Goal: Task Accomplishment & Management: Complete application form

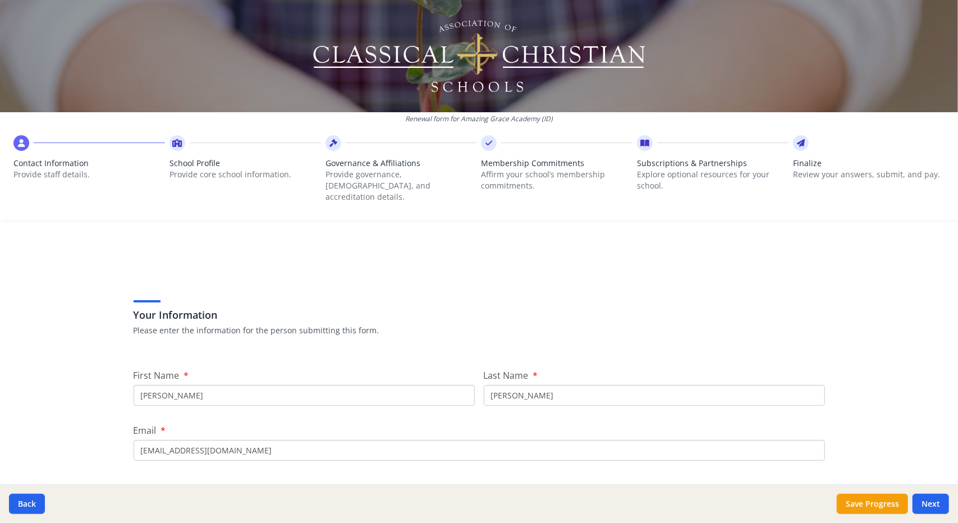
click at [862, 339] on div "Renewal form for Amazing Grace Academy (ID) Contact Information Provide staff d…" at bounding box center [479, 261] width 958 height 523
click at [163, 385] on input "[PERSON_NAME]" at bounding box center [304, 395] width 341 height 21
type input "L"
type input "[DEMOGRAPHIC_DATA]"
type input "[PERSON_NAME]"
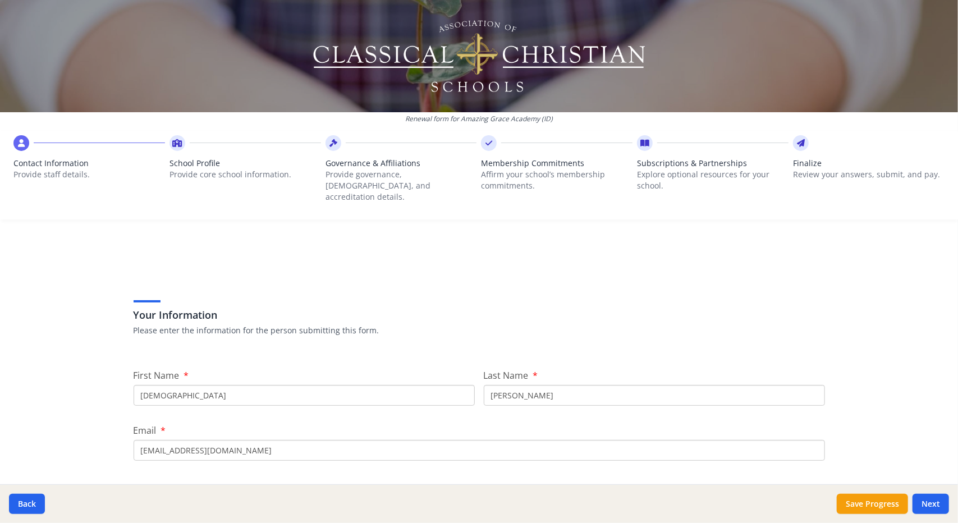
click at [173, 445] on input "[EMAIL_ADDRESS][DOMAIN_NAME]" at bounding box center [479, 450] width 691 height 21
type input "l"
type input "[EMAIL_ADDRESS][DOMAIN_NAME]"
click at [865, 503] on button "Save Progress" at bounding box center [872, 504] width 71 height 20
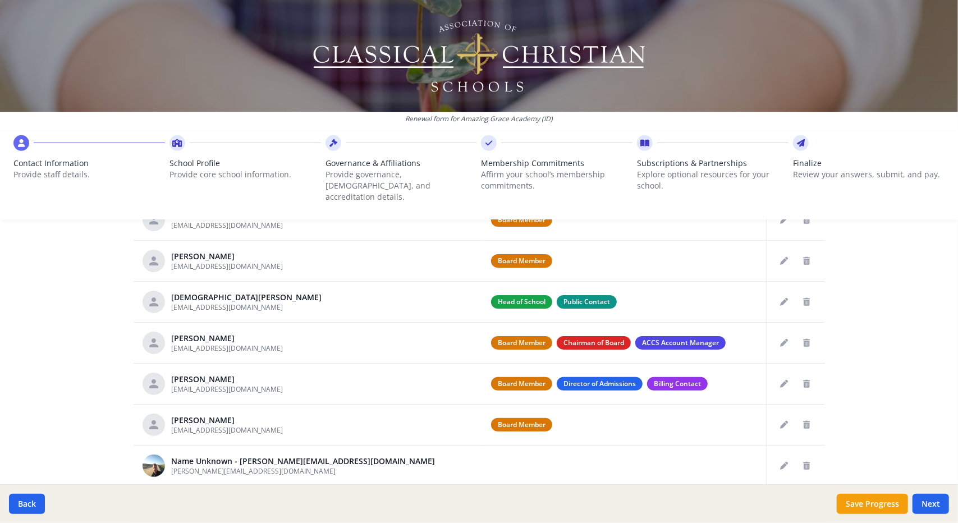
scroll to position [489, 0]
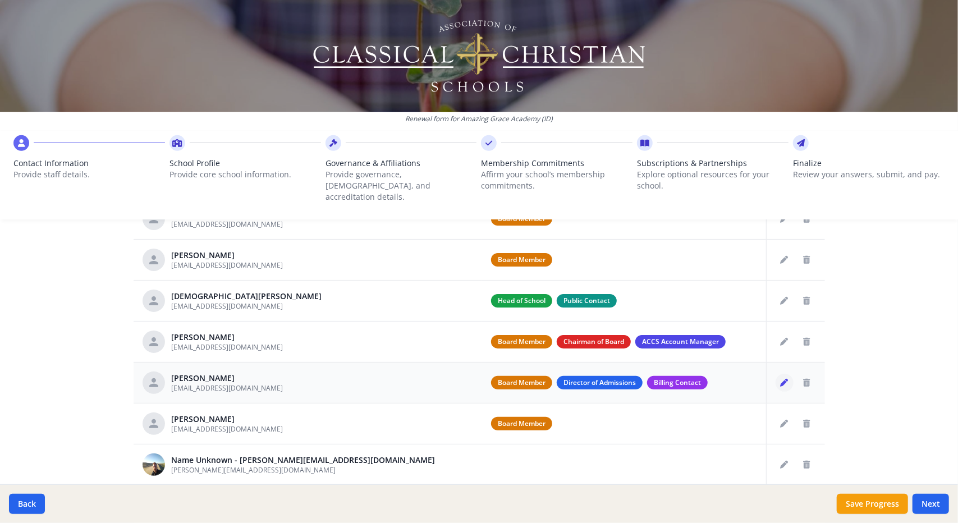
click at [775, 374] on button "Edit staff" at bounding box center [784, 383] width 18 height 18
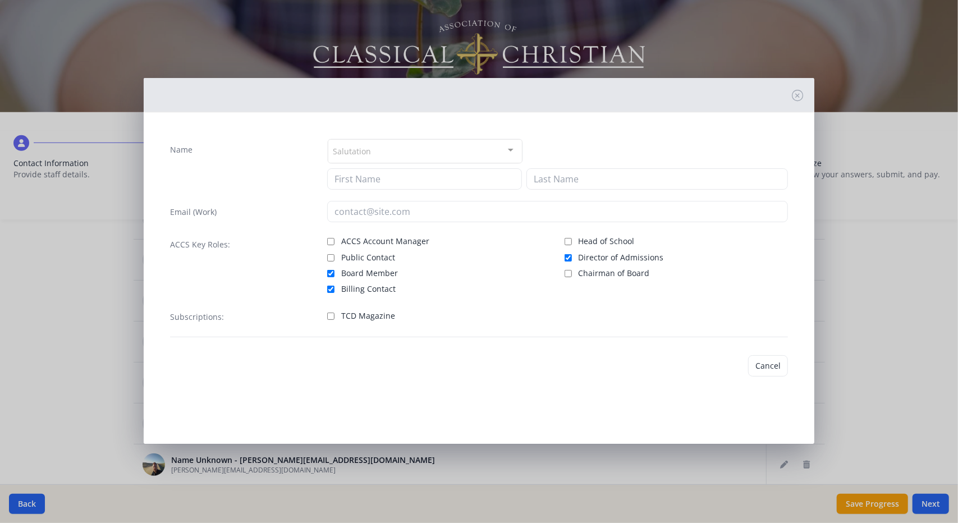
type input "[PERSON_NAME]"
type input "[EMAIL_ADDRESS][DOMAIN_NAME]"
checkbox input "true"
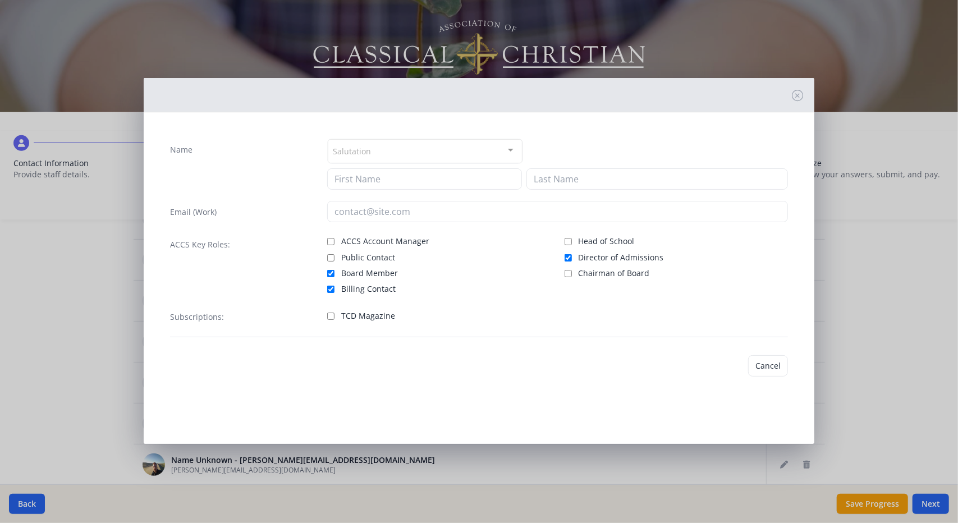
checkbox input "true"
click at [332, 270] on input "Board Member" at bounding box center [330, 273] width 7 height 7
checkbox input "false"
click at [765, 366] on button "Save" at bounding box center [772, 365] width 32 height 21
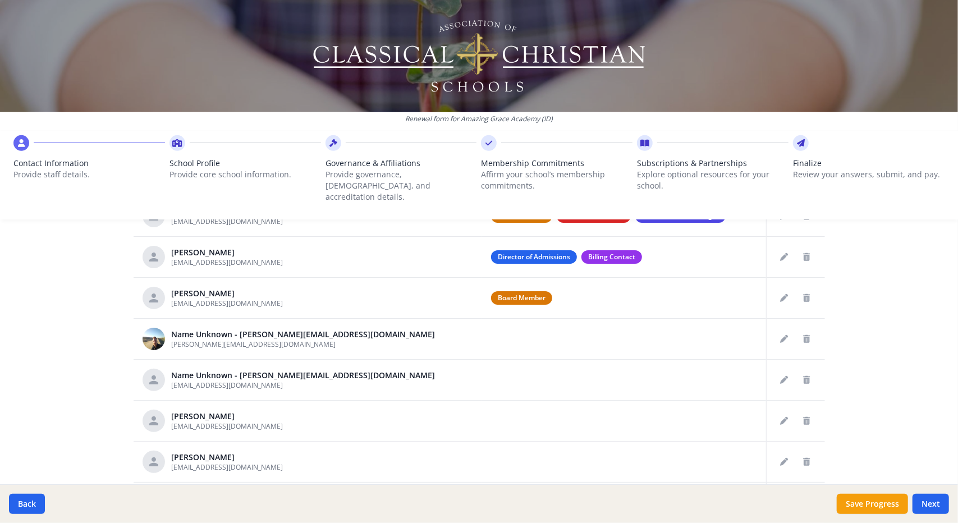
scroll to position [130, 0]
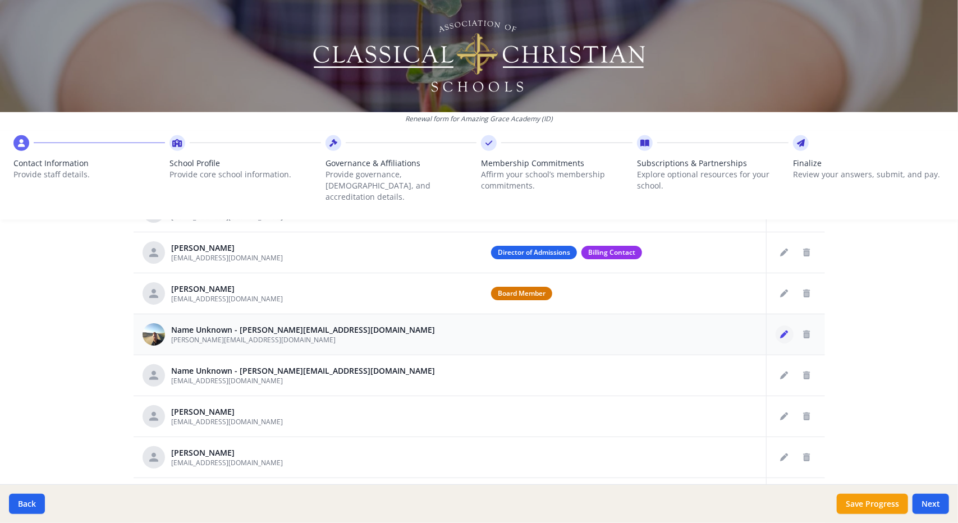
click at [781, 331] on icon "Edit staff" at bounding box center [785, 335] width 8 height 8
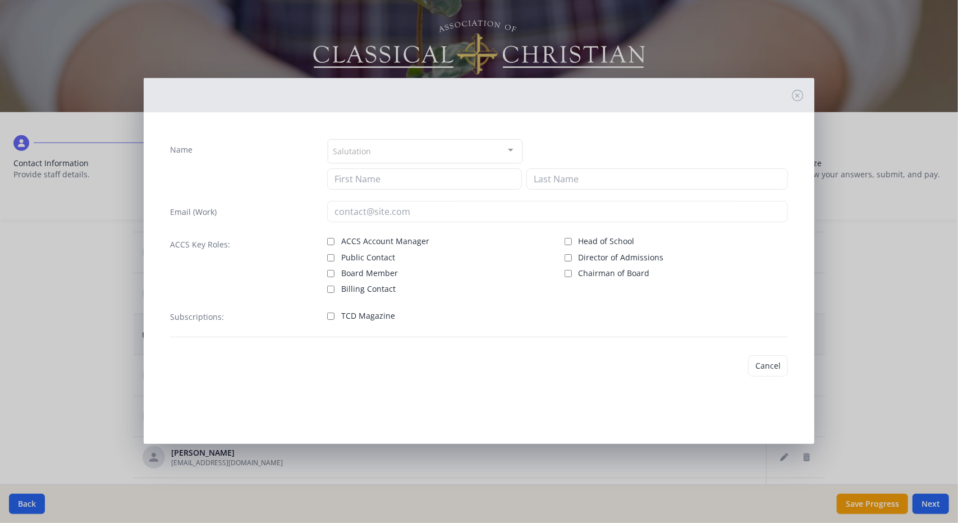
type input "[PERSON_NAME][EMAIL_ADDRESS][DOMAIN_NAME]"
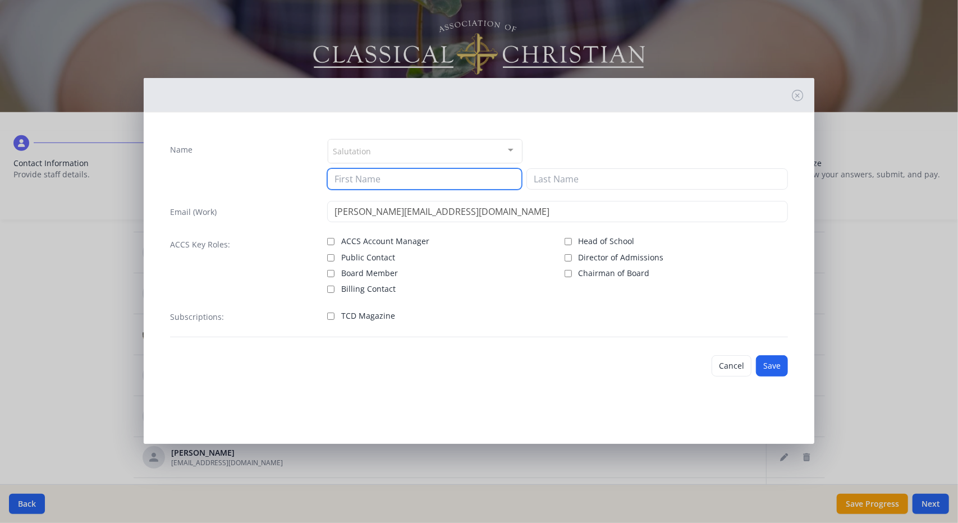
click at [377, 178] on input at bounding box center [424, 178] width 195 height 21
type input "[PERSON_NAME]"
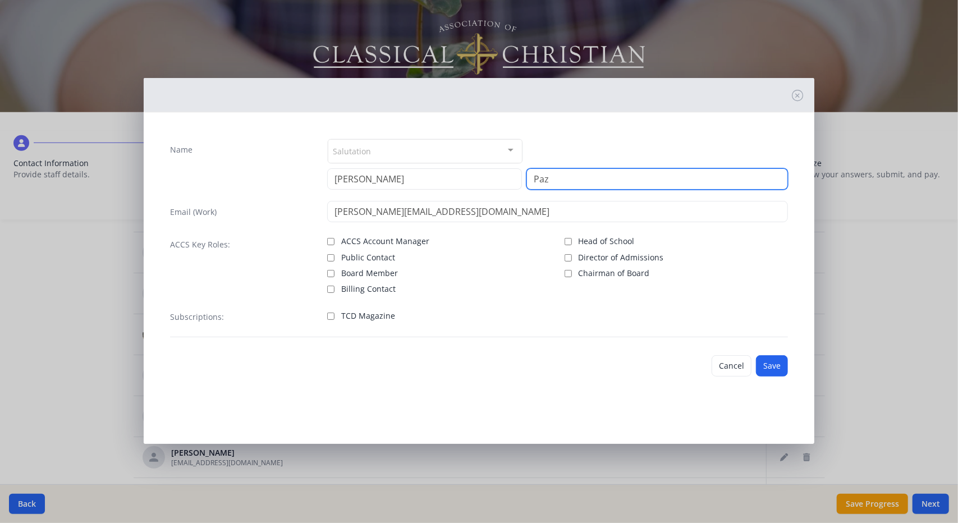
type input "Paz"
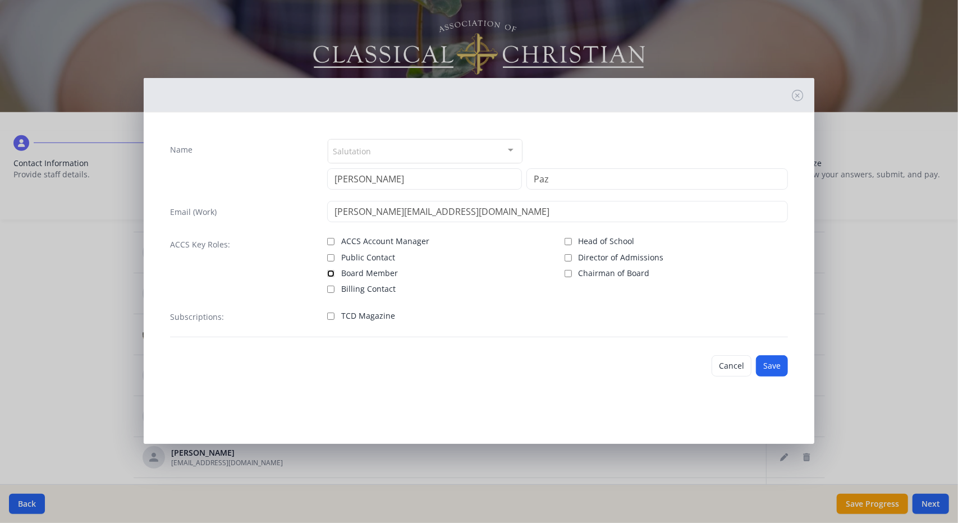
click at [330, 271] on input "Board Member" at bounding box center [330, 273] width 7 height 7
checkbox input "true"
click at [777, 365] on button "Save" at bounding box center [772, 365] width 32 height 21
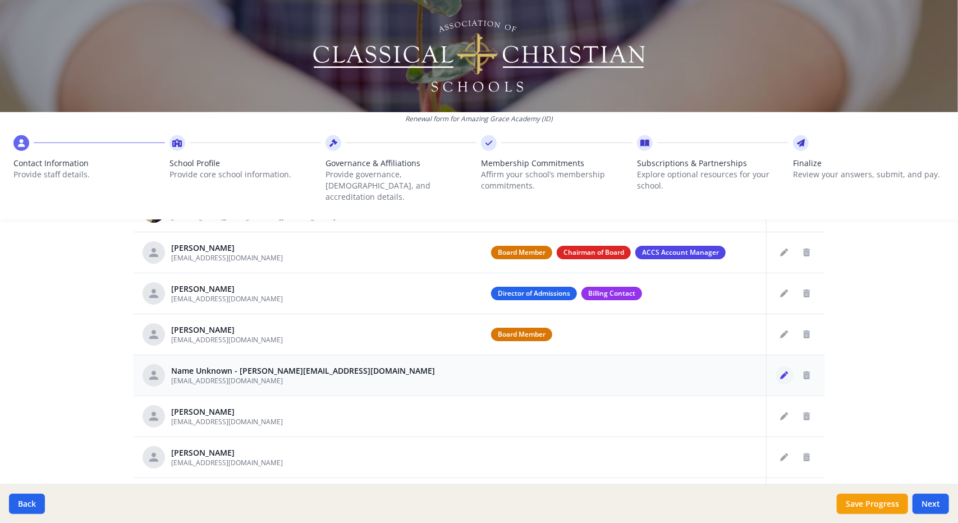
click at [781, 371] on icon "Edit staff" at bounding box center [785, 375] width 8 height 8
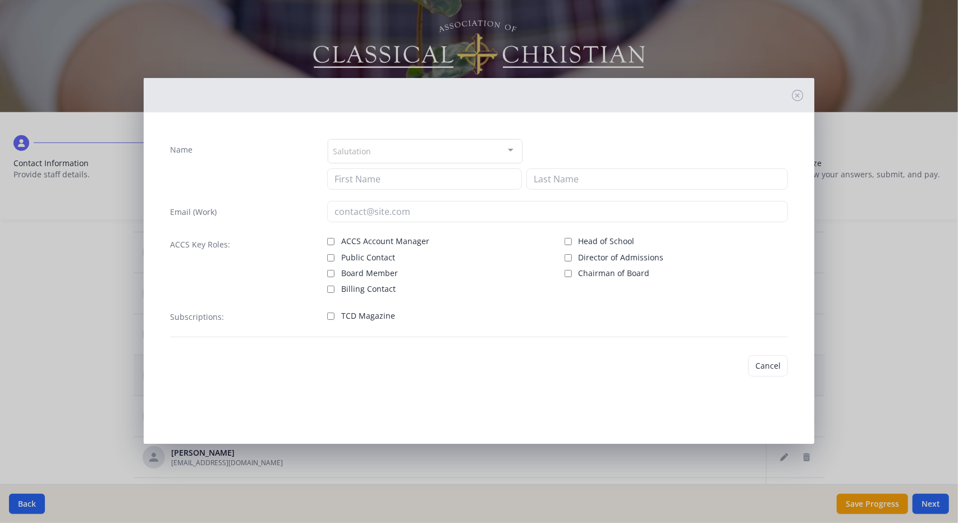
type input "[EMAIL_ADDRESS][DOMAIN_NAME]"
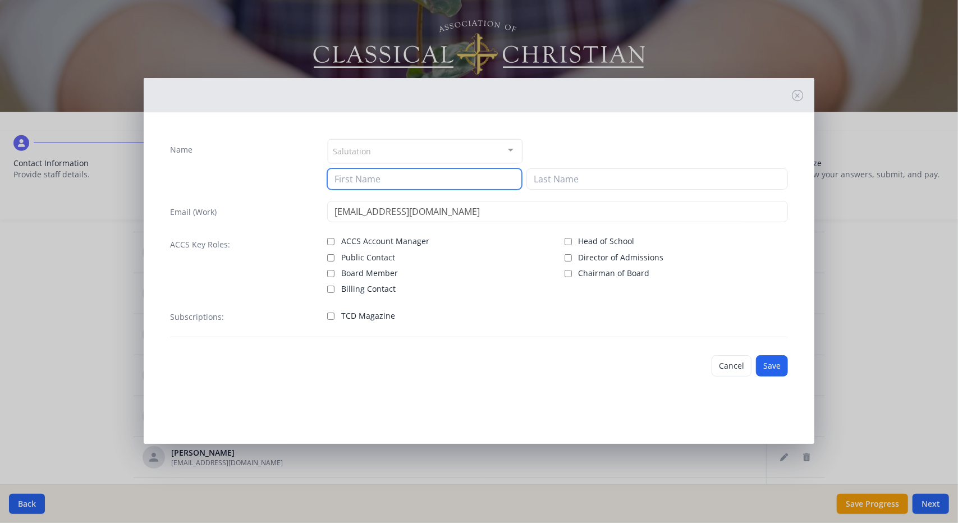
click at [396, 178] on input at bounding box center [424, 178] width 195 height 21
type input "Silas"
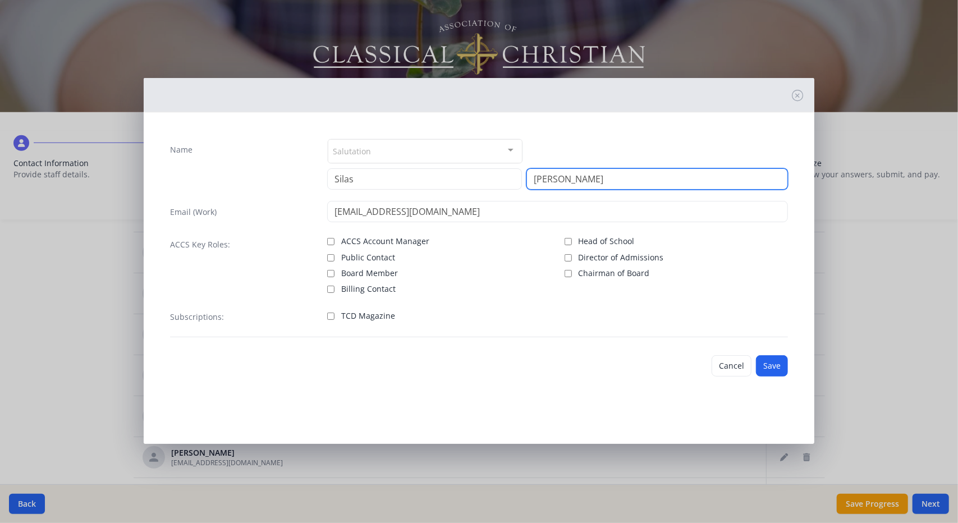
type input "[PERSON_NAME]"
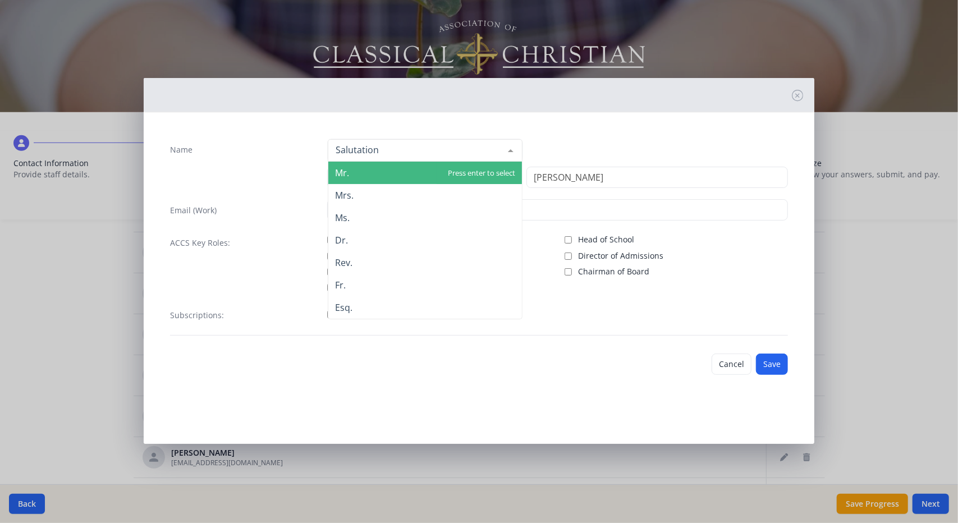
click at [512, 151] on div at bounding box center [510, 150] width 22 height 21
click at [460, 172] on span "Mr." at bounding box center [425, 173] width 194 height 22
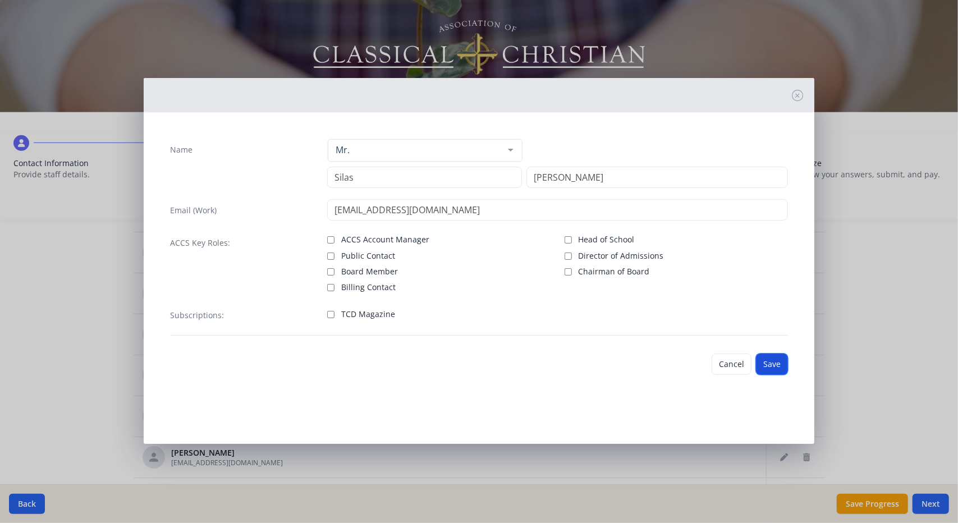
click at [768, 364] on button "Save" at bounding box center [772, 364] width 32 height 21
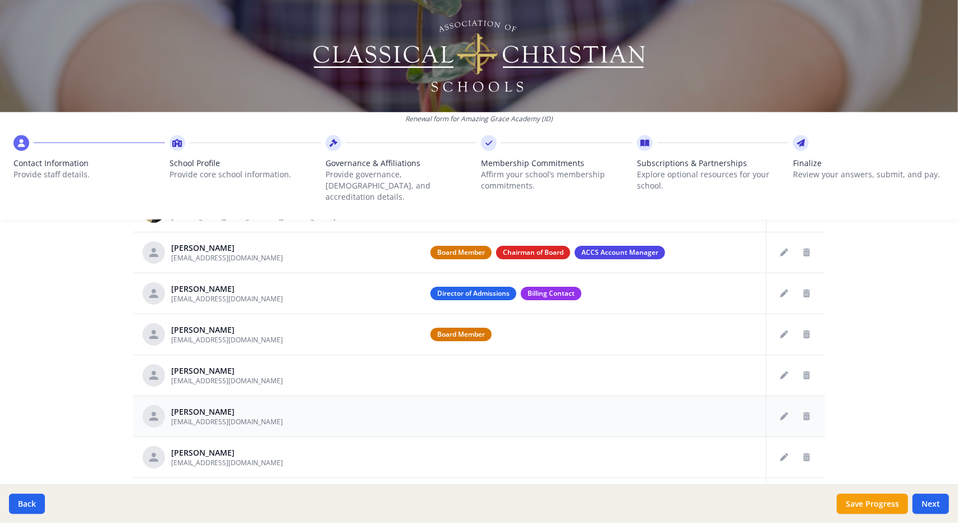
click at [644, 355] on td at bounding box center [593, 375] width 345 height 41
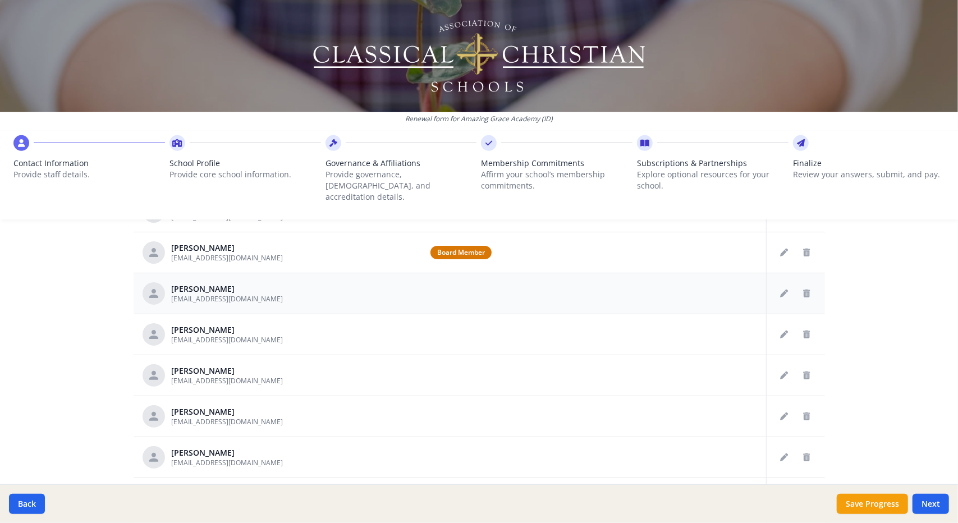
scroll to position [210, 0]
click at [804, 292] on icon "Delete staff" at bounding box center [807, 296] width 7 height 8
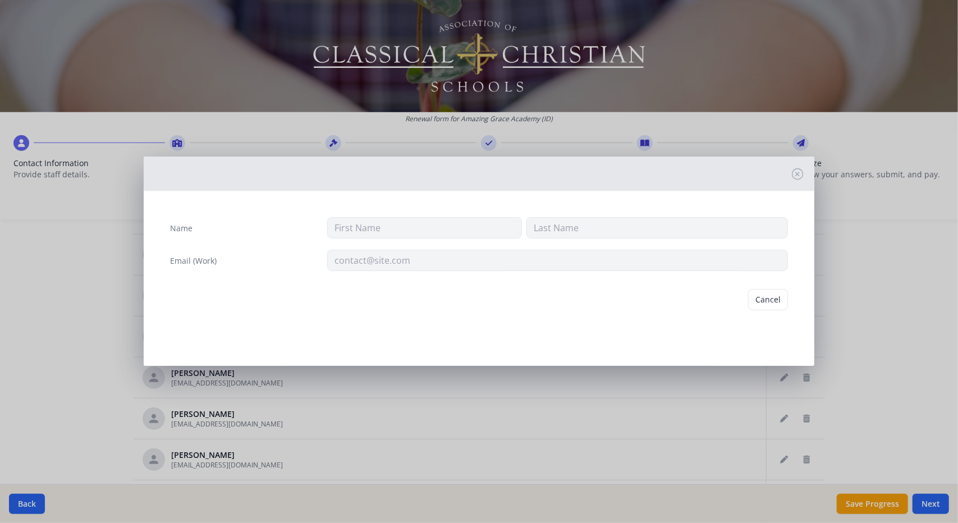
type input "Kaleigh"
type input "[PERSON_NAME]"
type input "[EMAIL_ADDRESS][DOMAIN_NAME]"
click at [768, 297] on button "Delete" at bounding box center [768, 299] width 39 height 21
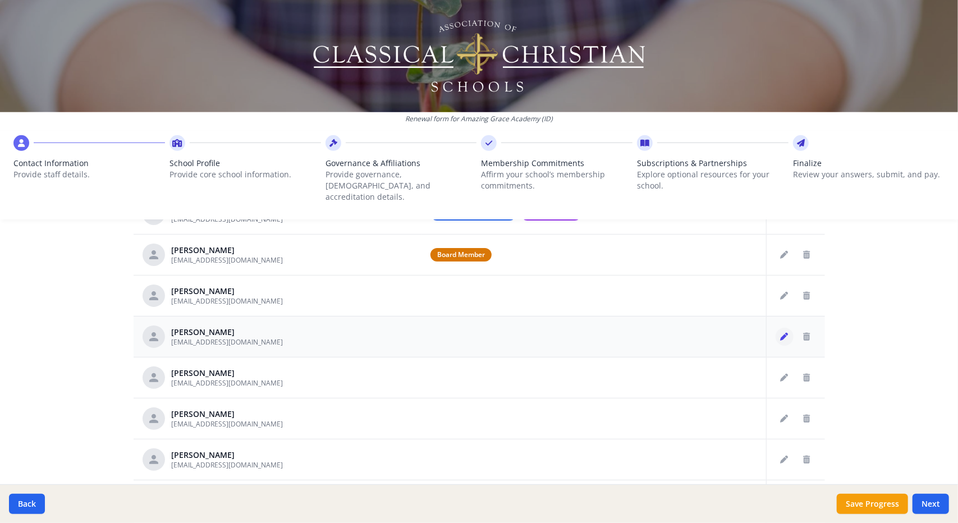
click at [781, 333] on icon "Edit staff" at bounding box center [785, 337] width 8 height 8
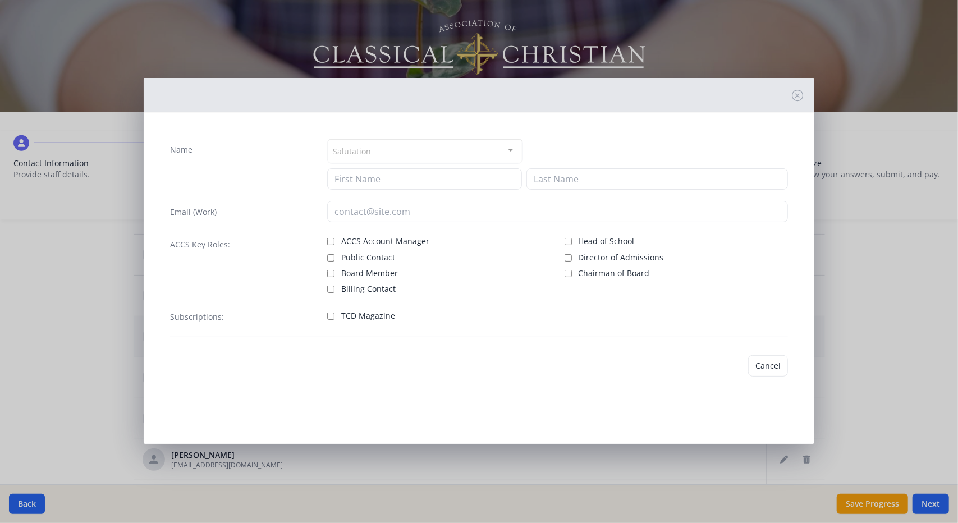
type input "[PERSON_NAME]"
type input "[EMAIL_ADDRESS][DOMAIN_NAME]"
click at [329, 269] on input "Board Member" at bounding box center [330, 271] width 7 height 7
checkbox input "true"
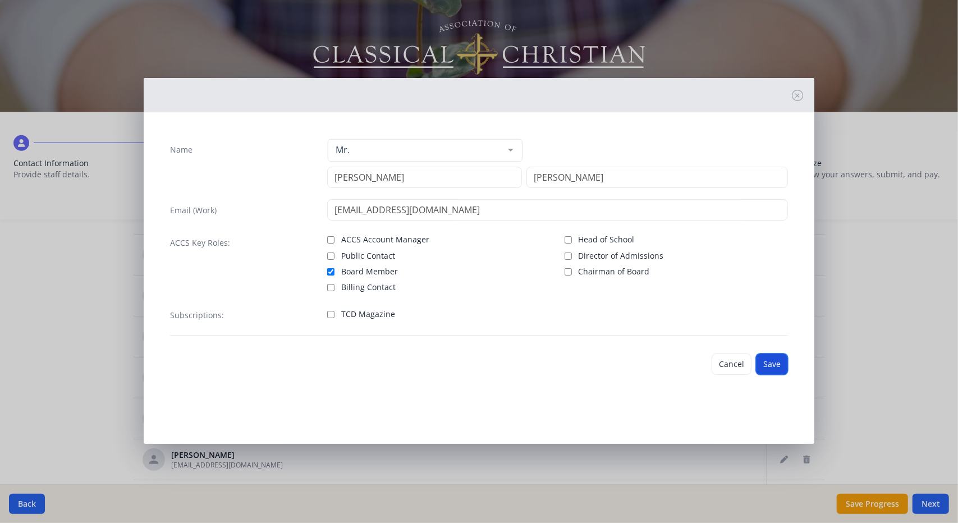
click at [770, 361] on button "Save" at bounding box center [772, 364] width 32 height 21
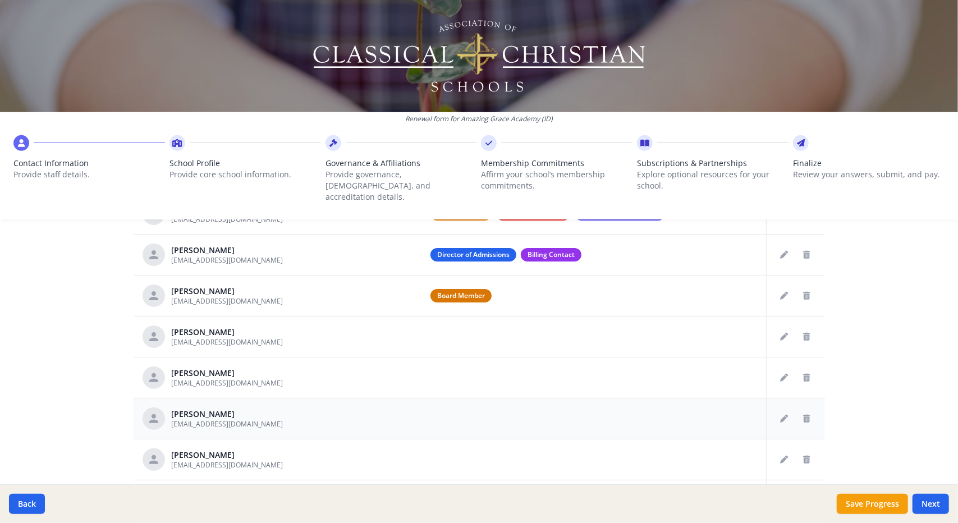
scroll to position [236, 0]
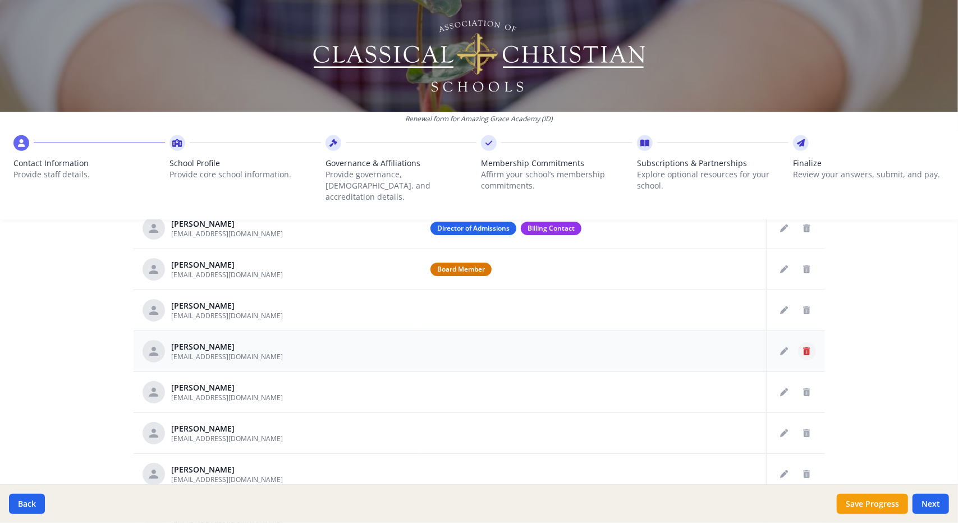
click at [804, 347] on icon "Delete staff" at bounding box center [807, 351] width 7 height 8
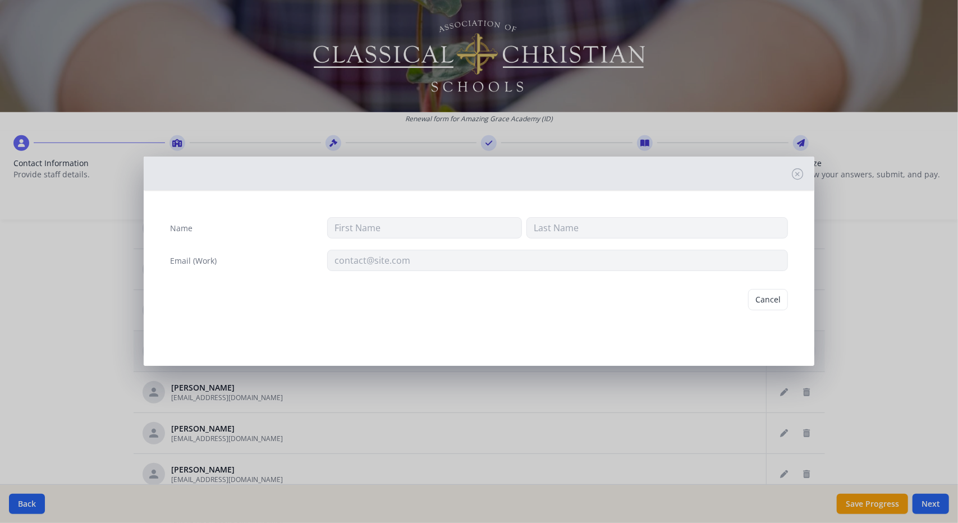
type input "D"
type input "[PERSON_NAME]"
type input "[EMAIL_ADDRESS][DOMAIN_NAME]"
click at [772, 300] on button "Delete" at bounding box center [768, 299] width 39 height 21
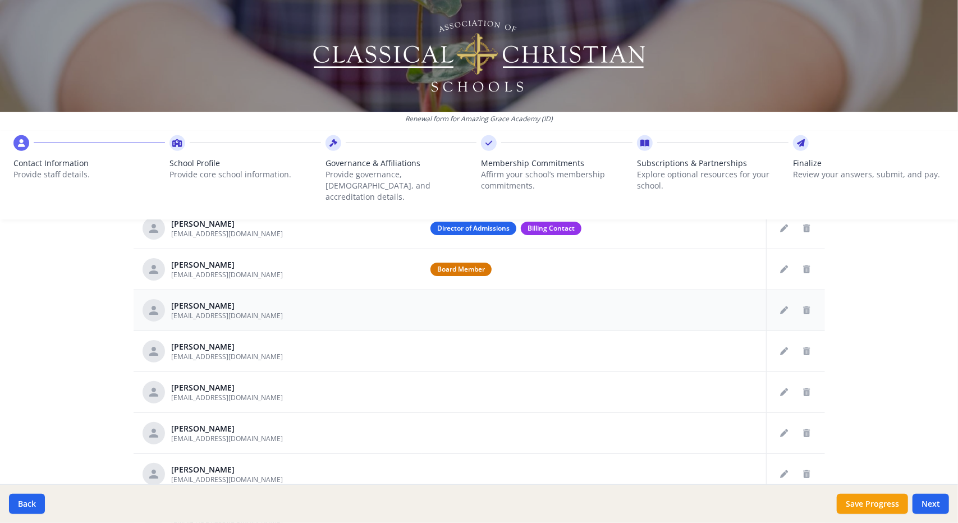
scroll to position [195, 0]
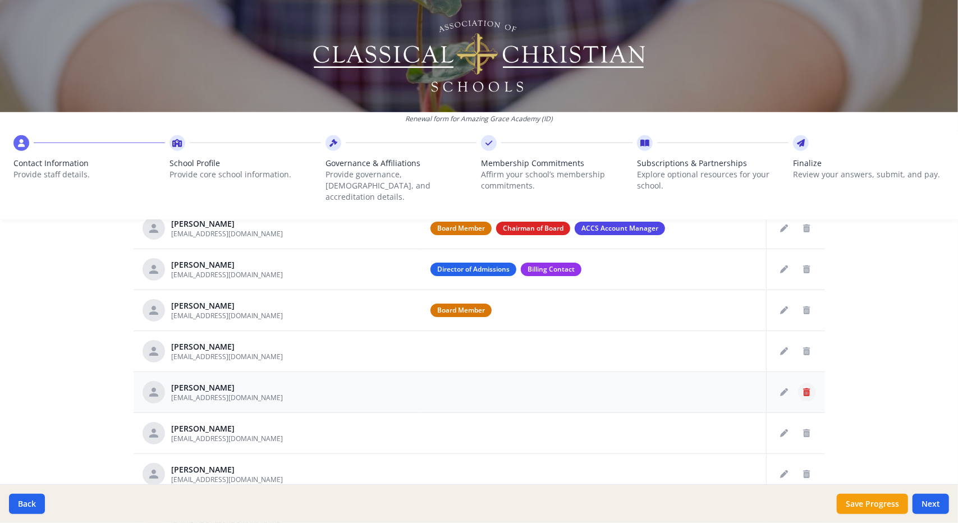
click at [804, 388] on icon "Delete staff" at bounding box center [807, 392] width 7 height 8
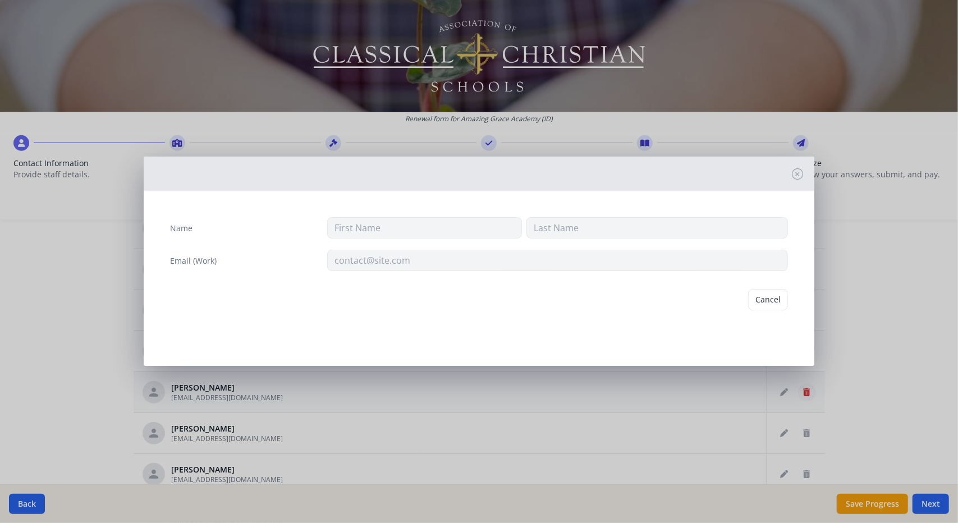
type input "[PERSON_NAME]"
type input "[EMAIL_ADDRESS][DOMAIN_NAME]"
click at [769, 299] on button "Delete" at bounding box center [768, 299] width 39 height 21
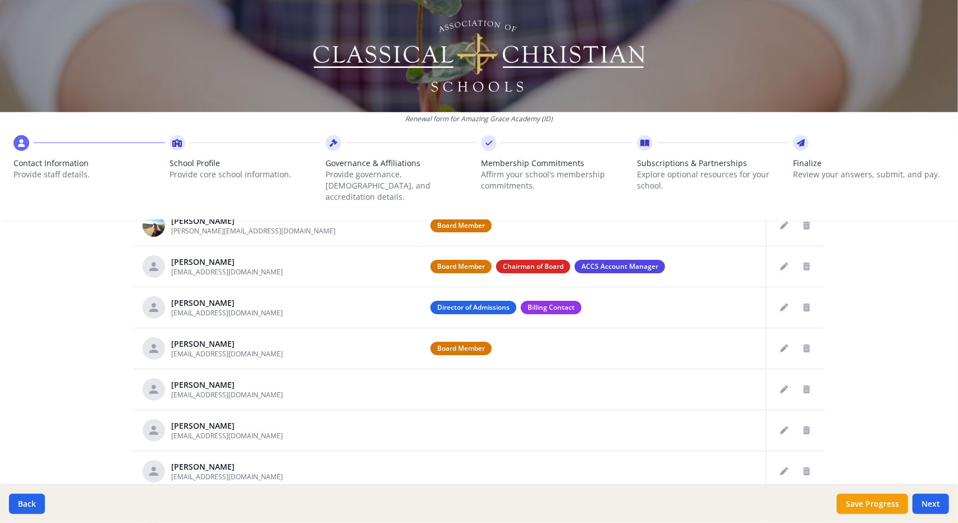
scroll to position [155, 0]
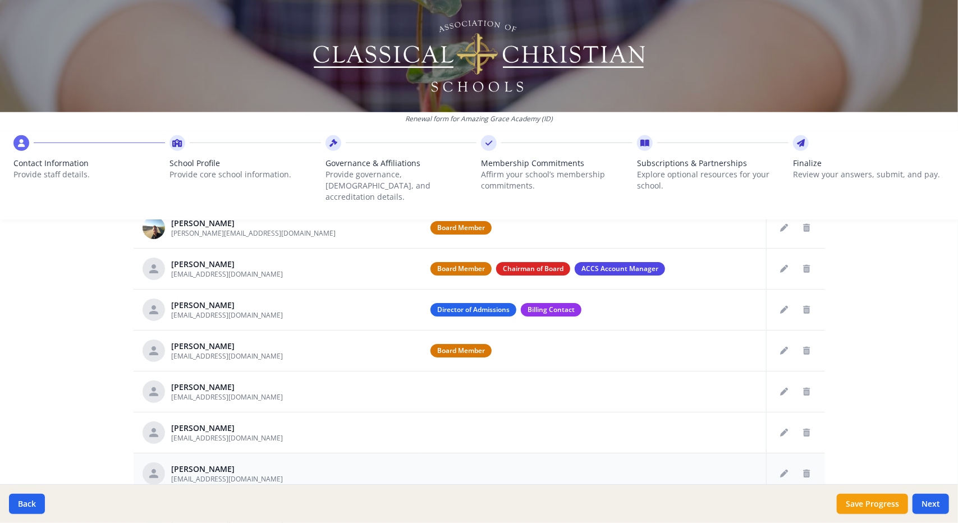
click at [619, 435] on td at bounding box center [593, 432] width 345 height 41
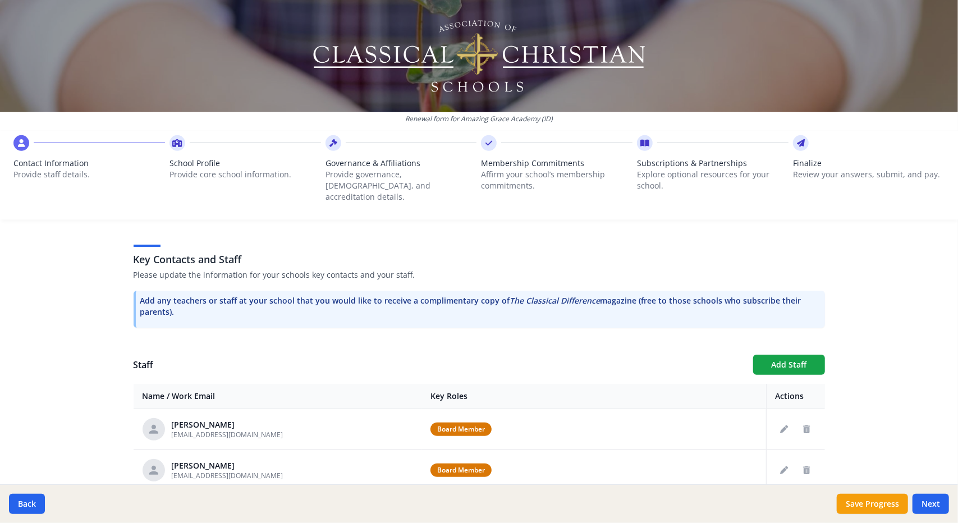
scroll to position [283, 0]
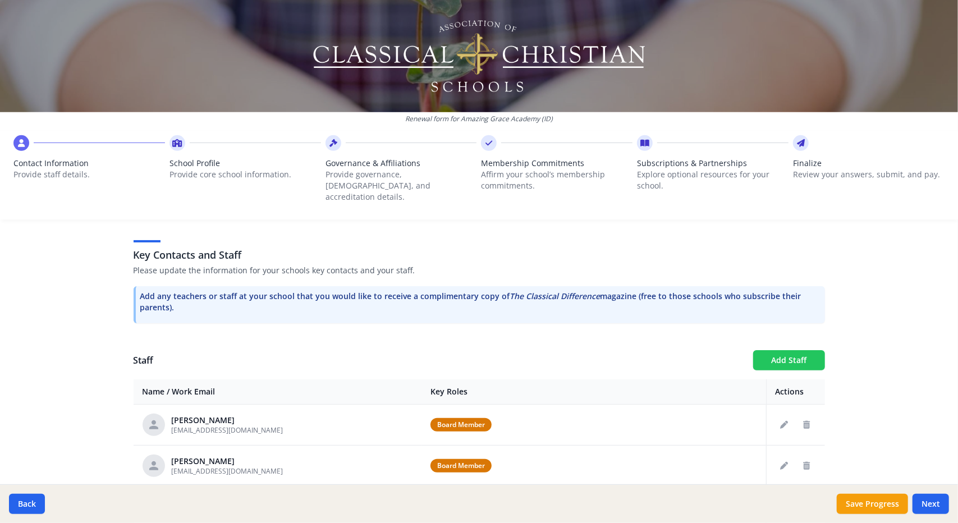
click at [782, 351] on button "Add Staff" at bounding box center [789, 360] width 72 height 20
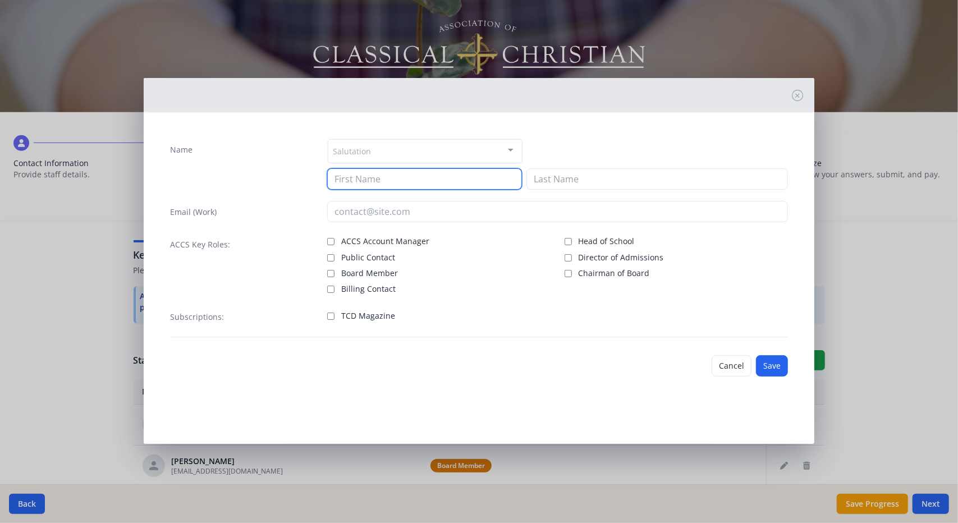
click at [392, 176] on input at bounding box center [424, 178] width 195 height 21
type input "[PERSON_NAME]"
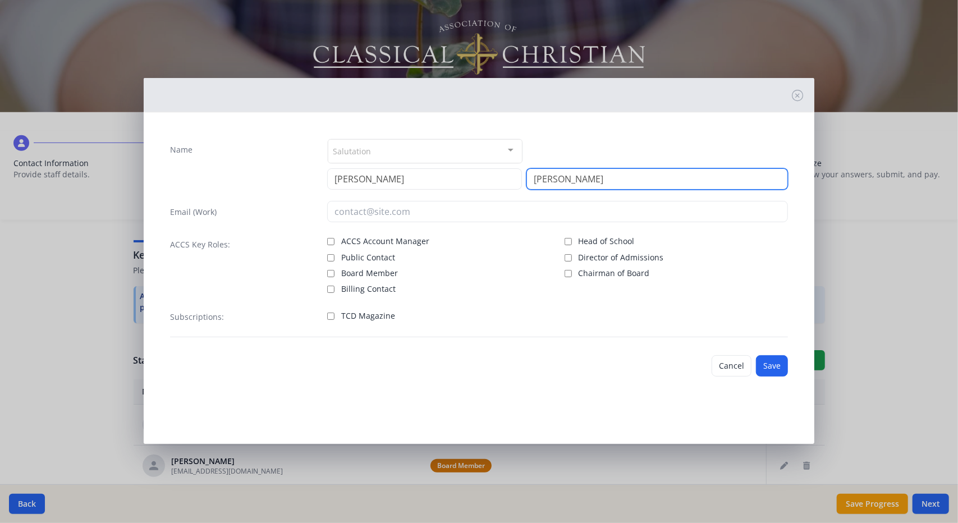
type input "[PERSON_NAME]"
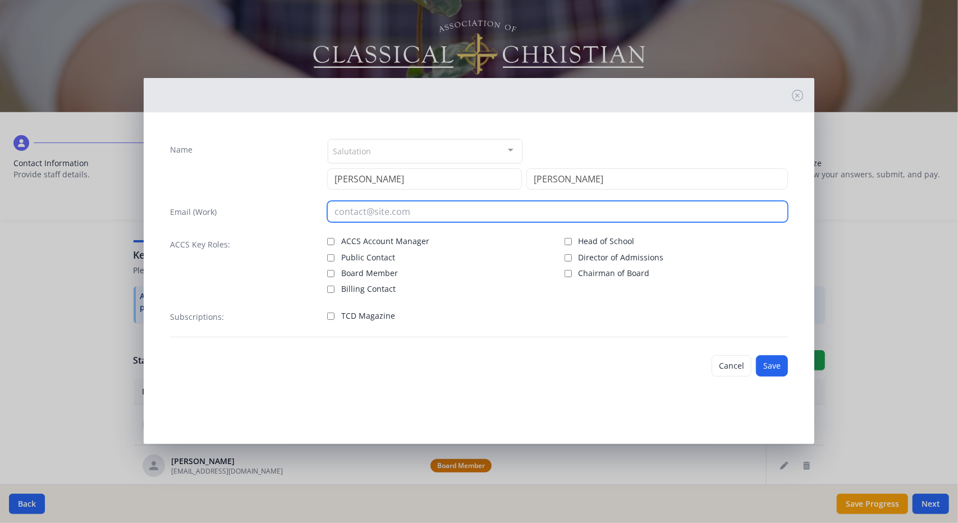
click at [421, 206] on input "email" at bounding box center [557, 211] width 461 height 21
type input "[PERSON_NAME][EMAIL_ADDRESS][DOMAIN_NAME]"
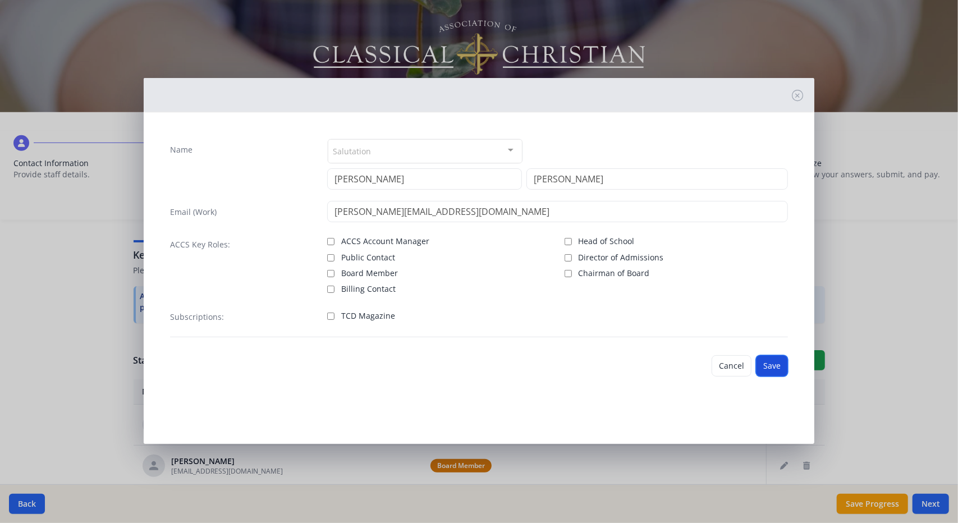
click at [770, 361] on button "Save" at bounding box center [772, 365] width 32 height 21
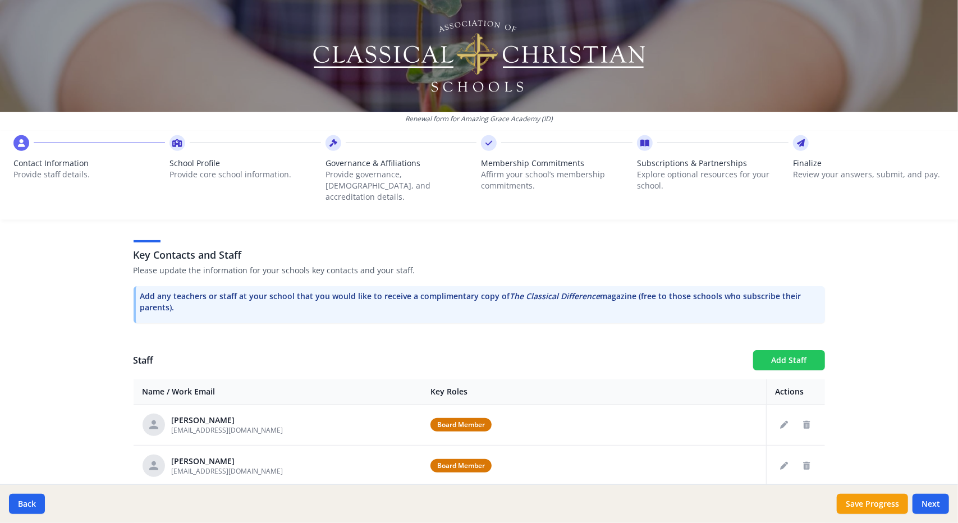
click at [804, 350] on button "Add Staff" at bounding box center [789, 360] width 72 height 20
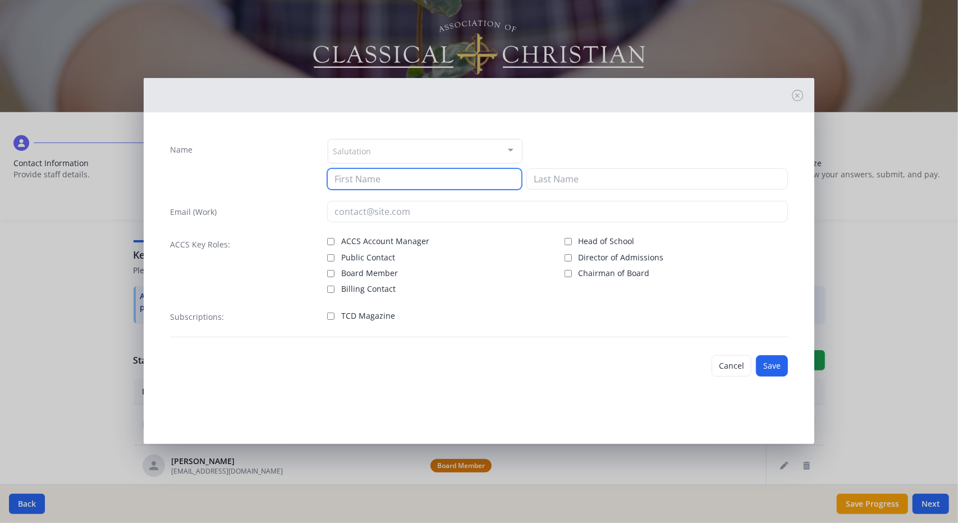
click at [348, 175] on input at bounding box center [424, 178] width 195 height 21
type input "[PERSON_NAME]"
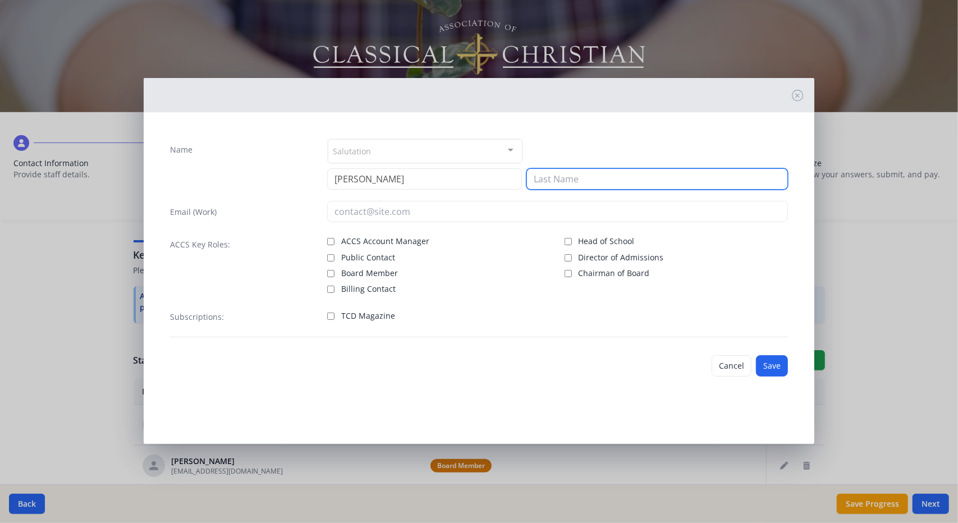
click at [582, 168] on input at bounding box center [656, 178] width 261 height 21
type input "[PERSON_NAME]"
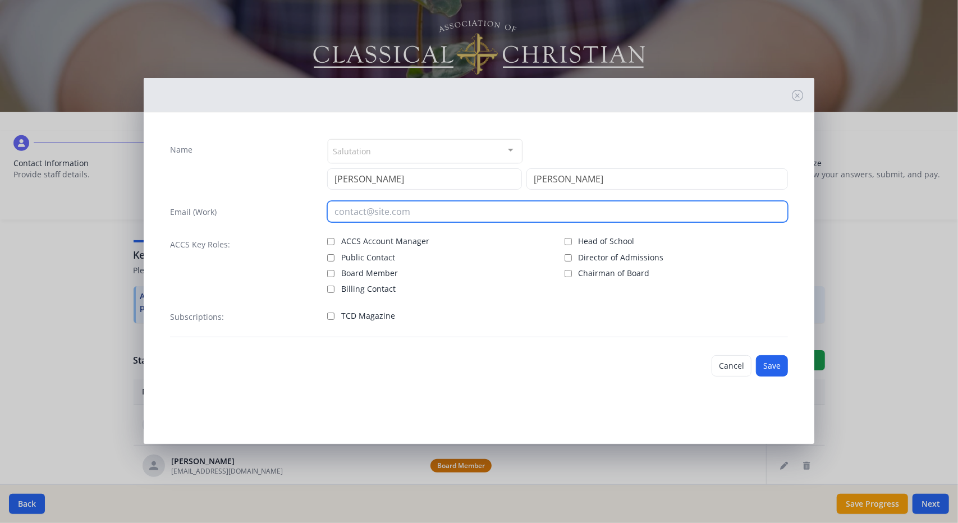
click at [423, 218] on input "email" at bounding box center [557, 211] width 461 height 21
type input "[EMAIL_ADDRESS][DOMAIN_NAME]"
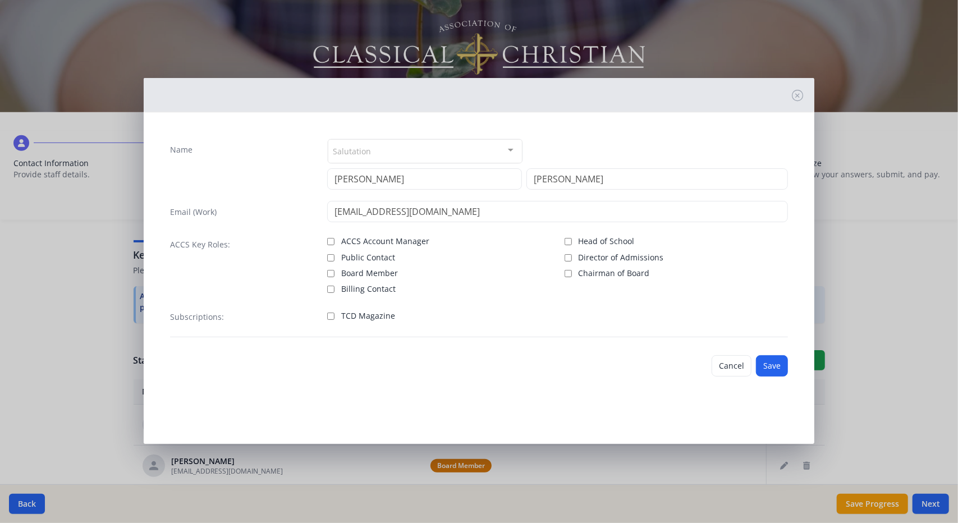
click at [507, 154] on div at bounding box center [510, 150] width 22 height 21
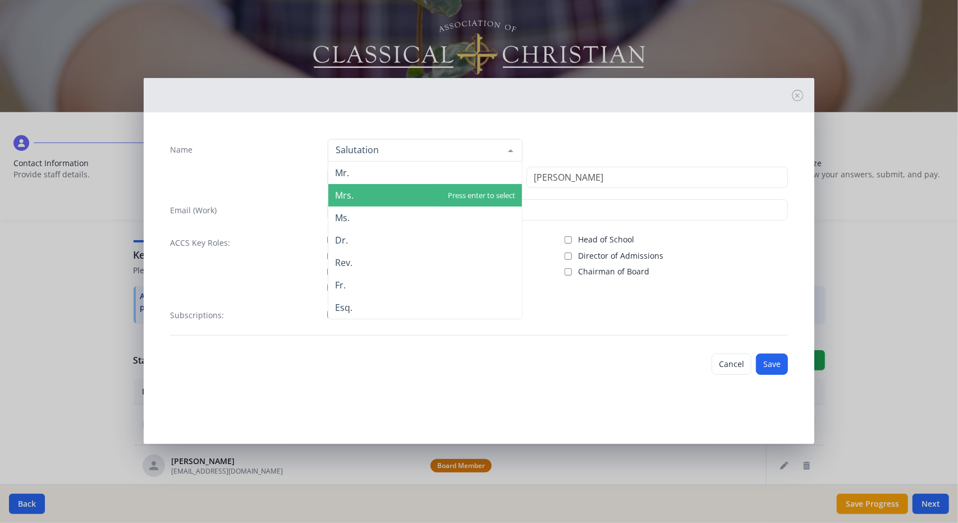
click at [469, 195] on span "Mrs." at bounding box center [425, 195] width 194 height 22
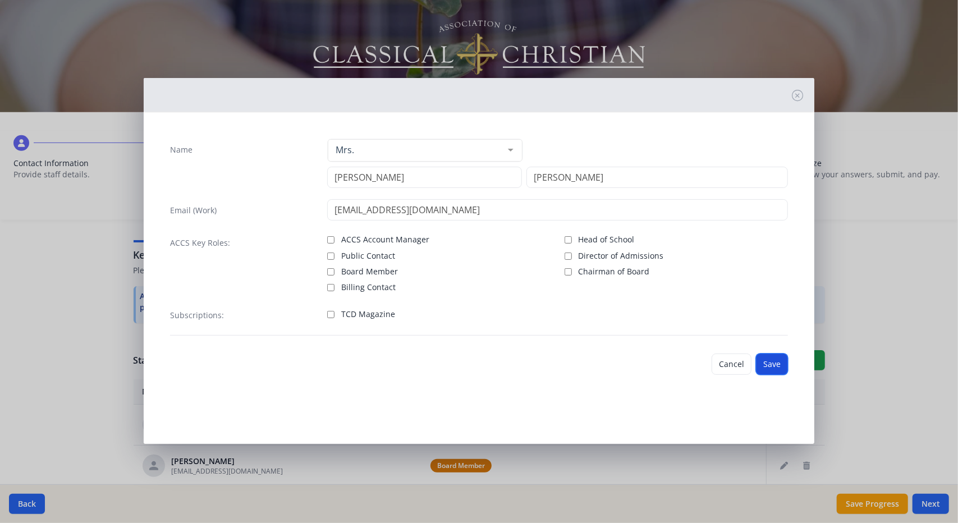
click at [772, 366] on button "Save" at bounding box center [772, 364] width 32 height 21
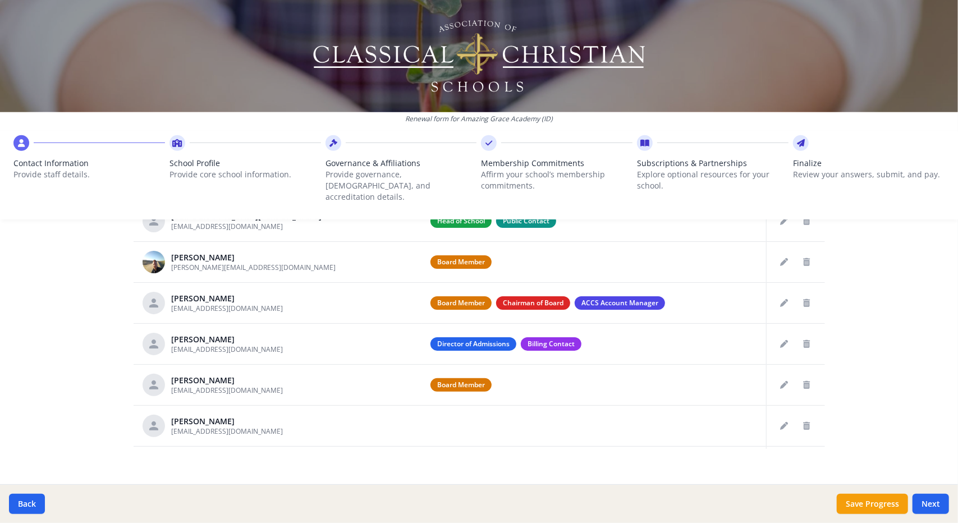
scroll to position [0, 0]
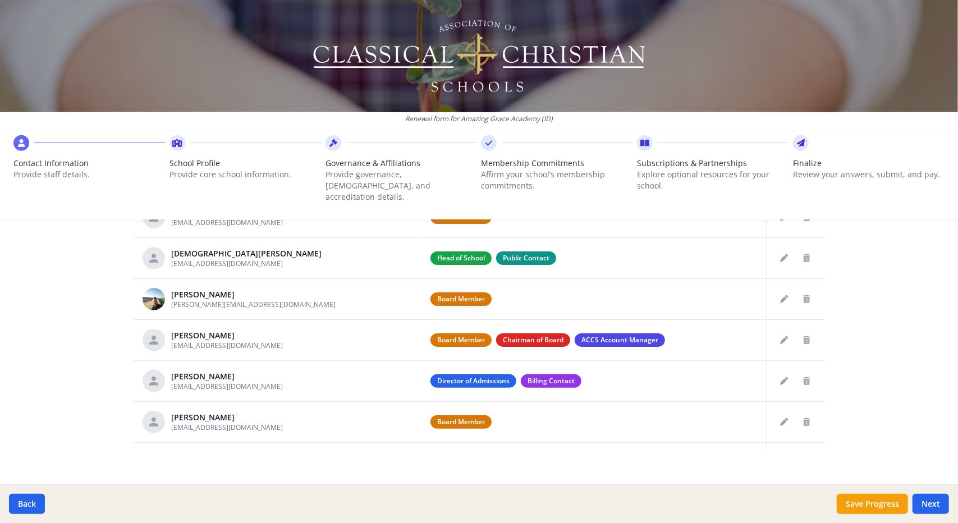
click at [712, 237] on td "Head of School Public Contact" at bounding box center [593, 257] width 345 height 41
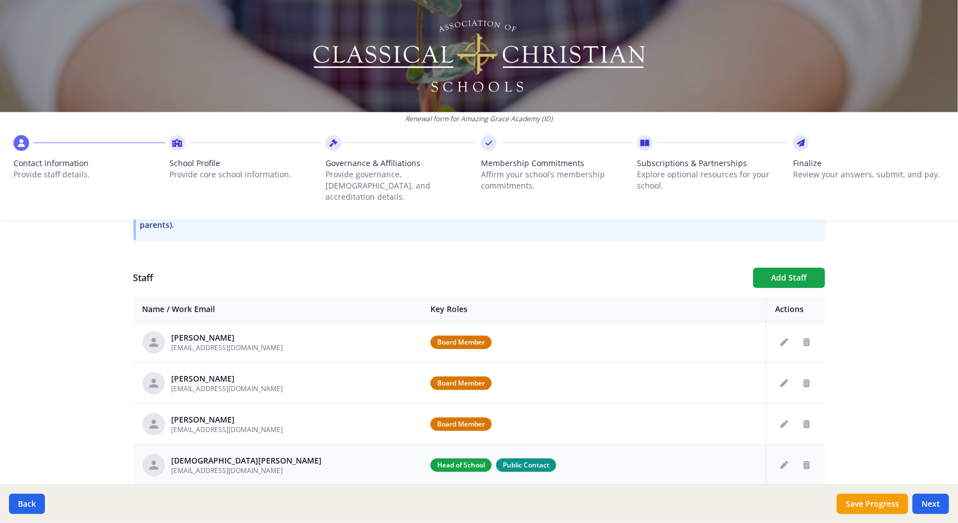
scroll to position [363, 0]
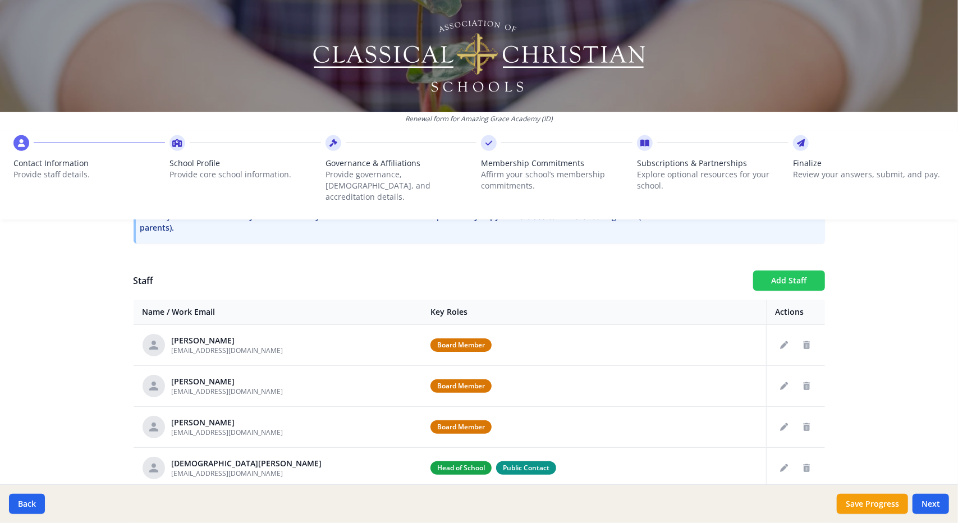
click at [773, 270] on button "Add Staff" at bounding box center [789, 280] width 72 height 20
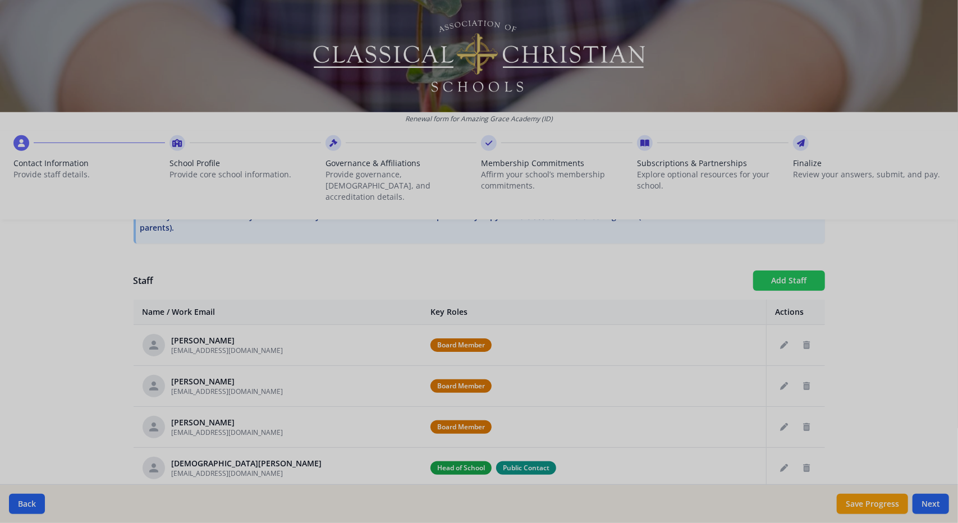
checkbox input "false"
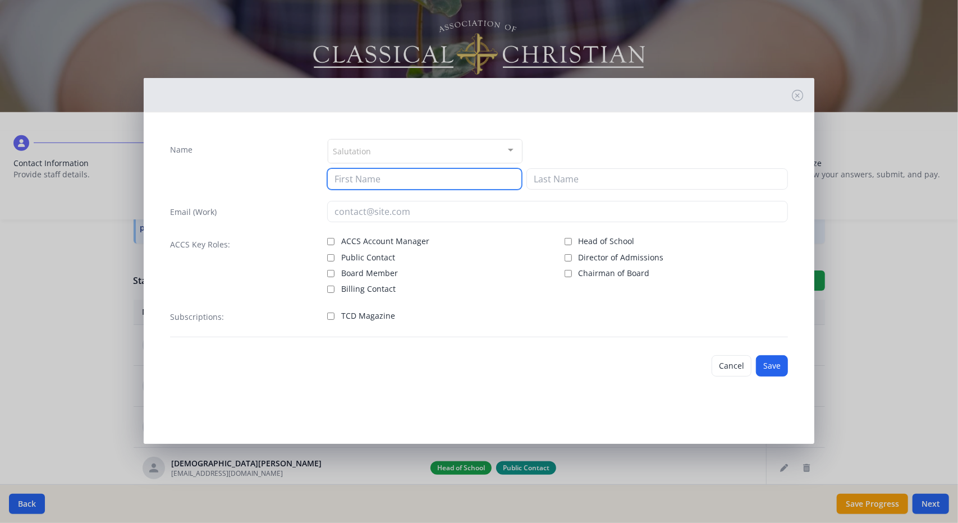
click at [378, 179] on input at bounding box center [424, 178] width 195 height 21
type input "[PERSON_NAME]"
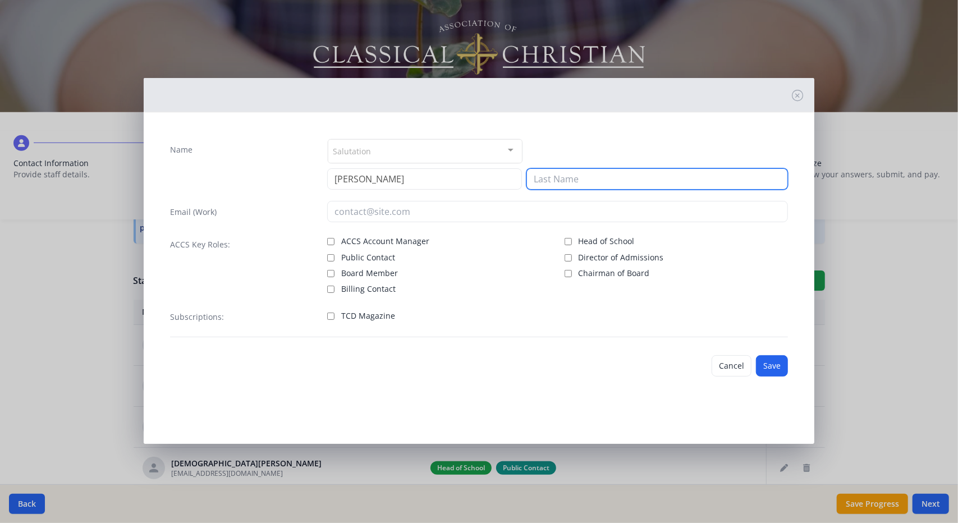
type input "O"
type input "[GEOGRAPHIC_DATA]"
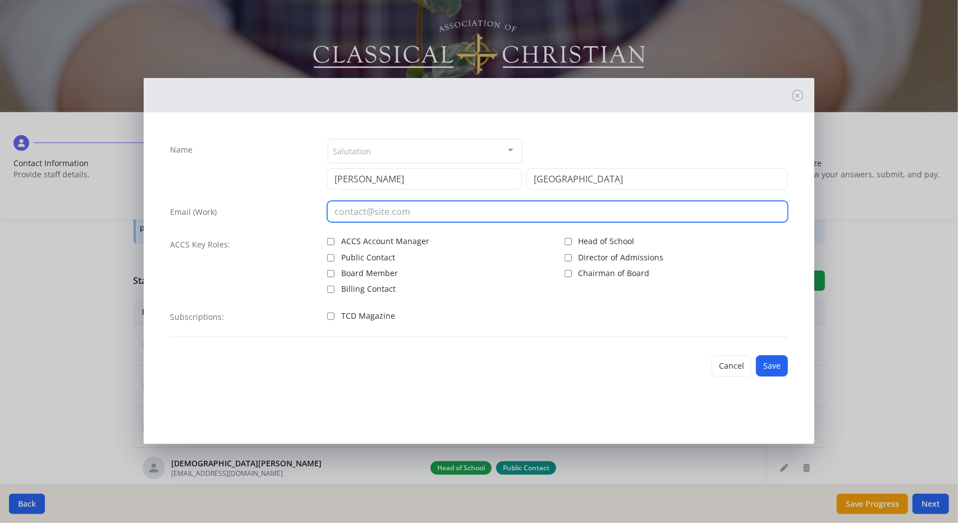
click at [356, 210] on input "email" at bounding box center [557, 211] width 461 height 21
type input "[EMAIL_ADDRESS][DOMAIN_NAME]"
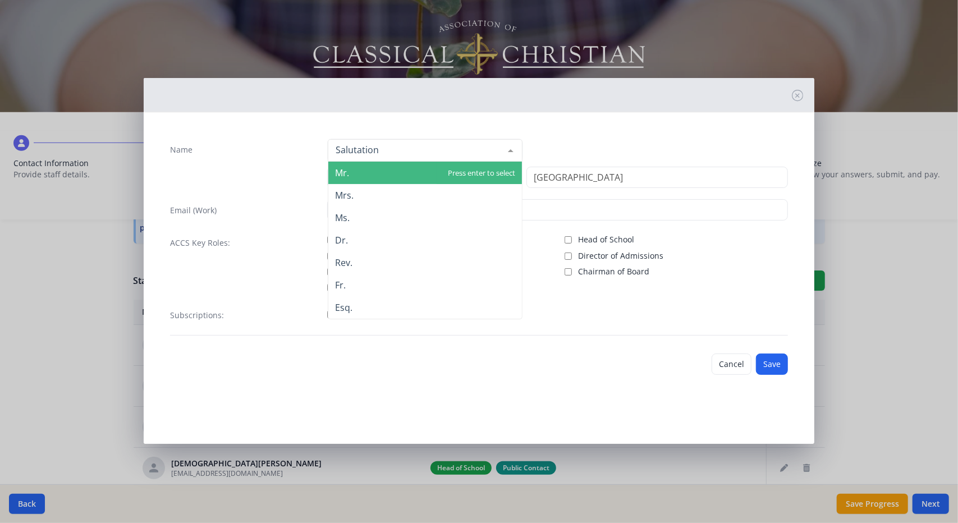
click at [508, 148] on div at bounding box center [510, 150] width 22 height 21
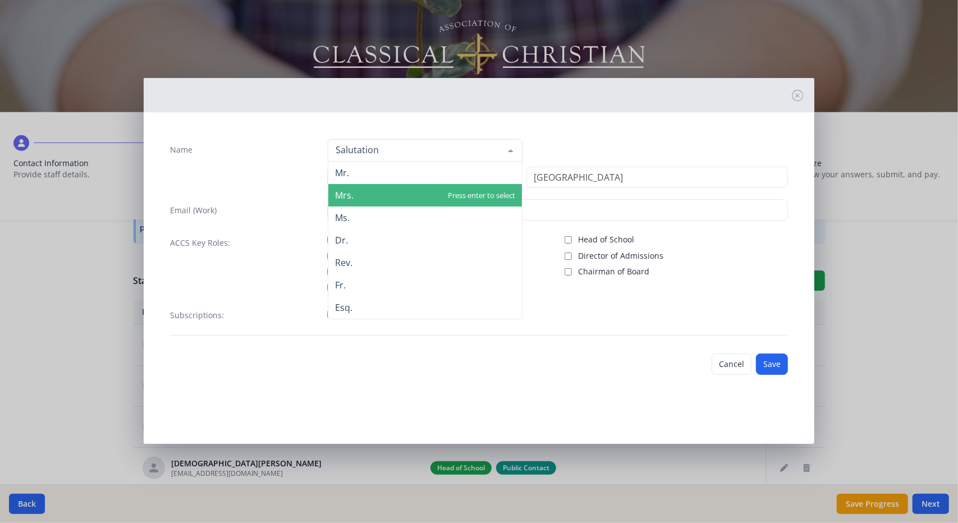
click at [471, 195] on span "Mrs." at bounding box center [425, 195] width 194 height 22
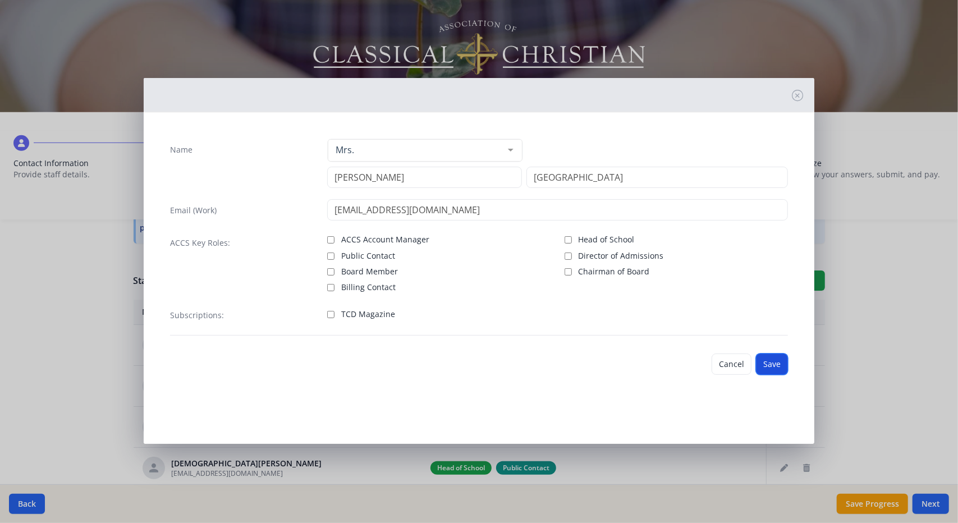
click at [778, 361] on button "Save" at bounding box center [772, 364] width 32 height 21
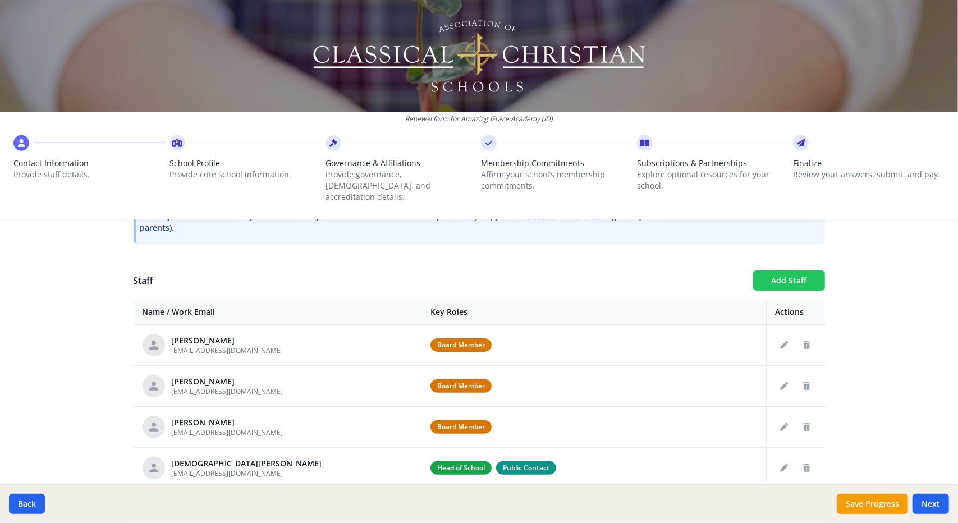
click at [805, 270] on button "Add Staff" at bounding box center [789, 280] width 72 height 20
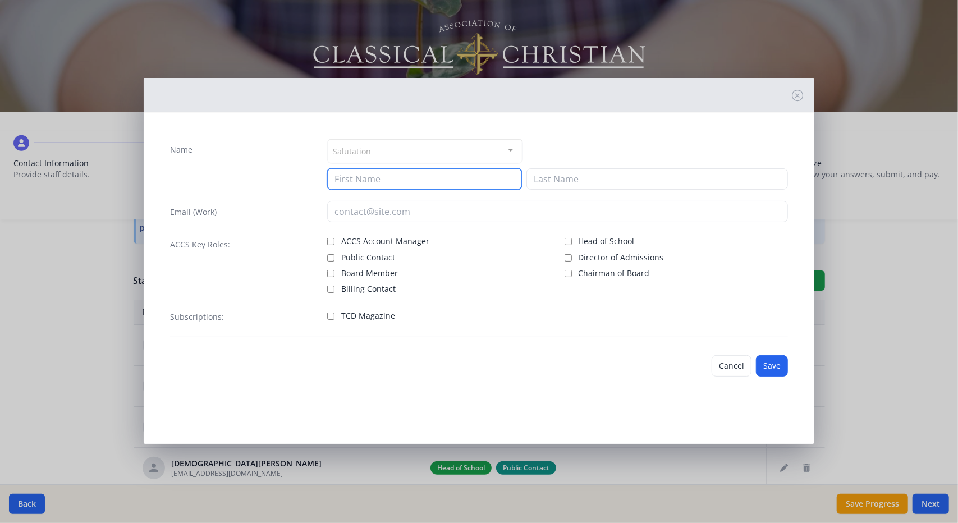
click at [388, 173] on input at bounding box center [424, 178] width 195 height 21
type input "[GEOGRAPHIC_DATA]"
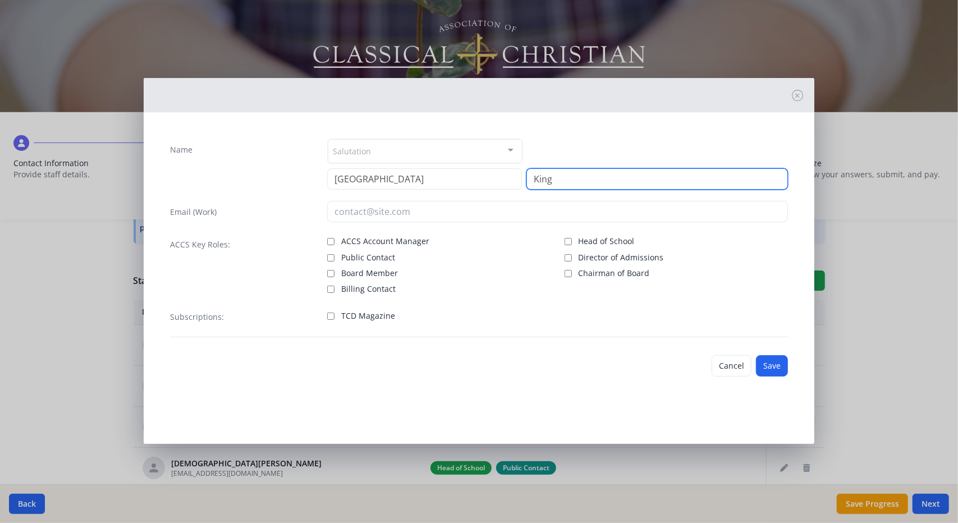
type input "King"
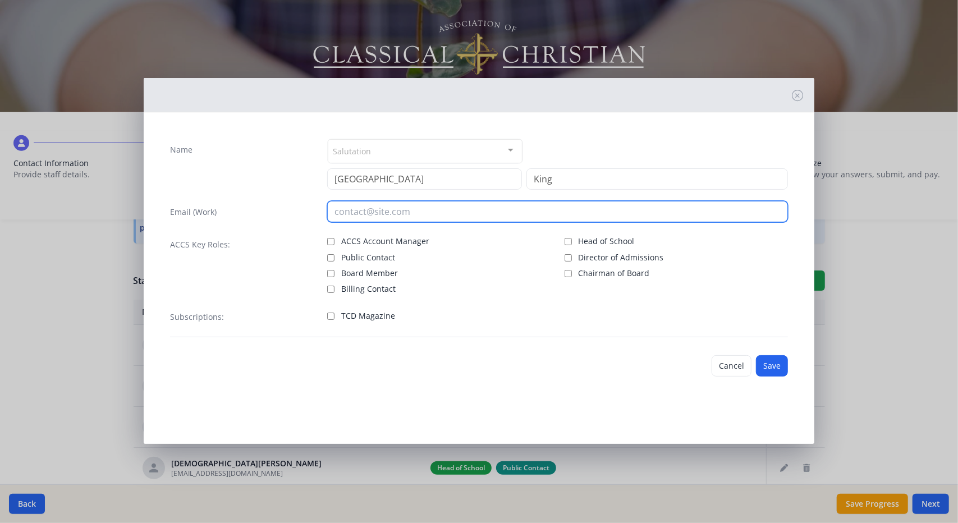
click at [358, 211] on input "email" at bounding box center [557, 211] width 461 height 21
type input "[EMAIL_ADDRESS][DOMAIN_NAME]"
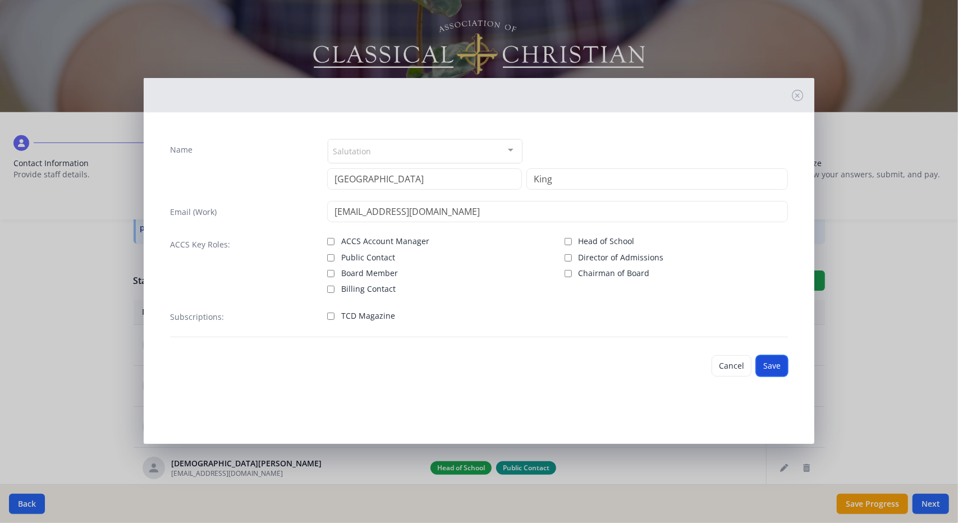
click at [764, 366] on button "Save" at bounding box center [772, 365] width 32 height 21
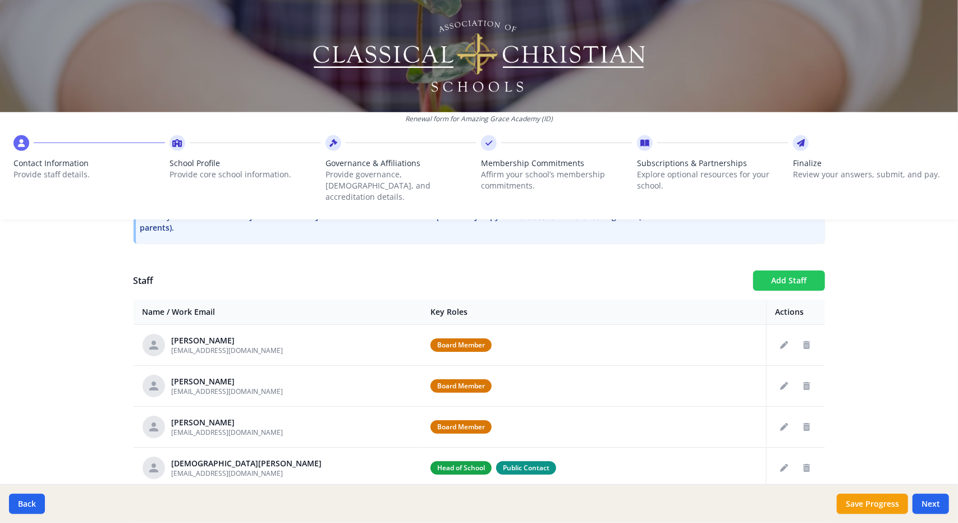
click at [805, 270] on button "Add Staff" at bounding box center [789, 280] width 72 height 20
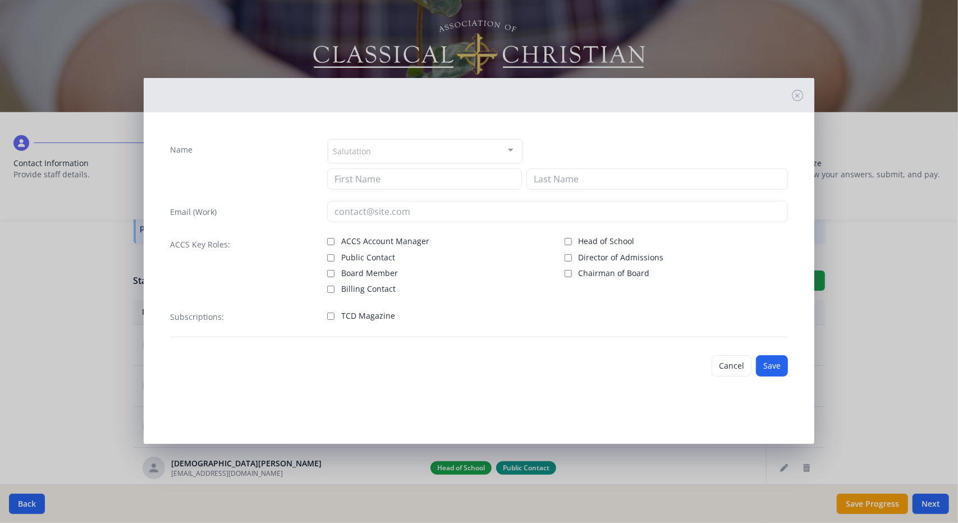
click at [510, 148] on div at bounding box center [510, 150] width 22 height 21
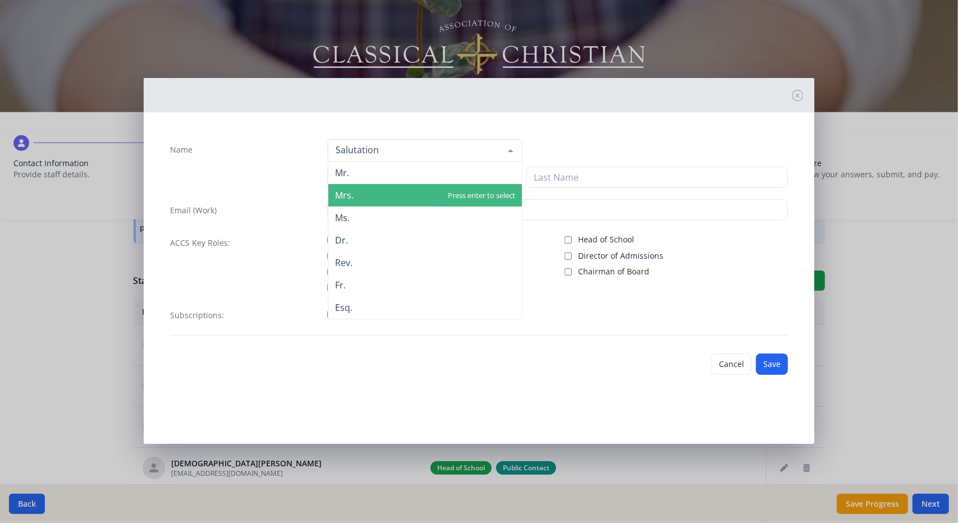
click at [438, 192] on span "Mrs." at bounding box center [425, 195] width 194 height 22
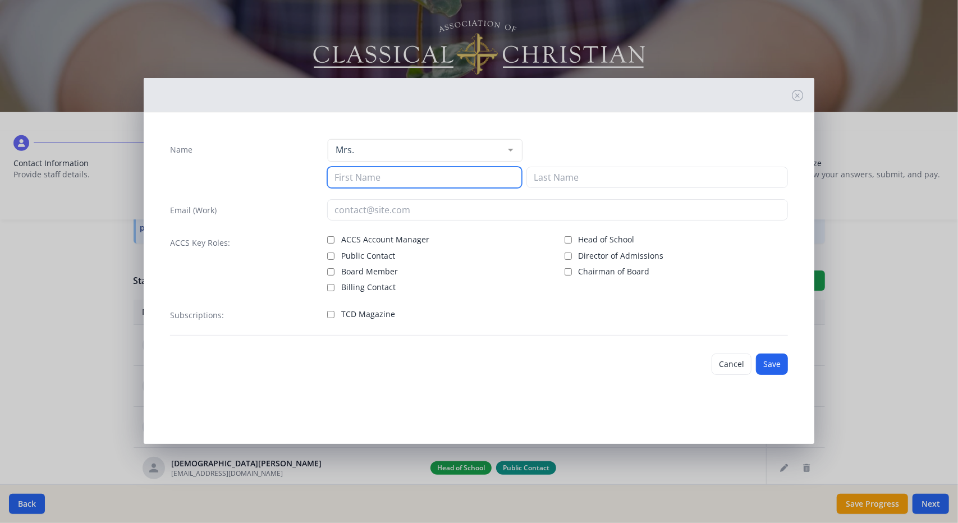
click at [408, 177] on input at bounding box center [424, 177] width 195 height 21
click at [518, 279] on label "Billing Contact" at bounding box center [438, 285] width 223 height 13
click at [334, 284] on input "Billing Contact" at bounding box center [330, 287] width 7 height 7
click at [333, 286] on input "Billing Contact" at bounding box center [330, 287] width 7 height 7
checkbox input "false"
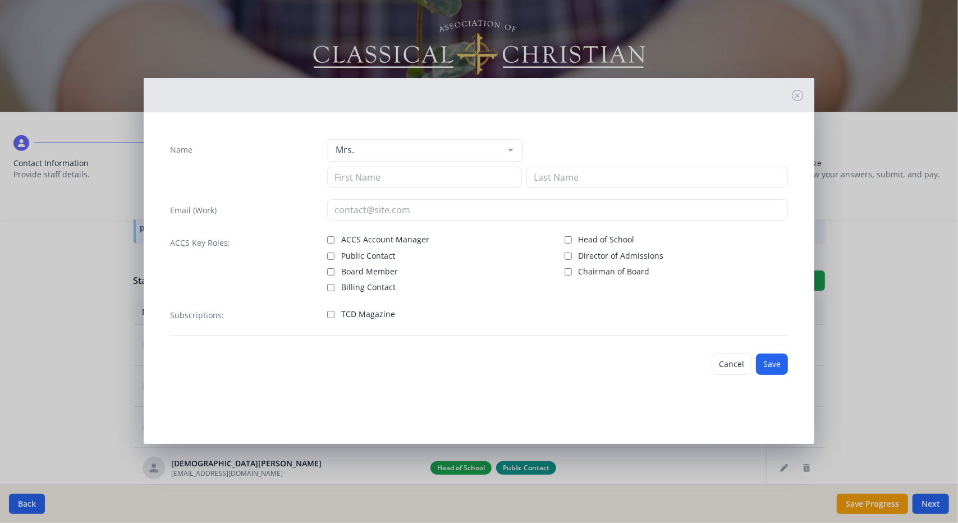
click at [502, 143] on div at bounding box center [510, 150] width 22 height 21
click at [796, 90] on icon at bounding box center [797, 95] width 11 height 11
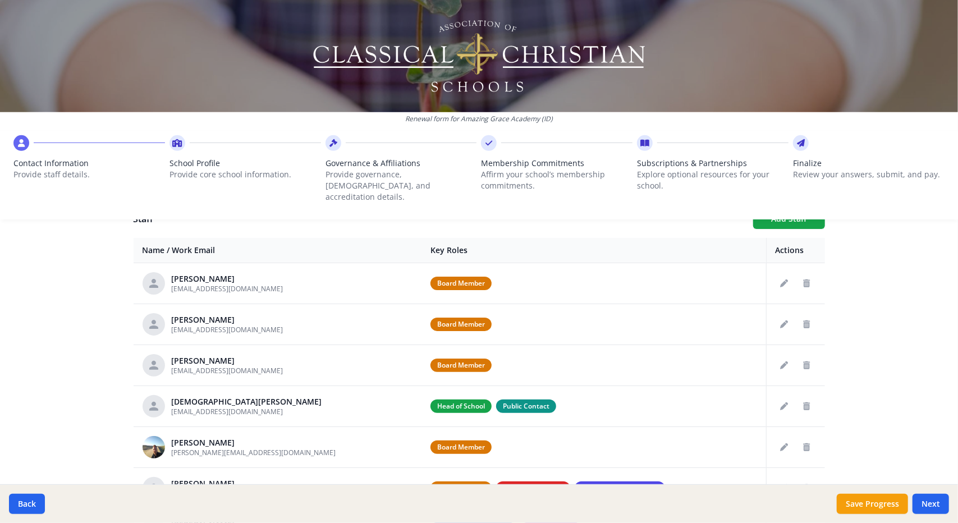
scroll to position [425, 0]
click at [781, 279] on icon "Edit staff" at bounding box center [785, 283] width 8 height 8
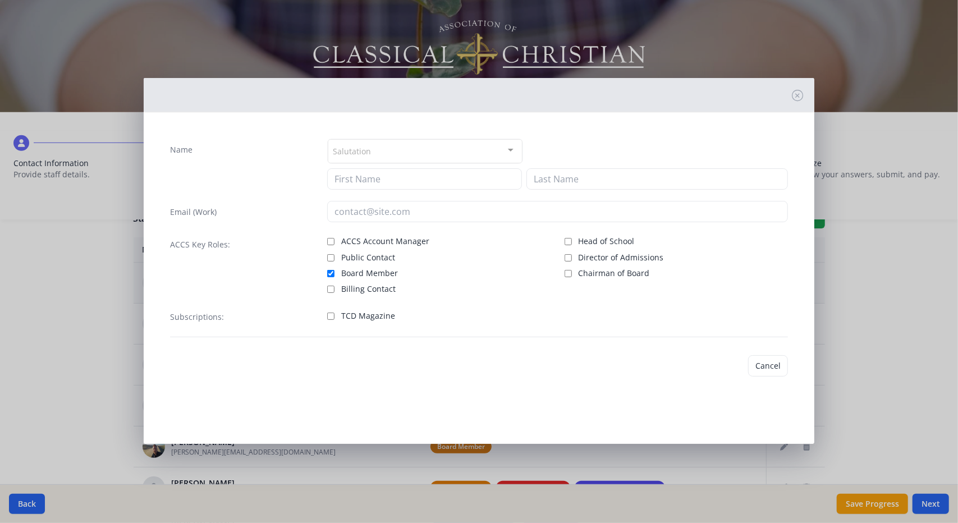
type input "[PERSON_NAME]"
type input "[EMAIL_ADDRESS][DOMAIN_NAME]"
checkbox input "true"
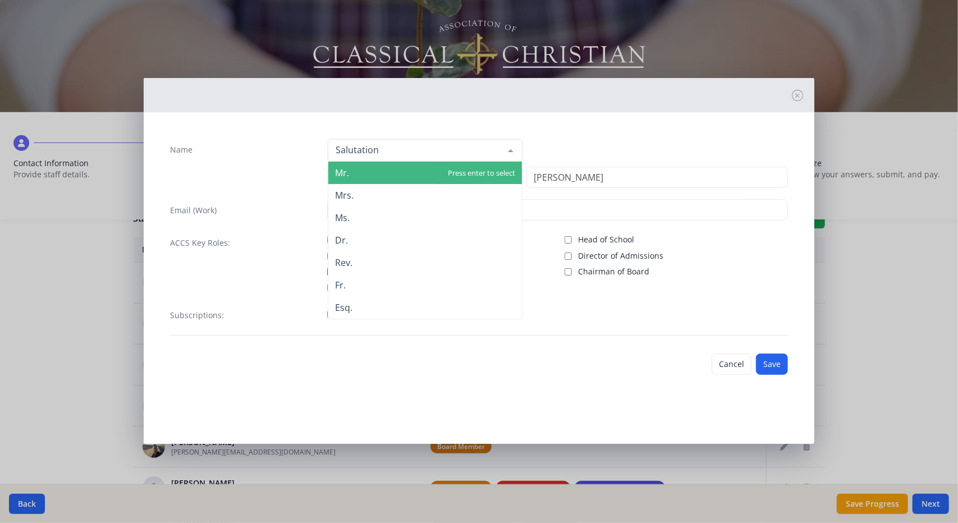
click at [512, 149] on div at bounding box center [510, 150] width 22 height 21
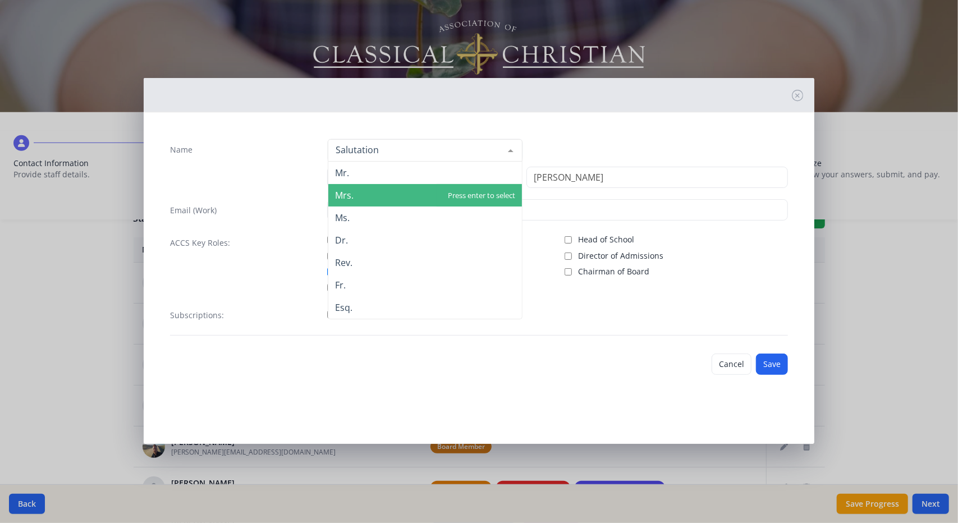
click at [458, 191] on span "Mrs." at bounding box center [425, 195] width 194 height 22
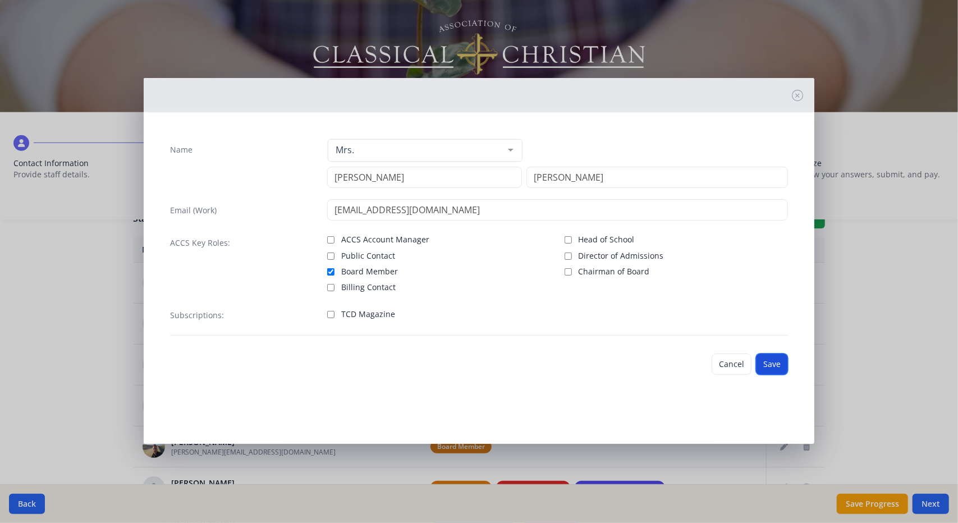
click at [771, 359] on button "Save" at bounding box center [772, 364] width 32 height 21
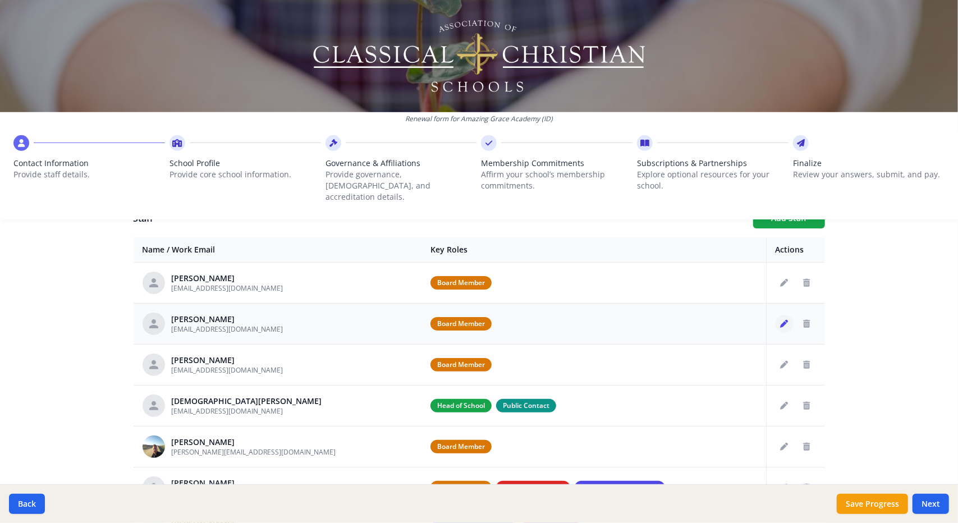
click at [781, 320] on icon "Edit staff" at bounding box center [785, 324] width 8 height 8
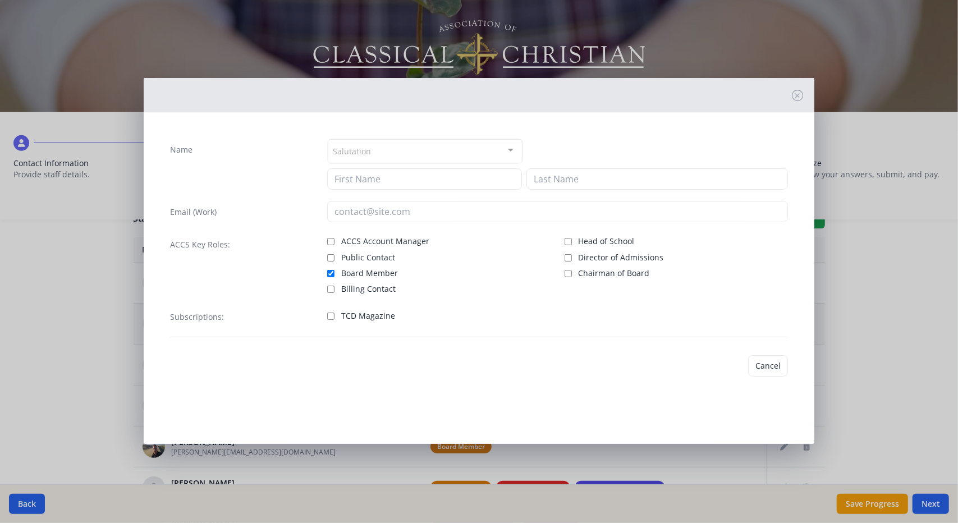
type input "[PERSON_NAME]"
type input "[EMAIL_ADDRESS][DOMAIN_NAME]"
checkbox input "true"
click at [502, 151] on div at bounding box center [510, 150] width 22 height 21
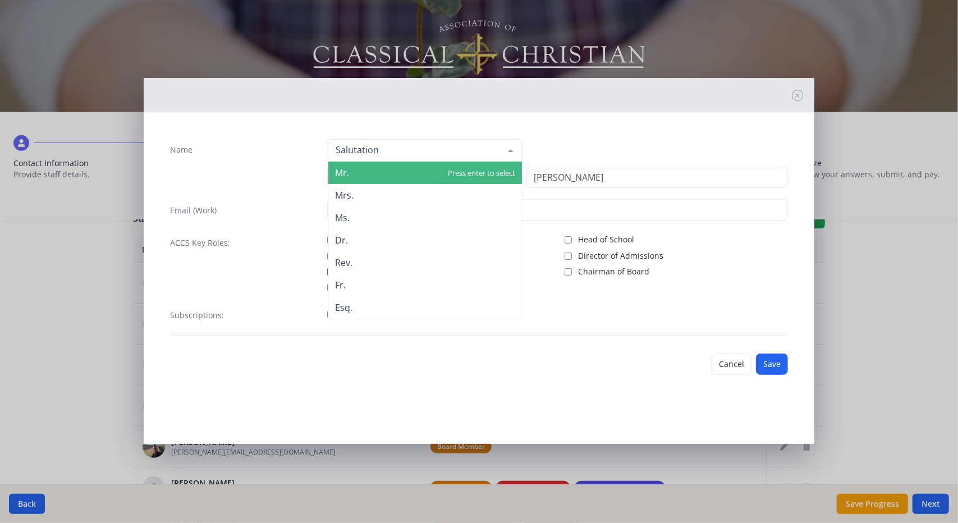
click at [435, 168] on span "Mr." at bounding box center [425, 173] width 194 height 22
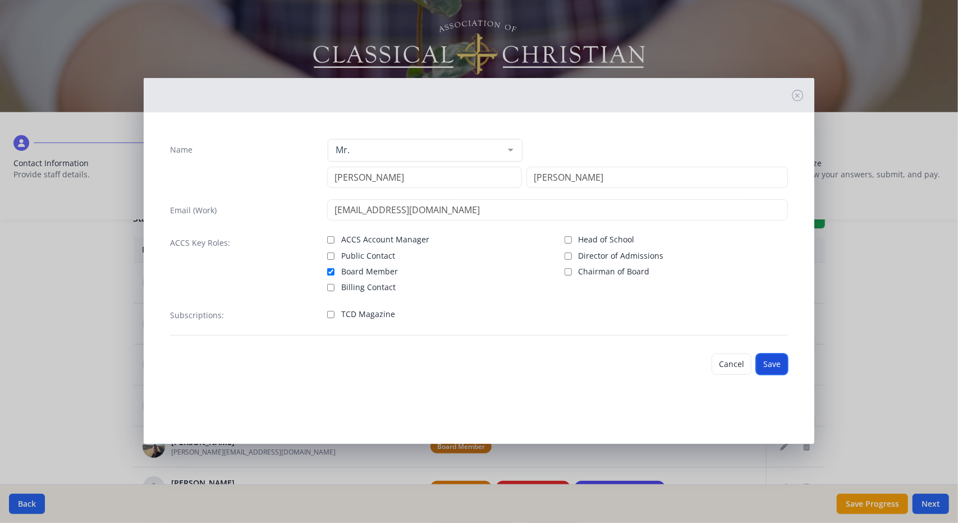
click at [770, 366] on button "Save" at bounding box center [772, 364] width 32 height 21
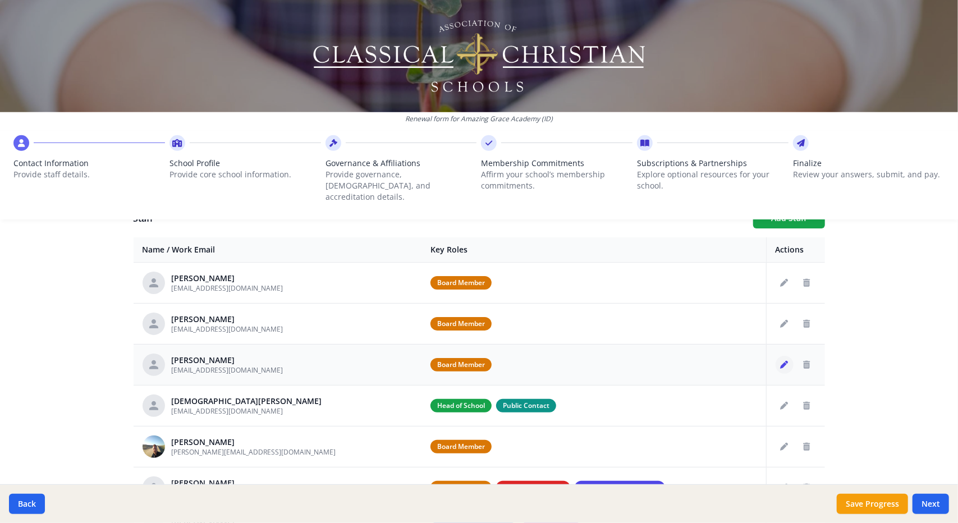
click at [781, 361] on icon "Edit staff" at bounding box center [785, 365] width 8 height 8
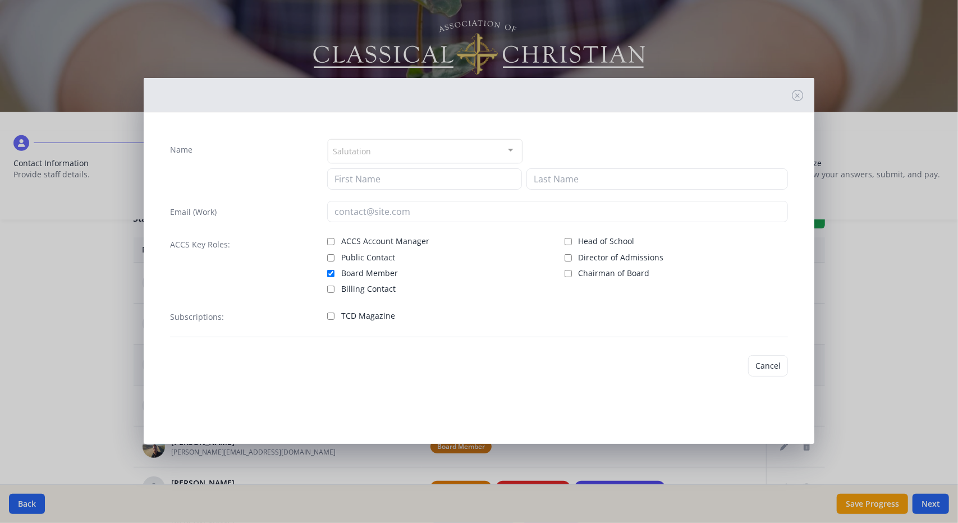
type input "[PERSON_NAME]"
type input "[EMAIL_ADDRESS][DOMAIN_NAME]"
checkbox input "true"
click at [765, 360] on button "Save" at bounding box center [772, 364] width 32 height 21
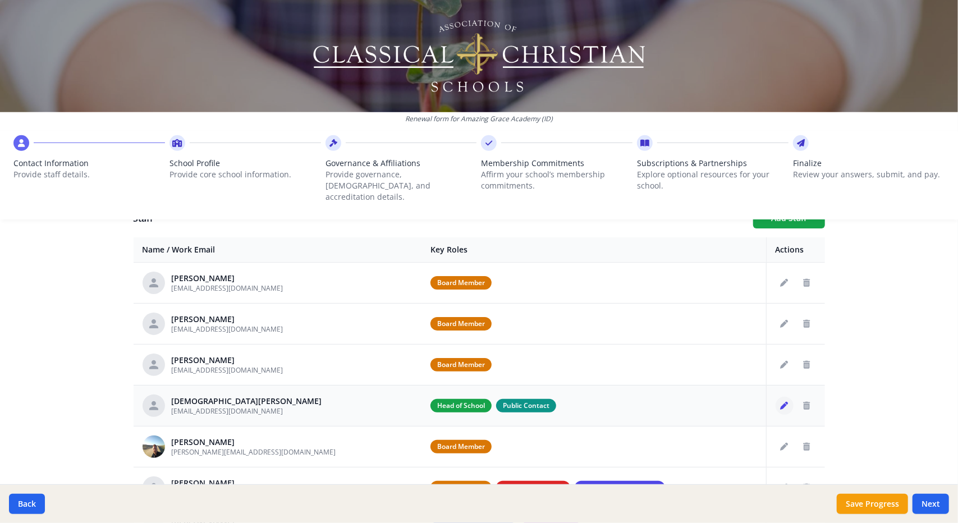
click at [775, 397] on button "Edit staff" at bounding box center [784, 406] width 18 height 18
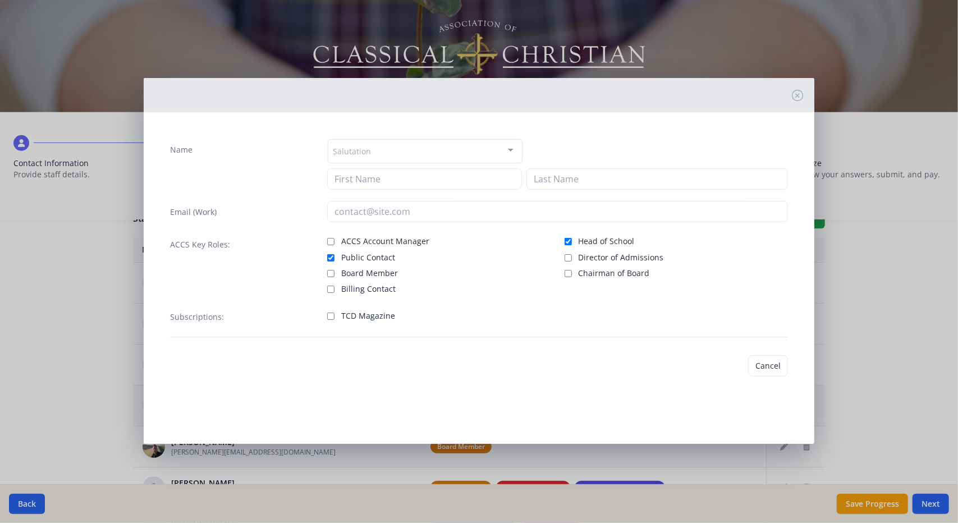
type input "[DEMOGRAPHIC_DATA]"
type input "[PERSON_NAME]"
type input "[EMAIL_ADDRESS][DOMAIN_NAME]"
checkbox input "true"
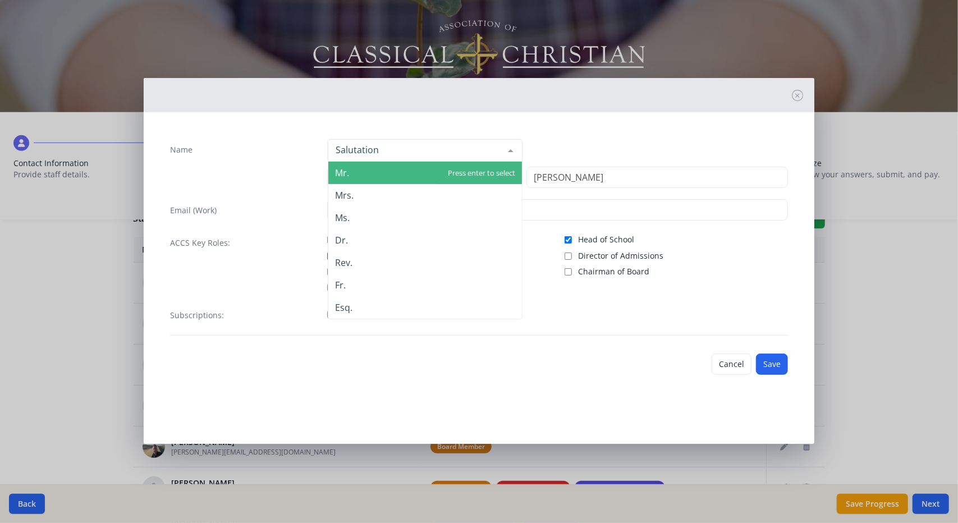
click at [511, 149] on div at bounding box center [510, 150] width 22 height 21
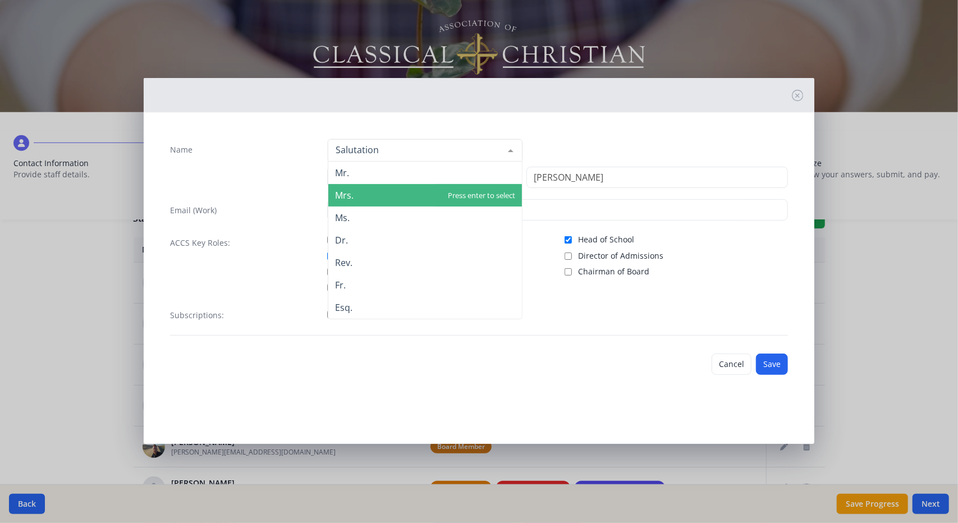
click at [484, 190] on span "Mrs." at bounding box center [425, 195] width 194 height 22
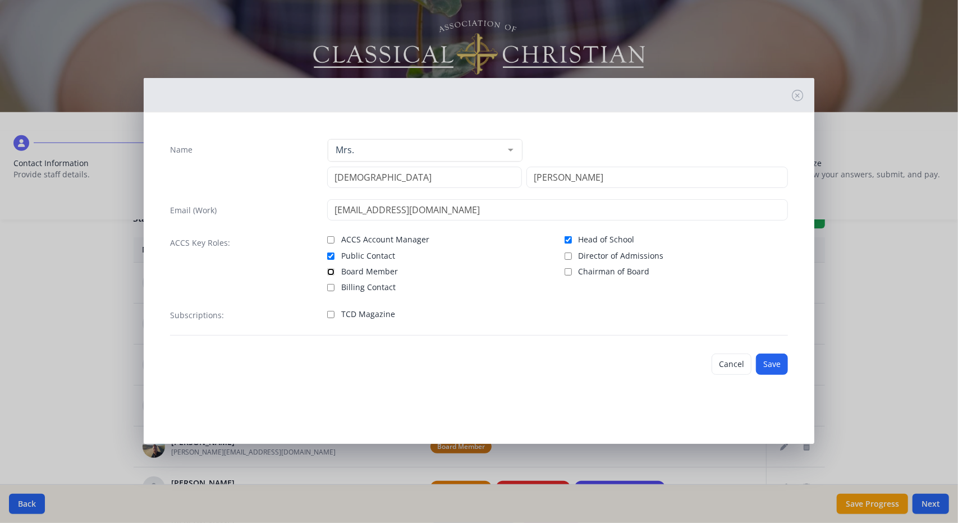
click at [331, 272] on input "Board Member" at bounding box center [330, 271] width 7 height 7
checkbox input "true"
click at [773, 365] on button "Save" at bounding box center [772, 364] width 32 height 21
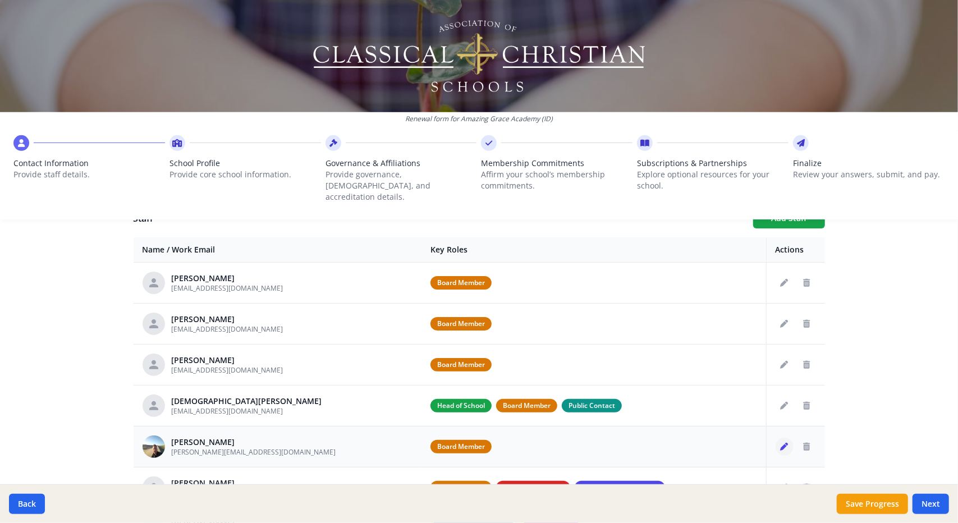
click at [781, 443] on icon "Edit staff" at bounding box center [785, 447] width 8 height 8
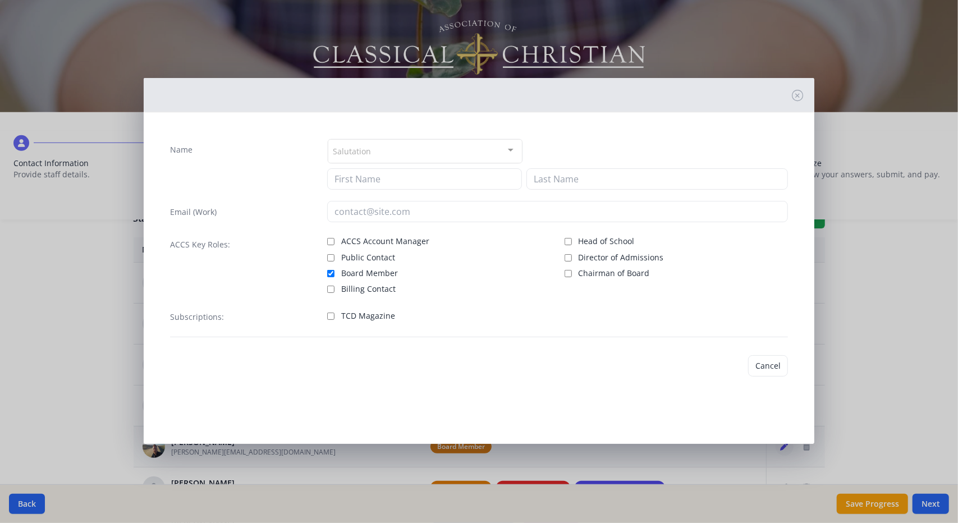
type input "[PERSON_NAME]"
type input "Paz"
type input "[PERSON_NAME][EMAIL_ADDRESS][DOMAIN_NAME]"
checkbox input "true"
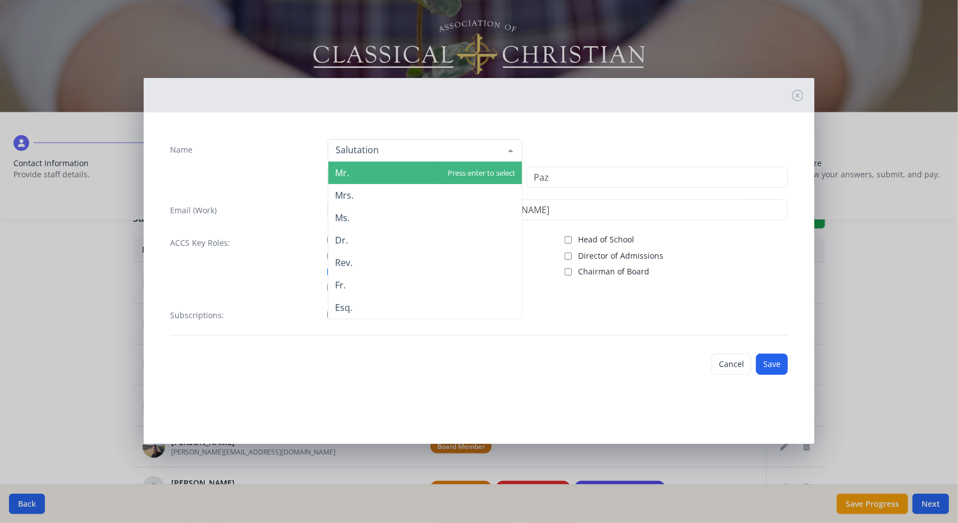
click at [511, 145] on div at bounding box center [510, 150] width 22 height 21
click at [391, 168] on span "Mr." at bounding box center [425, 173] width 194 height 22
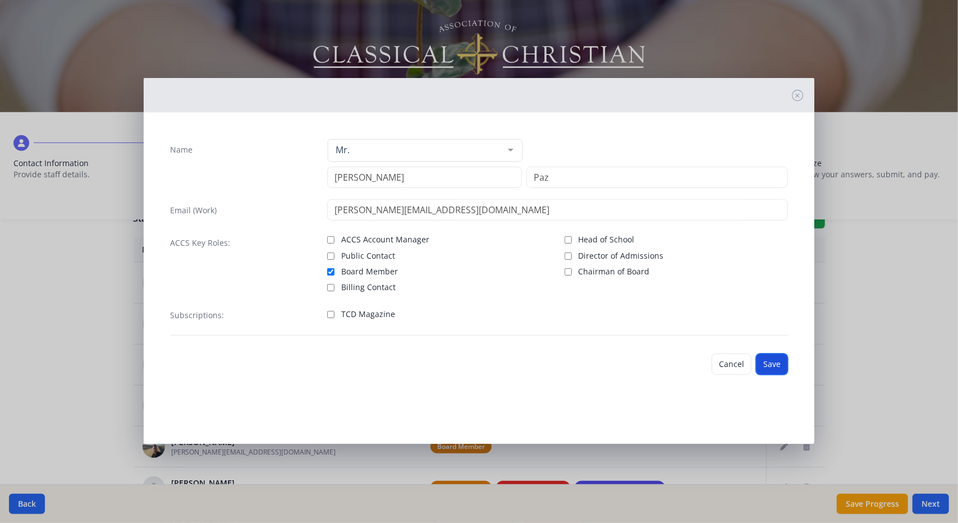
click at [766, 365] on button "Save" at bounding box center [772, 364] width 32 height 21
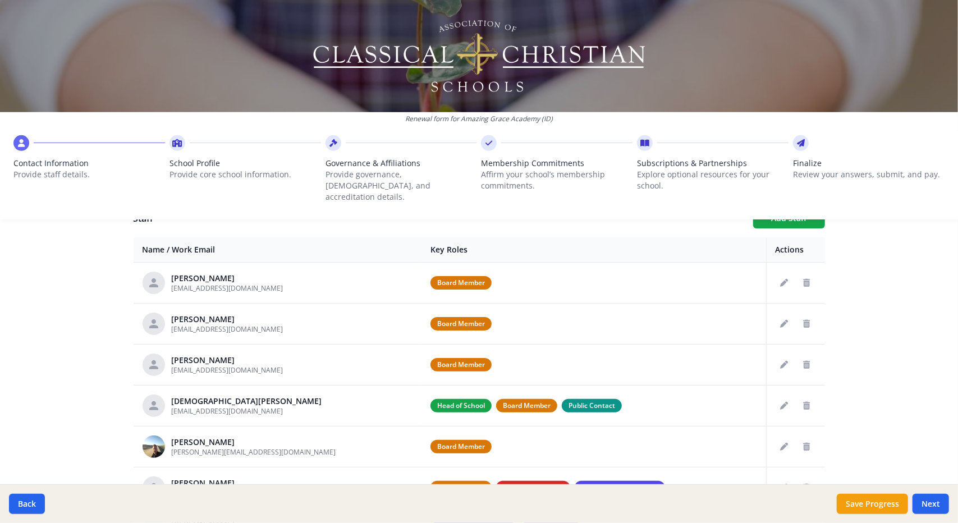
click at [880, 369] on div "Renewal form for Amazing Grace Academy (ID) Contact Information Provide staff d…" at bounding box center [479, 261] width 958 height 523
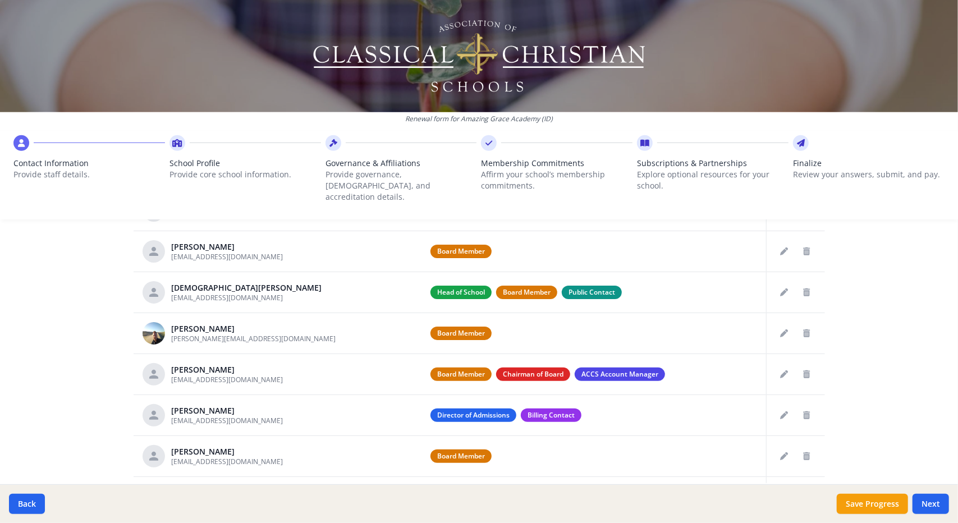
scroll to position [539, 0]
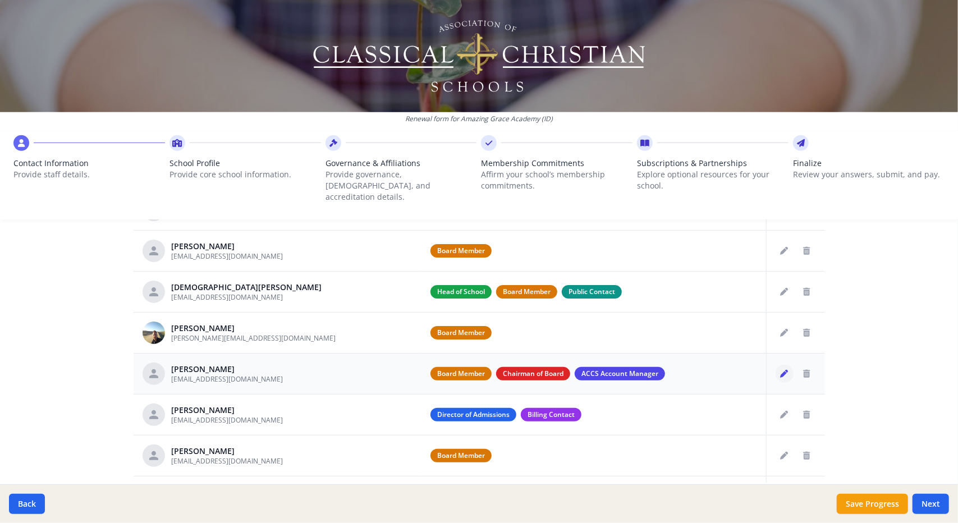
click at [777, 365] on button "Edit staff" at bounding box center [784, 374] width 18 height 18
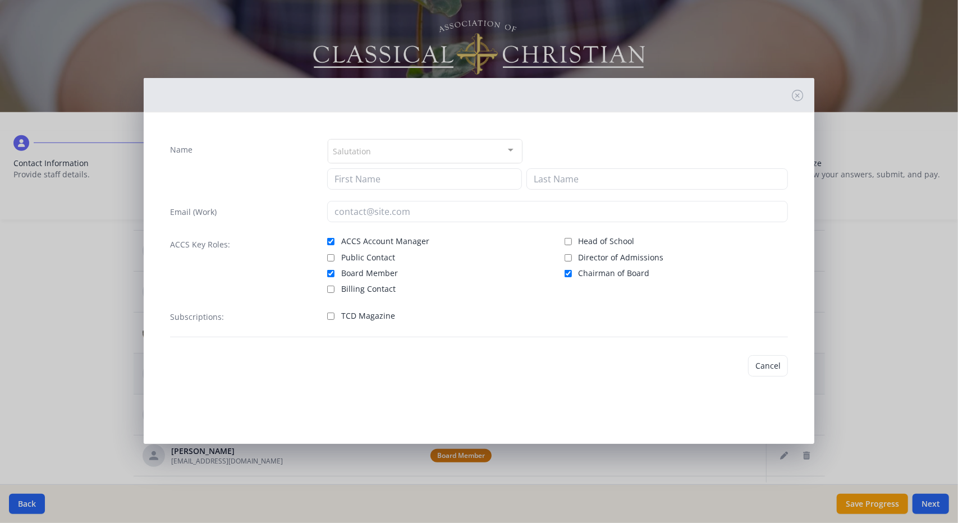
type input "[PERSON_NAME]"
type input "[EMAIL_ADDRESS][DOMAIN_NAME]"
checkbox input "true"
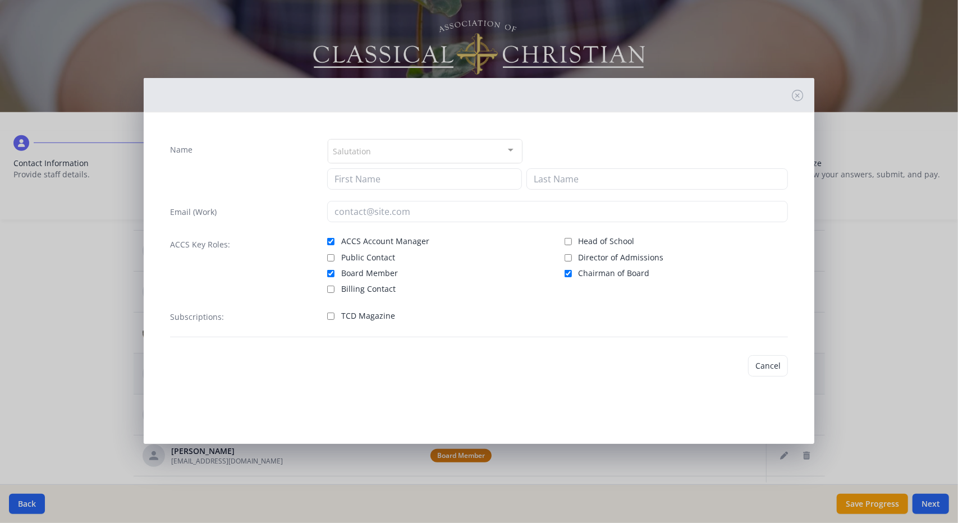
checkbox input "true"
click at [495, 155] on div "Salutation" at bounding box center [425, 151] width 195 height 24
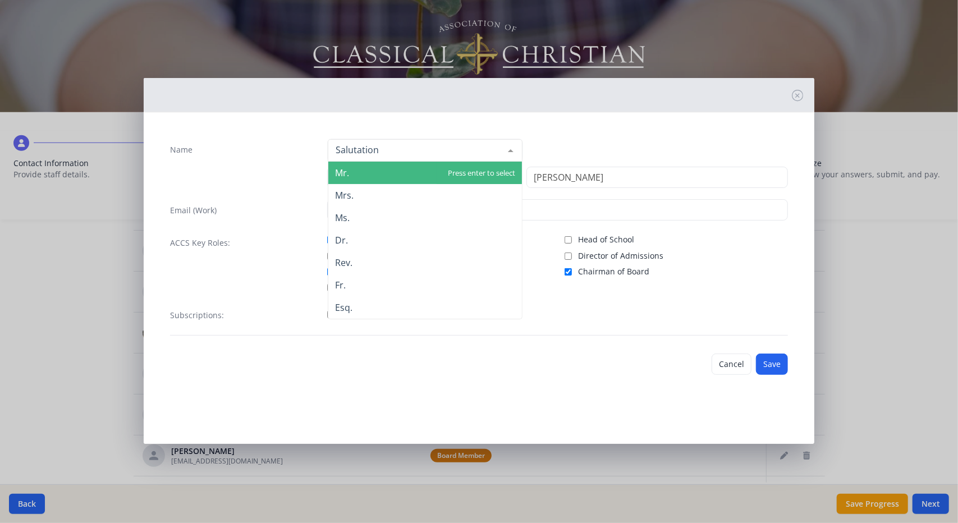
click at [393, 175] on span "Mr." at bounding box center [425, 173] width 194 height 22
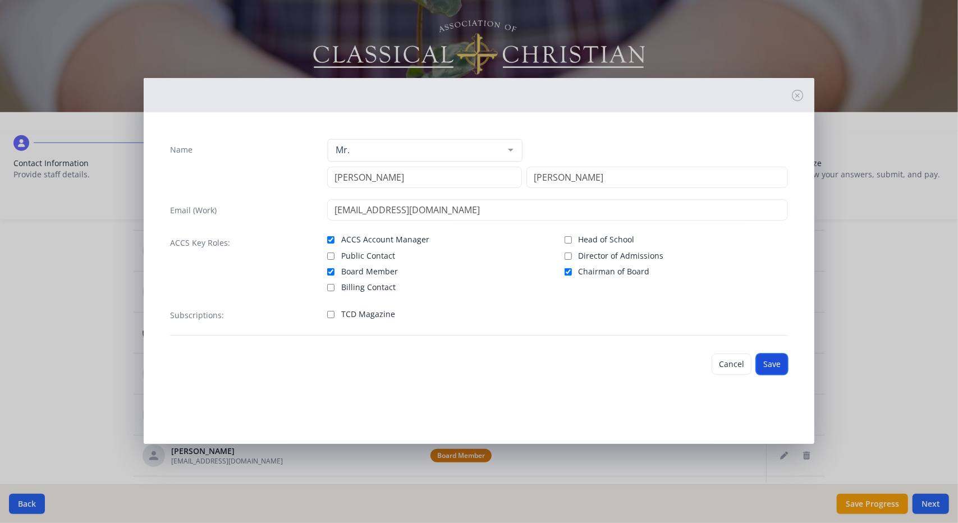
click at [761, 356] on button "Save" at bounding box center [772, 364] width 32 height 21
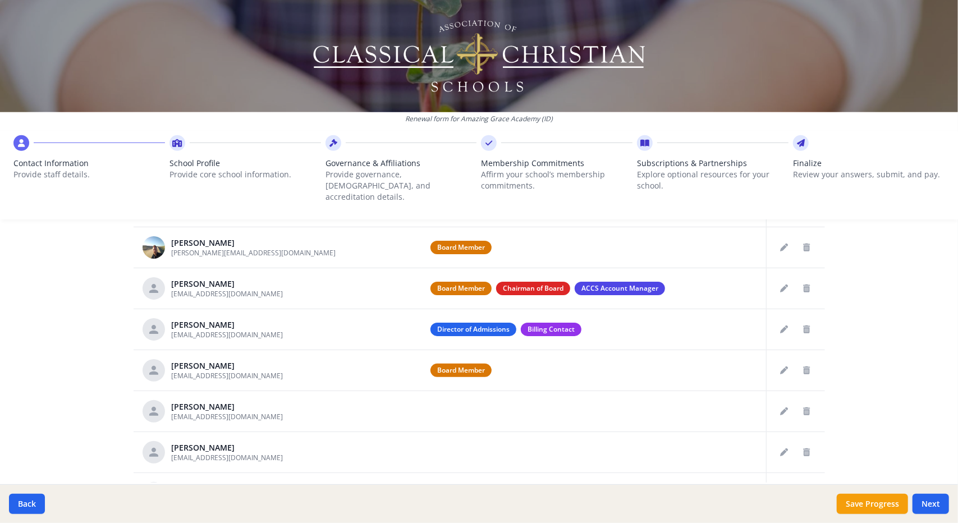
scroll to position [98, 0]
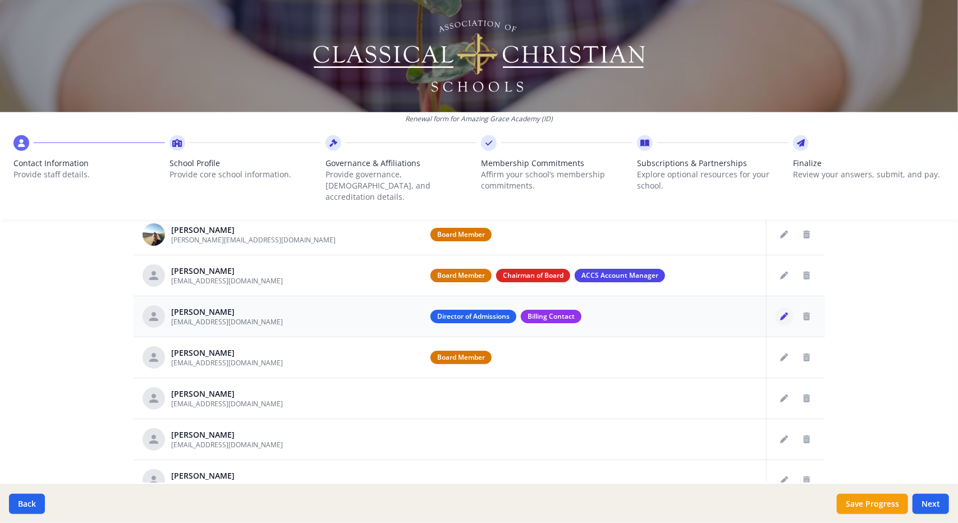
click at [781, 313] on icon "Edit staff" at bounding box center [785, 317] width 8 height 8
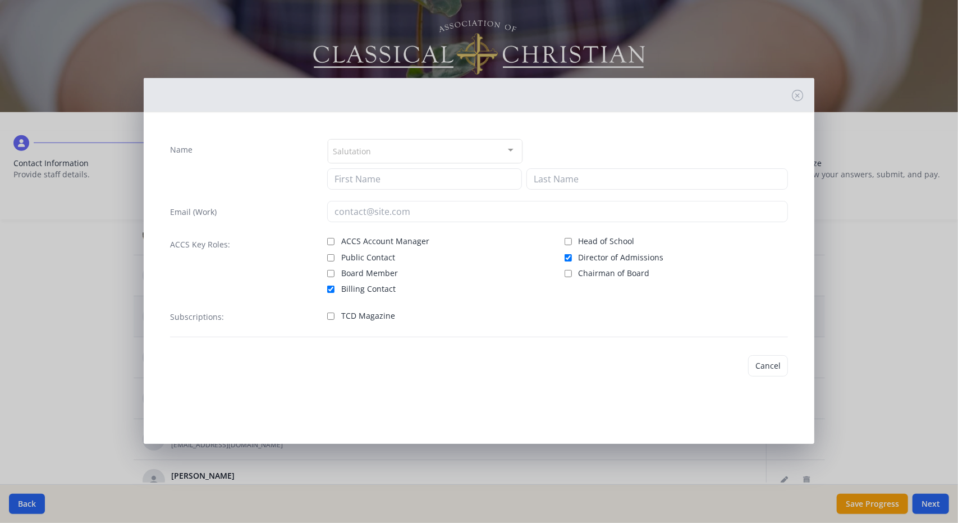
type input "[PERSON_NAME]"
type input "[EMAIL_ADDRESS][DOMAIN_NAME]"
checkbox input "true"
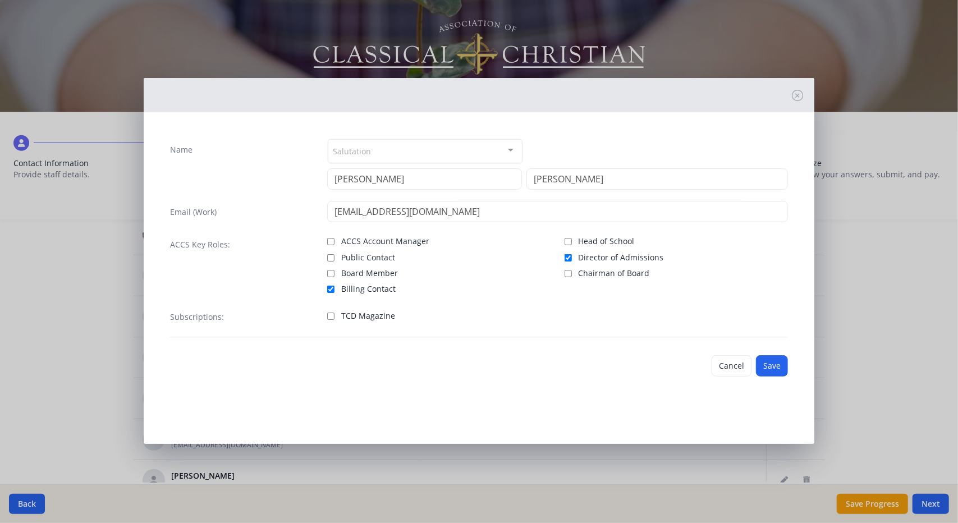
click at [507, 146] on div at bounding box center [510, 150] width 22 height 21
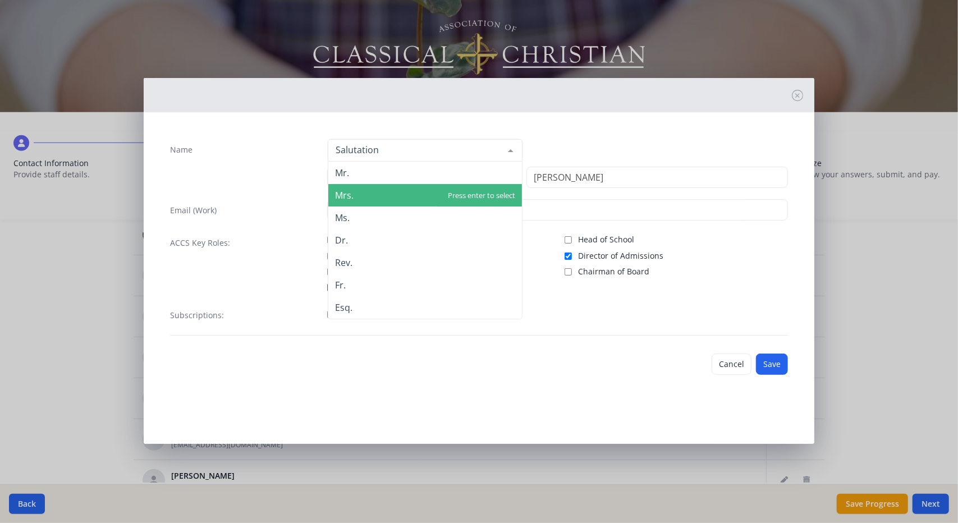
click at [457, 191] on span "Mrs." at bounding box center [425, 195] width 194 height 22
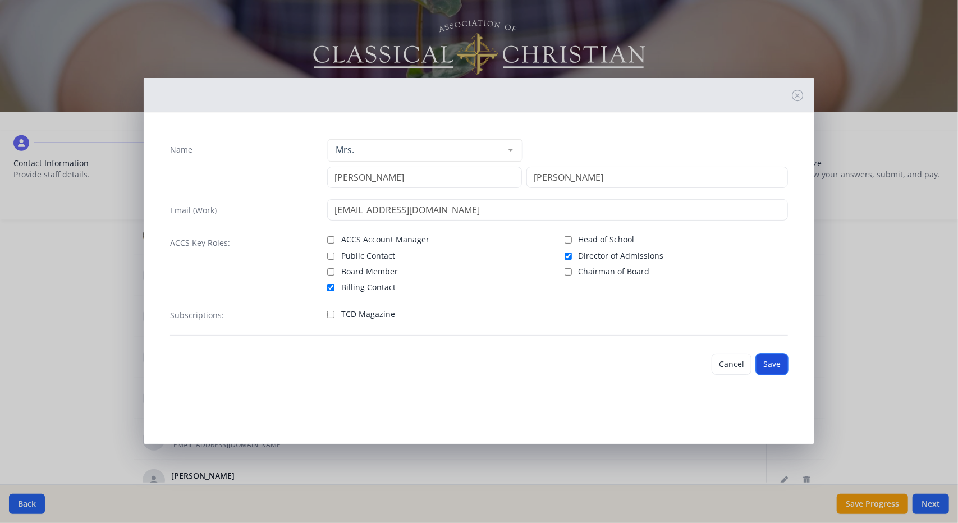
click at [770, 362] on button "Save" at bounding box center [772, 364] width 32 height 21
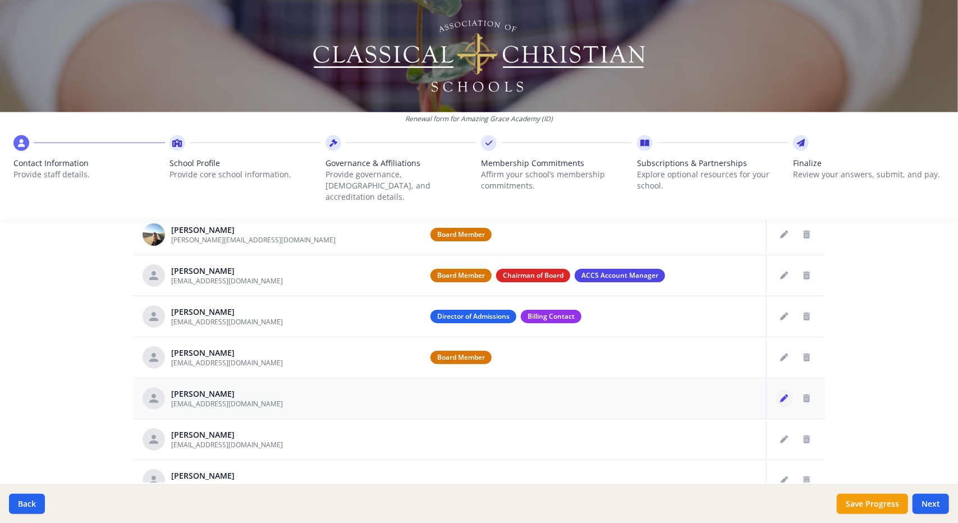
click at [775, 390] on button "Edit staff" at bounding box center [784, 398] width 18 height 18
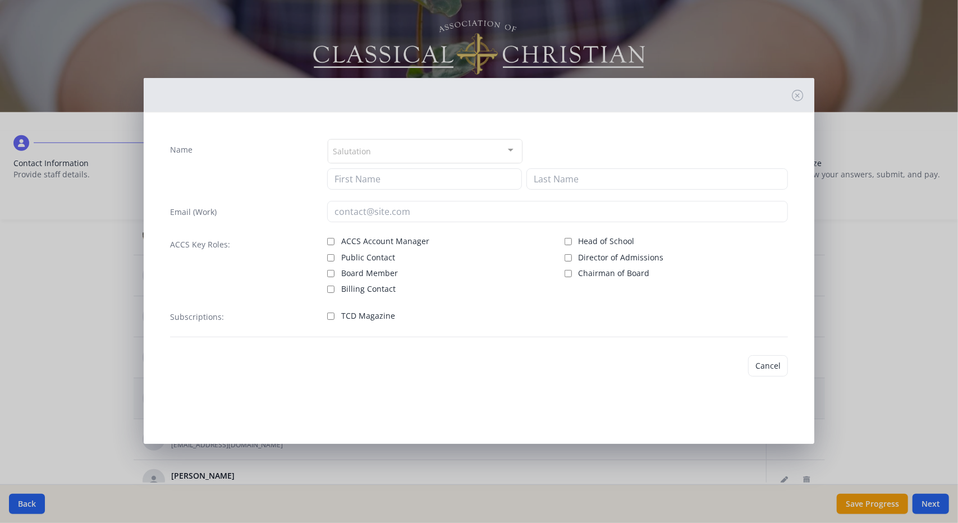
type input "[PERSON_NAME]"
type input "[EMAIL_ADDRESS][DOMAIN_NAME]"
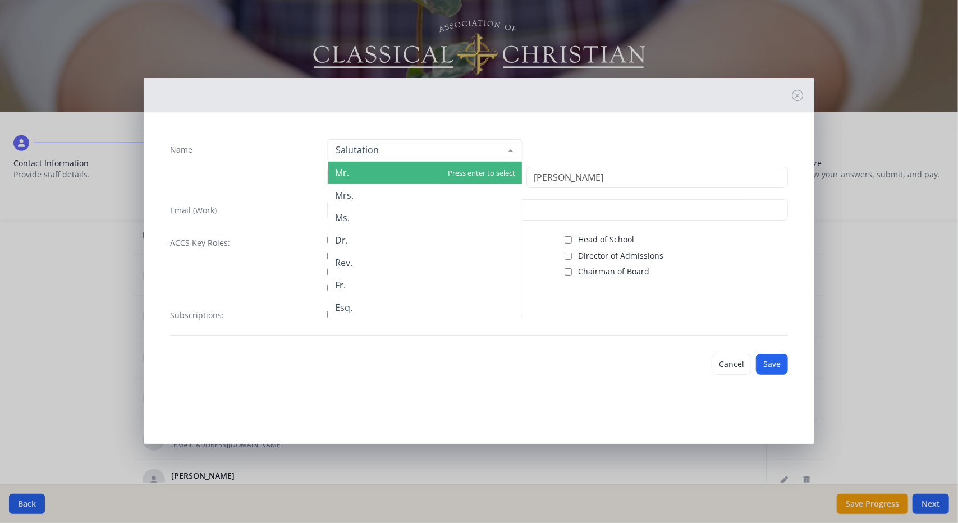
click at [514, 147] on div at bounding box center [510, 150] width 22 height 21
click at [391, 174] on span "Mr." at bounding box center [425, 173] width 194 height 22
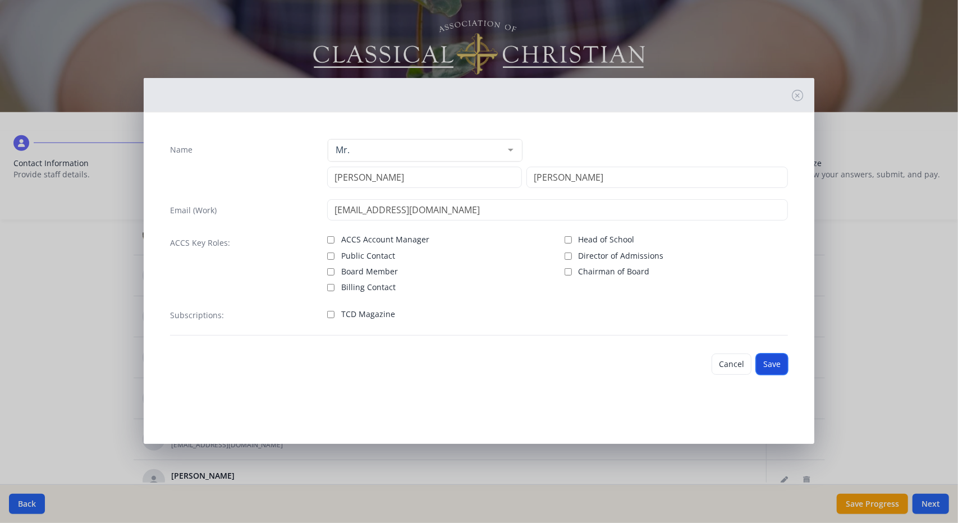
click at [776, 360] on button "Save" at bounding box center [772, 364] width 32 height 21
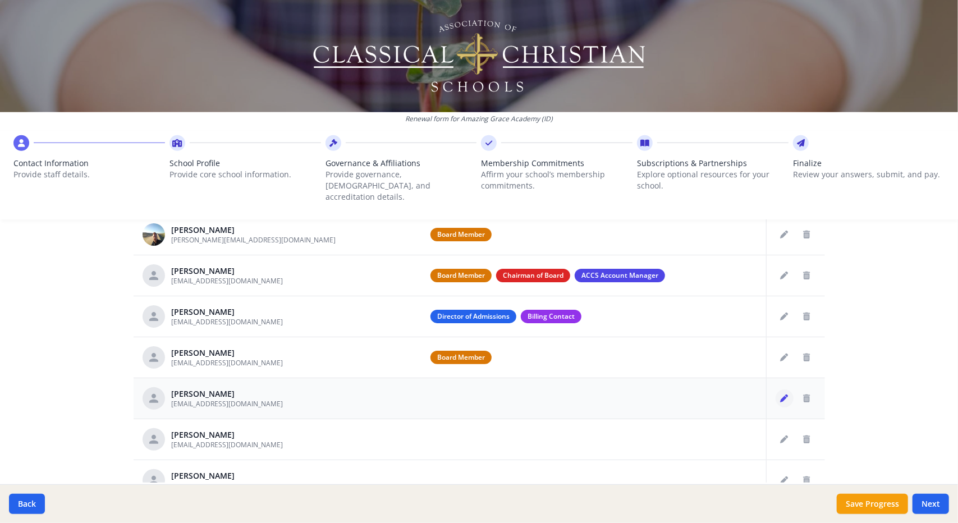
click at [627, 396] on td at bounding box center [593, 398] width 345 height 41
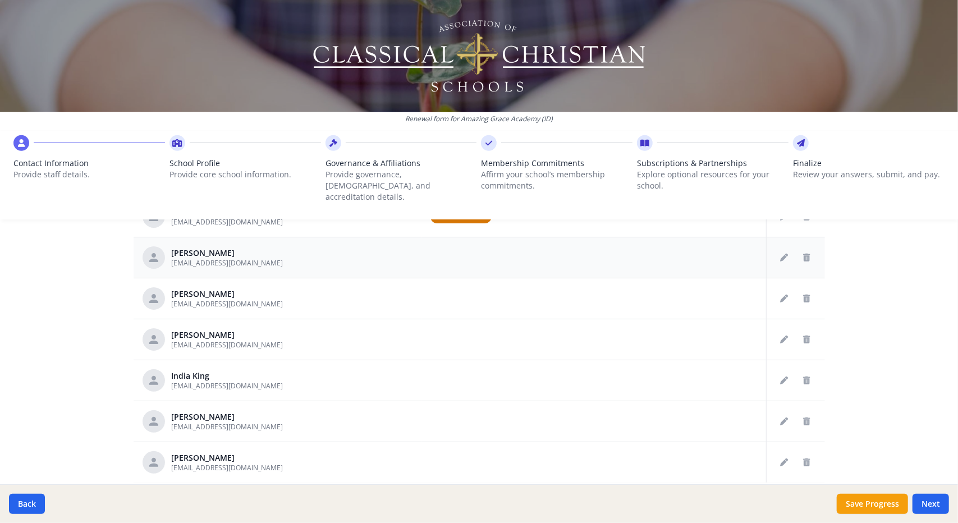
scroll to position [239, 0]
click at [781, 295] on icon "Edit staff" at bounding box center [785, 299] width 8 height 8
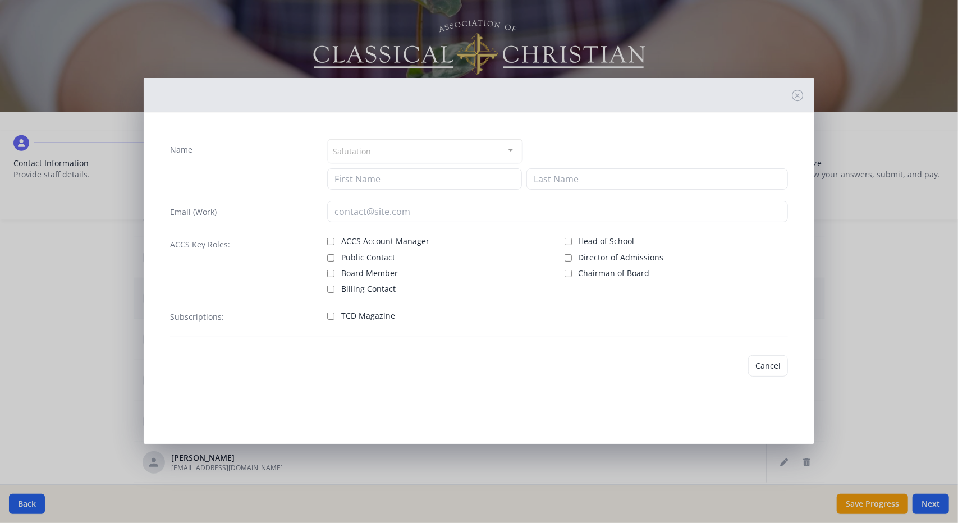
type input "[PERSON_NAME]"
type input "[EMAIL_ADDRESS][DOMAIN_NAME]"
click at [764, 364] on button "Save" at bounding box center [772, 364] width 32 height 21
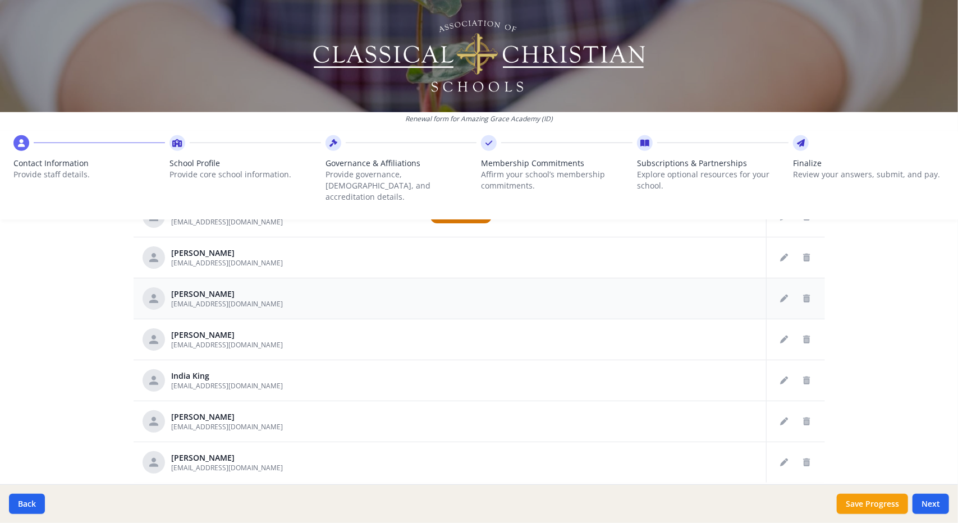
click at [674, 278] on td at bounding box center [593, 298] width 345 height 41
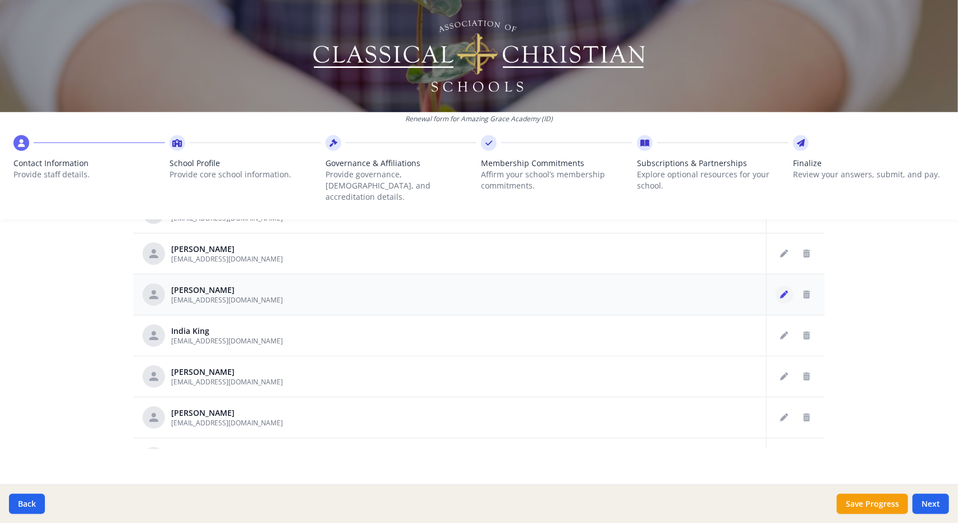
click at [781, 291] on icon "Edit staff" at bounding box center [785, 295] width 8 height 8
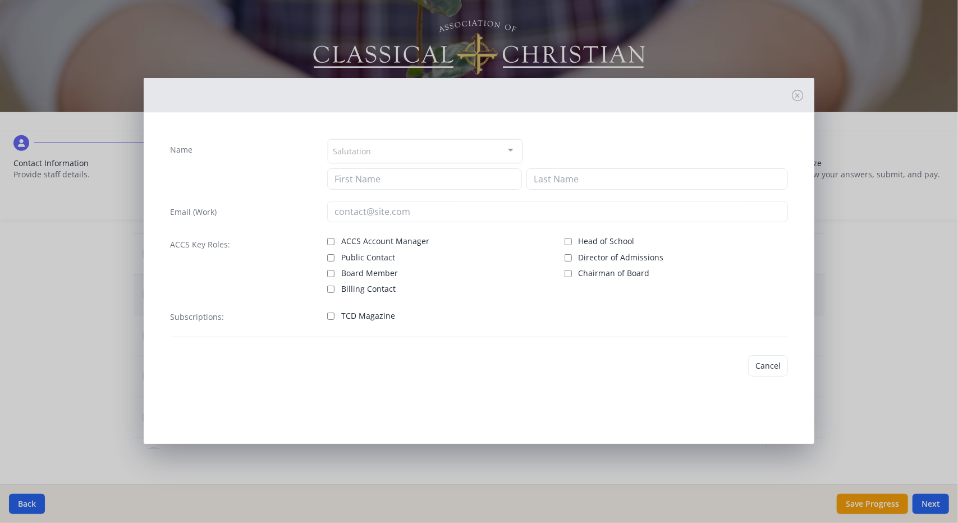
type input "[PERSON_NAME]"
type input "[GEOGRAPHIC_DATA]"
type input "[EMAIL_ADDRESS][DOMAIN_NAME]"
click at [774, 363] on button "Save" at bounding box center [772, 364] width 32 height 21
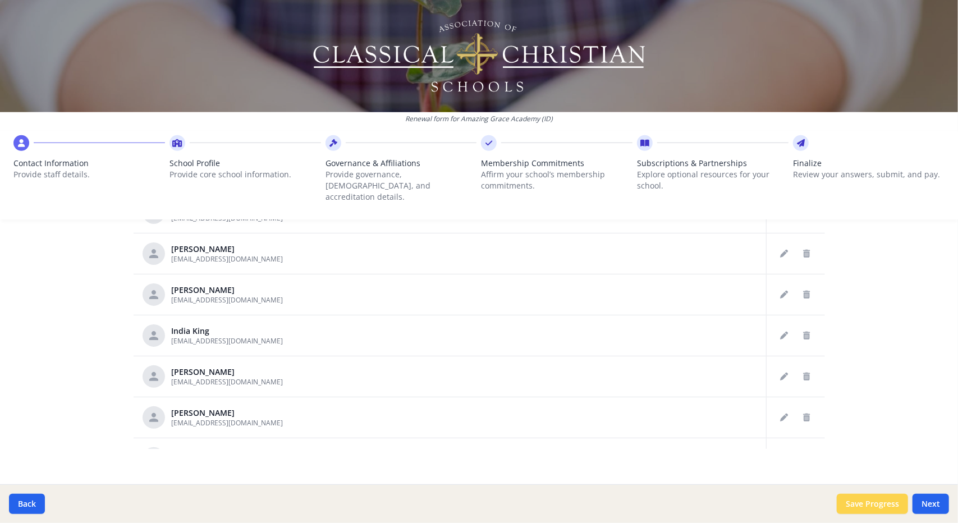
click at [862, 506] on button "Save Progress" at bounding box center [872, 504] width 71 height 20
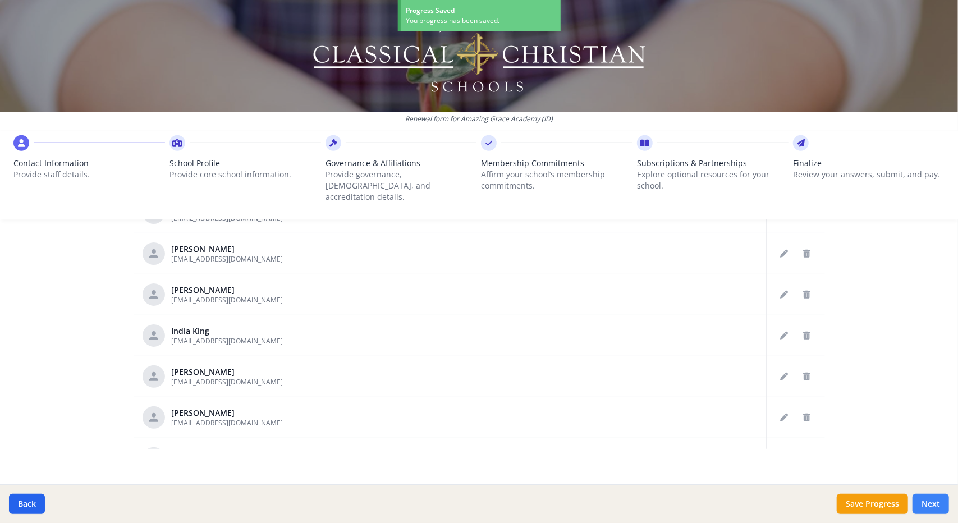
click at [937, 504] on button "Next" at bounding box center [930, 504] width 36 height 20
type input "[PHONE_NUMBER]"
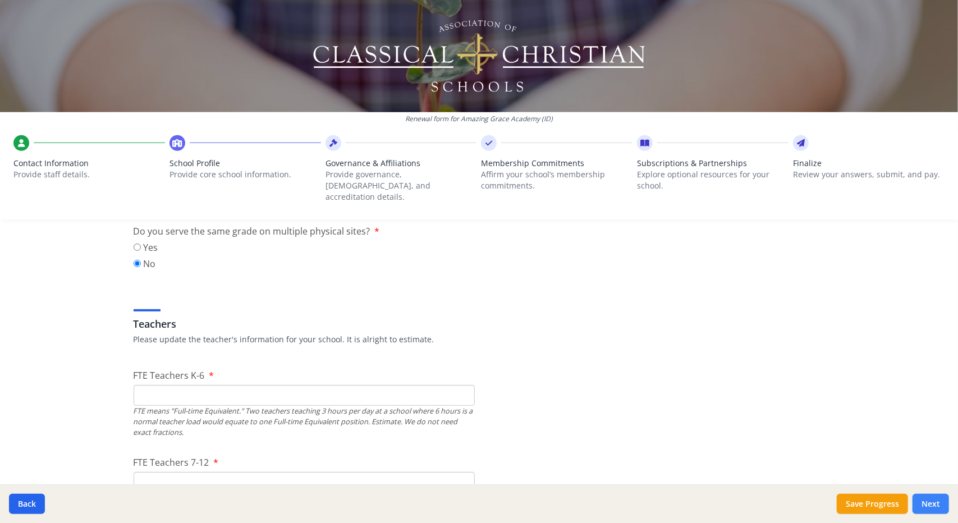
scroll to position [558, 0]
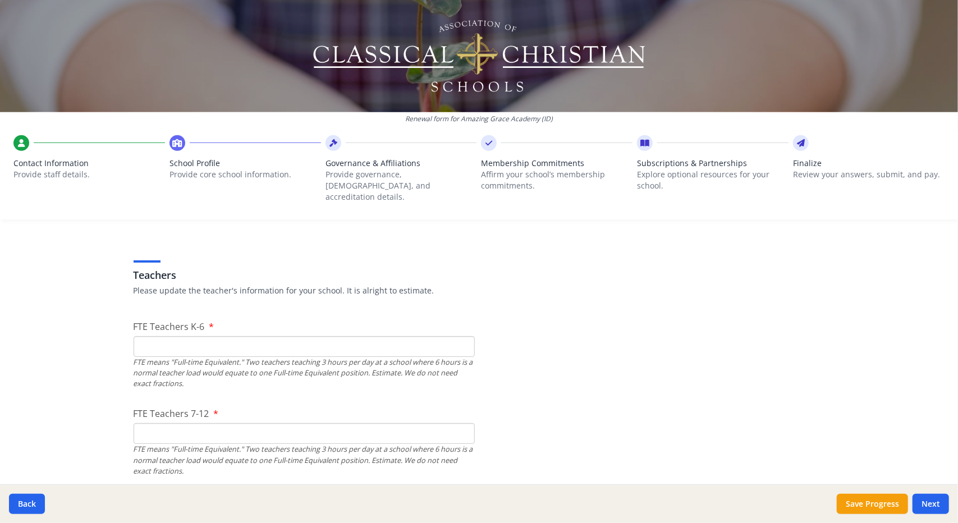
scroll to position [622, 0]
click at [456, 336] on input "1" at bounding box center [304, 346] width 341 height 21
click at [457, 336] on input "2" at bounding box center [304, 346] width 341 height 21
click at [457, 336] on input "3" at bounding box center [304, 346] width 341 height 21
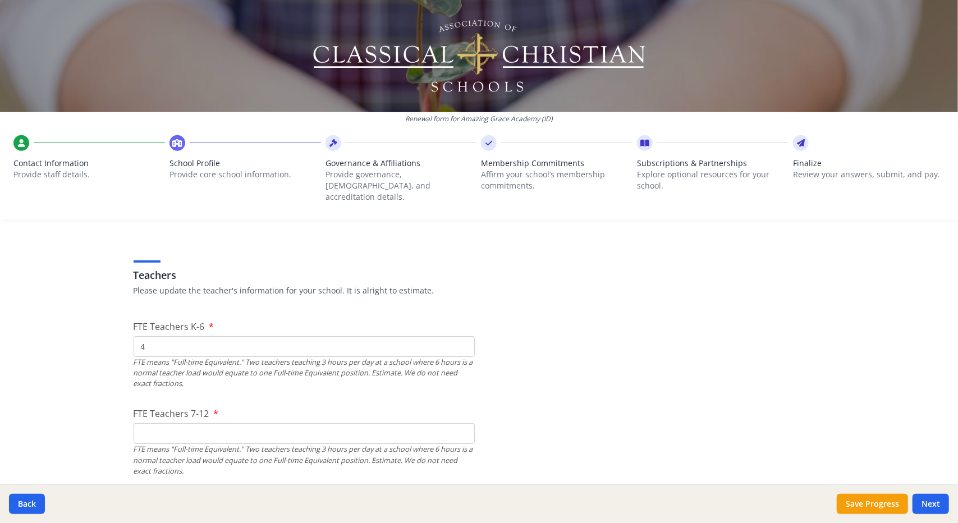
click at [457, 336] on input "4" at bounding box center [304, 346] width 341 height 21
click at [457, 336] on input "5" at bounding box center [304, 346] width 341 height 21
click at [457, 336] on input "6" at bounding box center [304, 346] width 341 height 21
type input "6"
type input "5"
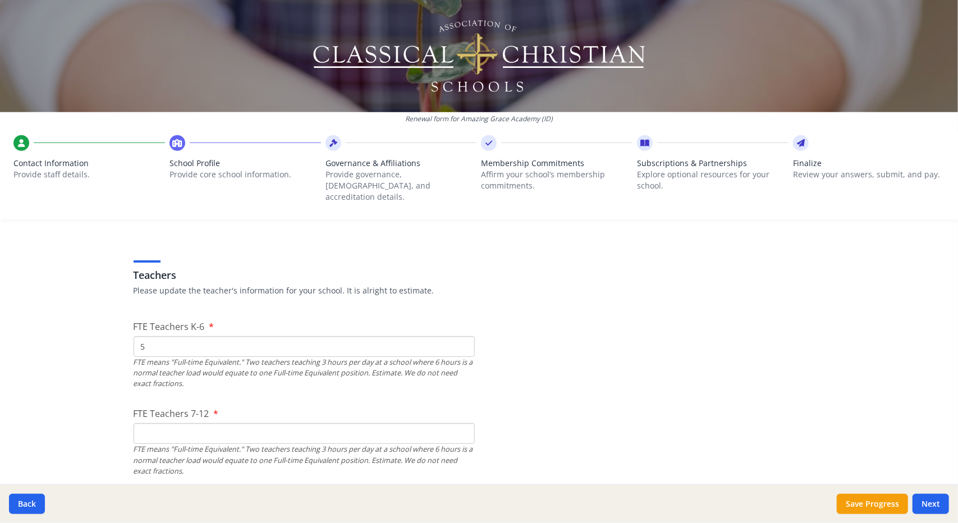
click at [155, 423] on input "FTE Teachers 7-12" at bounding box center [304, 433] width 341 height 21
type input "1.5"
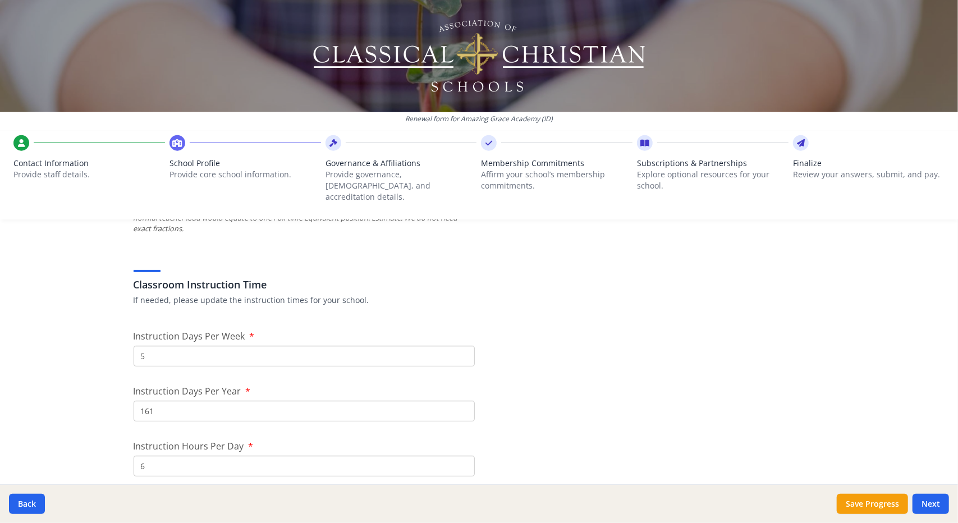
scroll to position [866, 0]
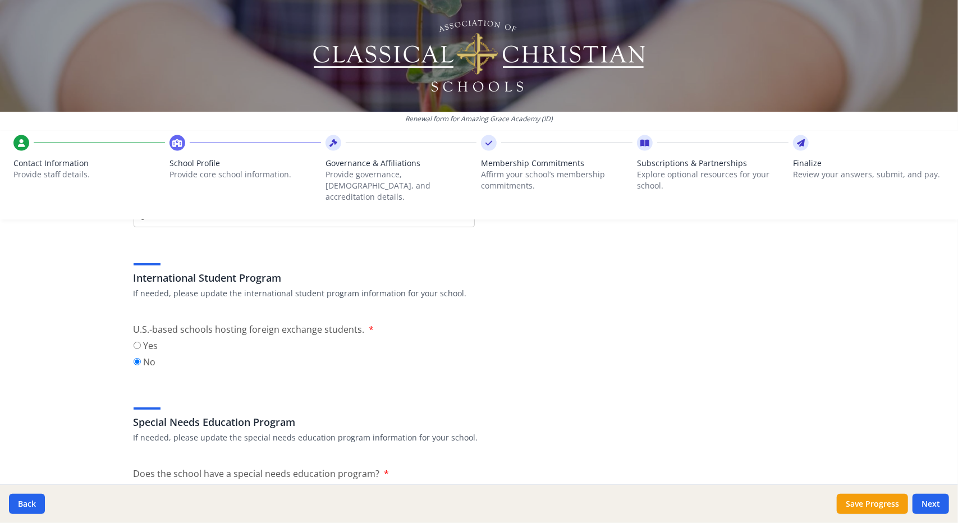
scroll to position [1114, 0]
click at [733, 388] on div "Special Needs Education Program If needed, please update the special needs educ…" at bounding box center [479, 415] width 691 height 54
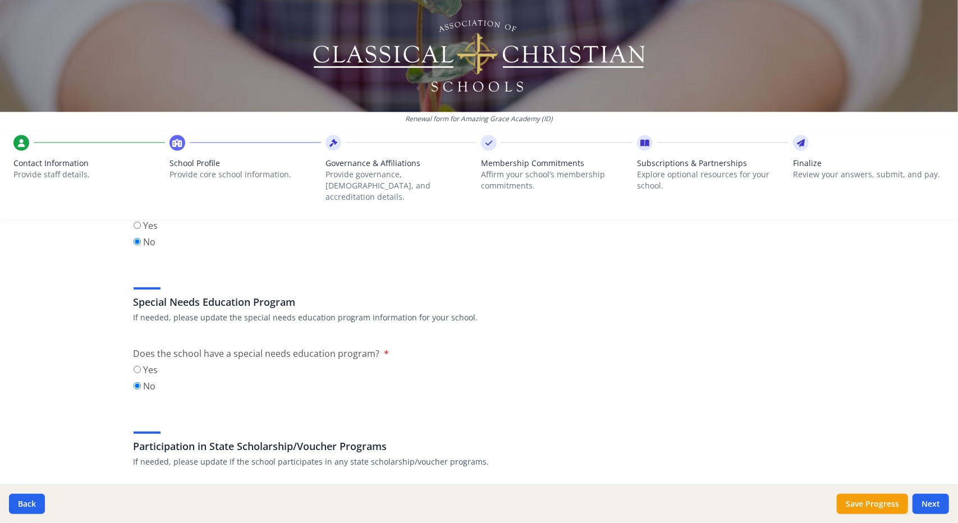
scroll to position [1234, 0]
click at [713, 372] on div "Yes No" at bounding box center [479, 378] width 691 height 33
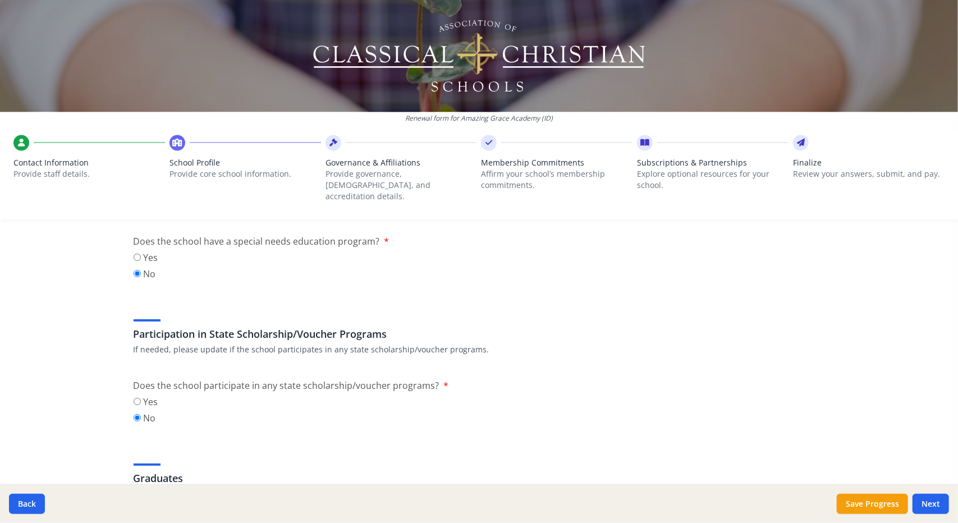
scroll to position [1358, 0]
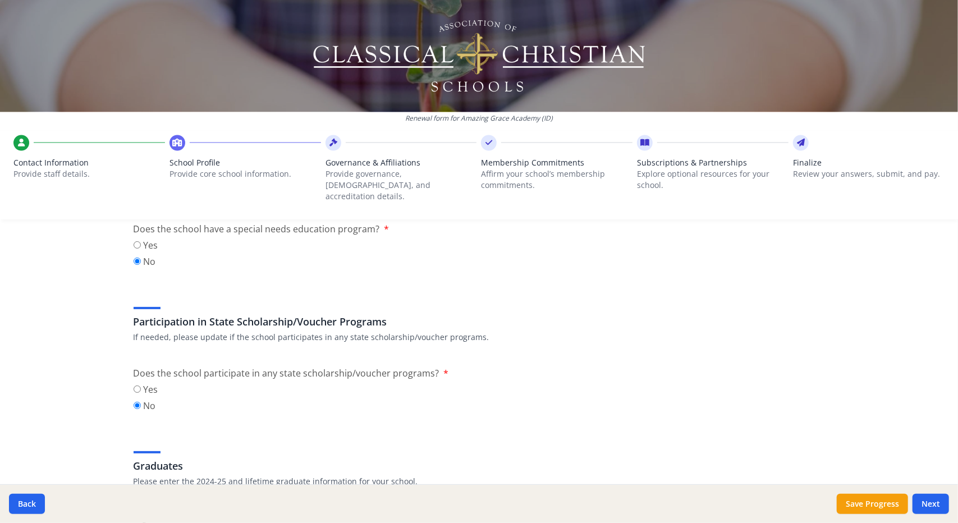
click at [768, 400] on div "Yes No" at bounding box center [479, 399] width 691 height 33
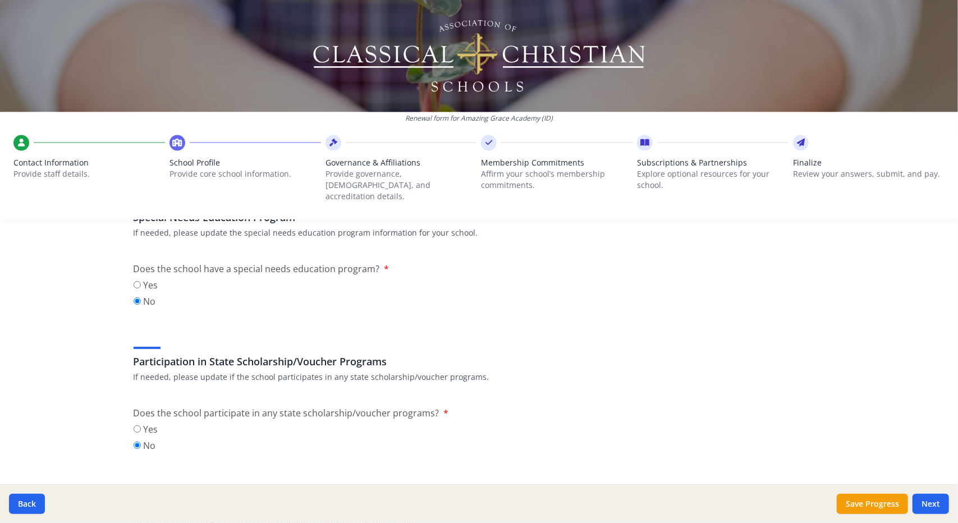
scroll to position [1316, 0]
click at [134, 283] on input "Yes" at bounding box center [137, 286] width 7 height 7
radio input "true"
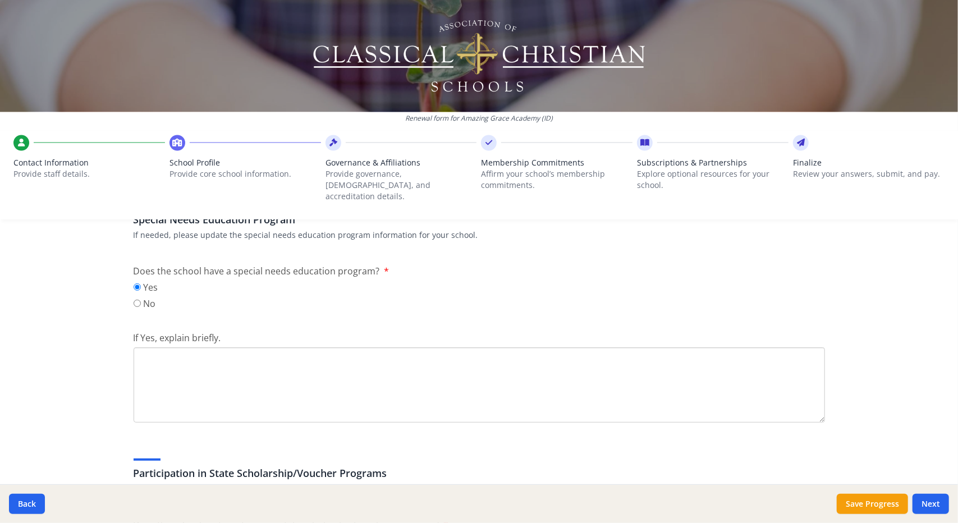
click at [153, 356] on textarea "If Yes, explain briefly." at bounding box center [479, 384] width 691 height 75
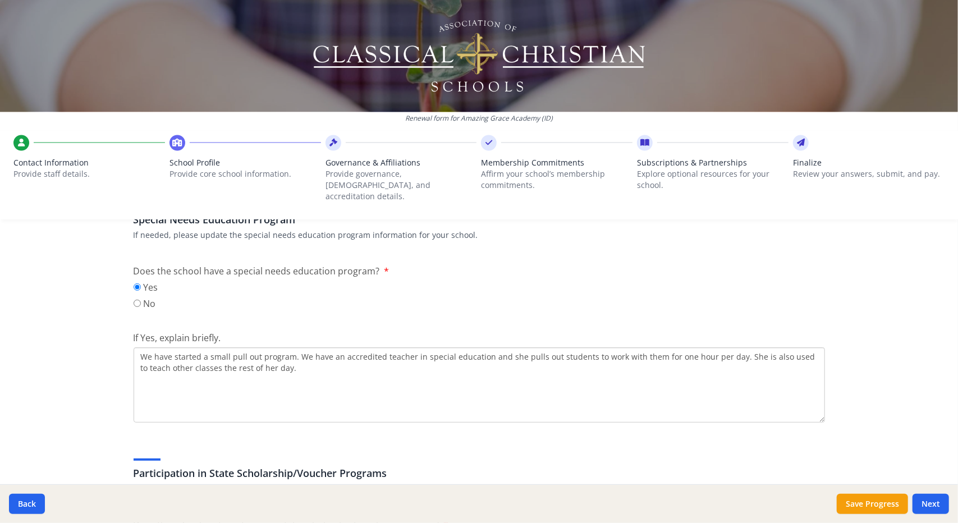
click at [232, 347] on textarea "We have started a small pull out program. We have an accredited teacher in spec…" at bounding box center [479, 384] width 691 height 75
click at [494, 348] on textarea "We have started a small pull-out program. We have an accredited teacher in spec…" at bounding box center [479, 384] width 691 height 75
click at [416, 347] on textarea "We have started a small pull-out program. We have an accredited teacher in spec…" at bounding box center [479, 384] width 691 height 75
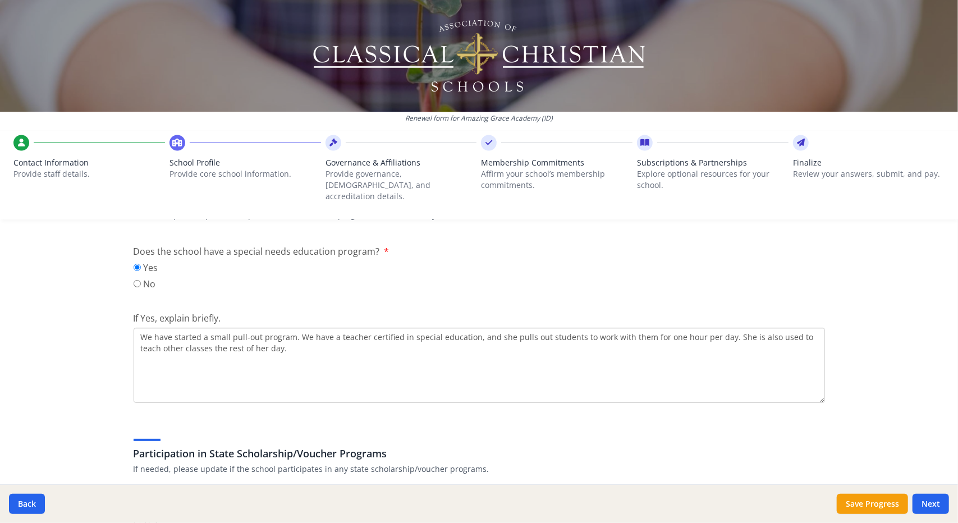
scroll to position [1351, 0]
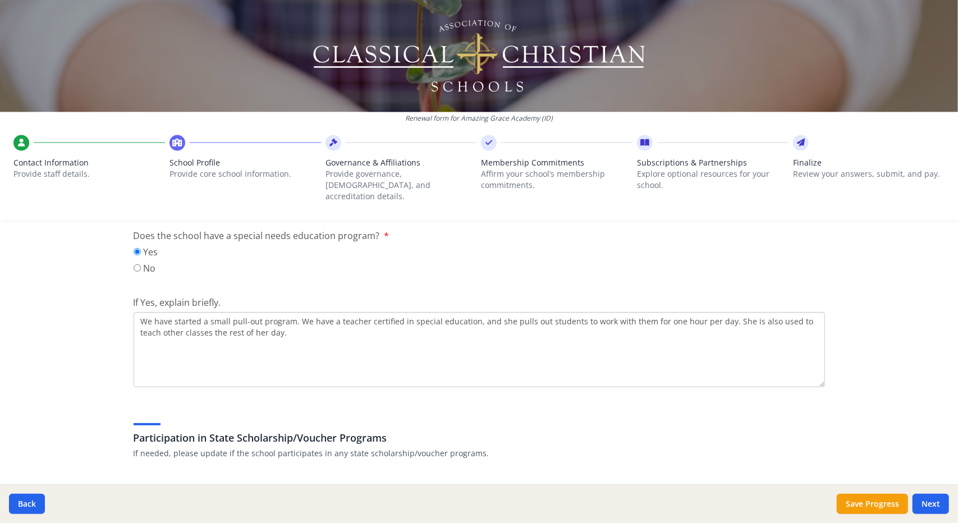
click at [273, 328] on textarea "We have started a small pull-out program. We have a teacher certified in specia…" at bounding box center [479, 349] width 691 height 75
click at [716, 313] on textarea "We have started a small pull-out program. We have a teacher certified in specia…" at bounding box center [479, 349] width 691 height 75
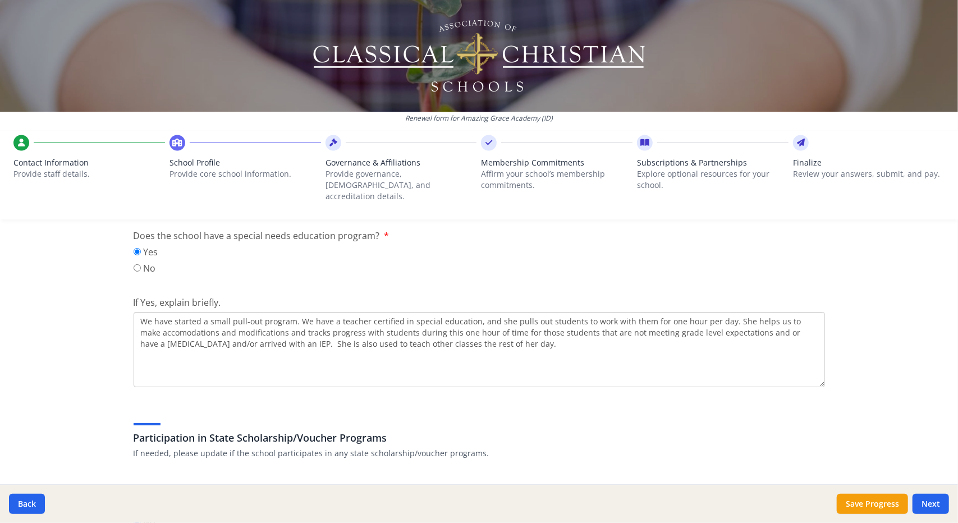
click at [150, 320] on textarea "We have started a small pull-out program. We have a teacher certified in specia…" at bounding box center [479, 349] width 691 height 75
paste textarea "modations and modifications and tracks progress with students during this one h…"
click at [490, 323] on textarea "We have started a small pull-out program. We have a teacher certified in specia…" at bounding box center [479, 349] width 691 height 75
click at [586, 326] on textarea "We have started a small pull-out program. We have a teacher certified in specia…" at bounding box center [479, 349] width 691 height 75
click at [219, 336] on textarea "We have started a small pull-out program. We have a teacher certified in specia…" at bounding box center [479, 349] width 691 height 75
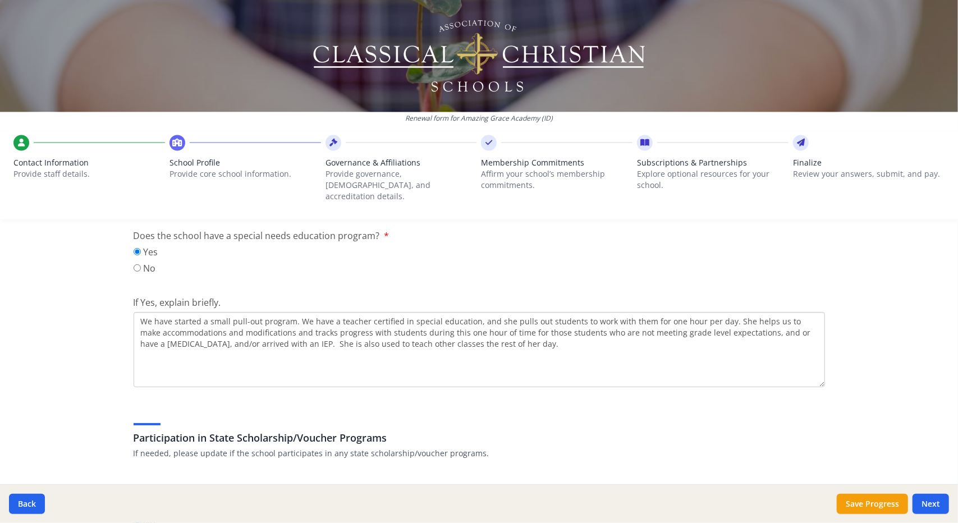
paste textarea "make accommodations and modifications and tracks progress with students during …"
click at [289, 312] on textarea "We have started a small pull-out program. We have a teacher certified in specia…" at bounding box center [479, 349] width 691 height 75
click at [556, 324] on textarea "We have started a small special needs educational program. We have a teacher ce…" at bounding box center [479, 349] width 691 height 75
click at [561, 336] on textarea "We have started a small special needs educational program. We have a teacher ce…" at bounding box center [479, 349] width 691 height 75
click at [650, 322] on textarea "We have started a small special needs educational program. We have a teacher ce…" at bounding box center [479, 349] width 691 height 75
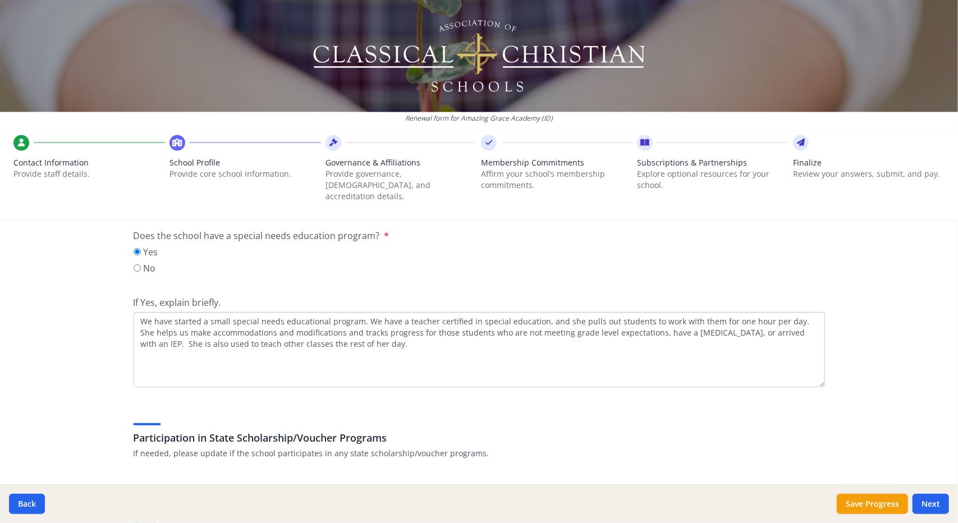
click at [375, 342] on textarea "We have started a small special needs educational program. We have a teacher ce…" at bounding box center [479, 349] width 691 height 75
type textarea "We have started a small special needs educational program. We have a teacher ce…"
click at [628, 430] on h3 "Participation in State Scholarship/Voucher Programs" at bounding box center [479, 438] width 691 height 16
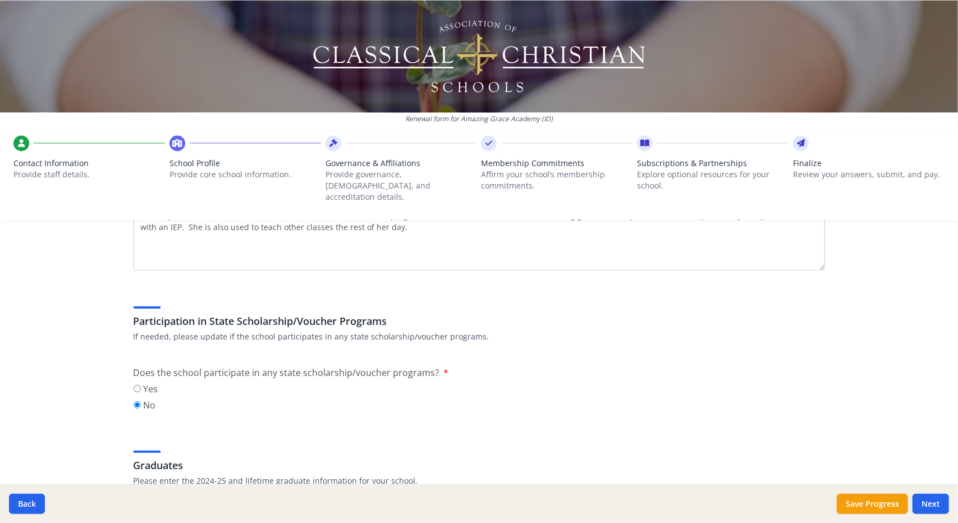
scroll to position [1471, 0]
click at [584, 430] on div "Graduates Please enter the 2024-25 and lifetime graduate information for your s…" at bounding box center [479, 457] width 691 height 54
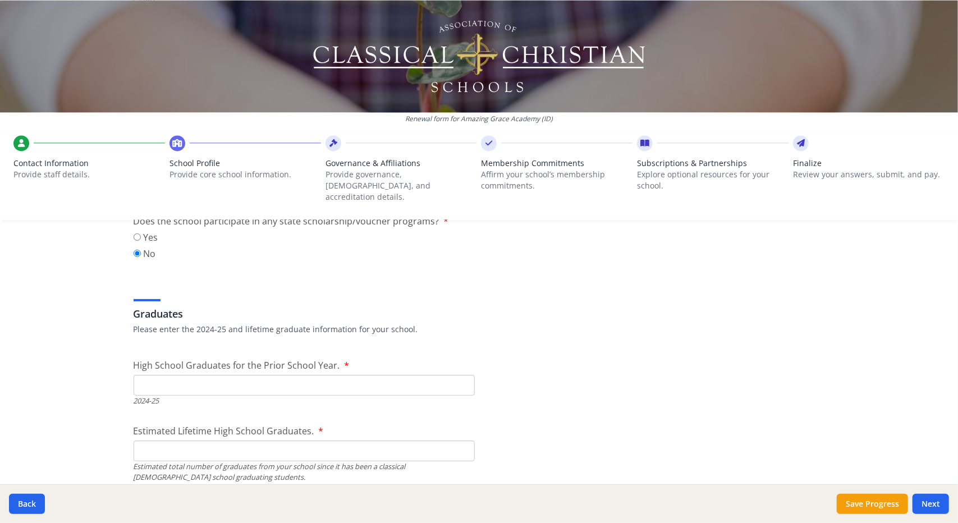
scroll to position [1619, 0]
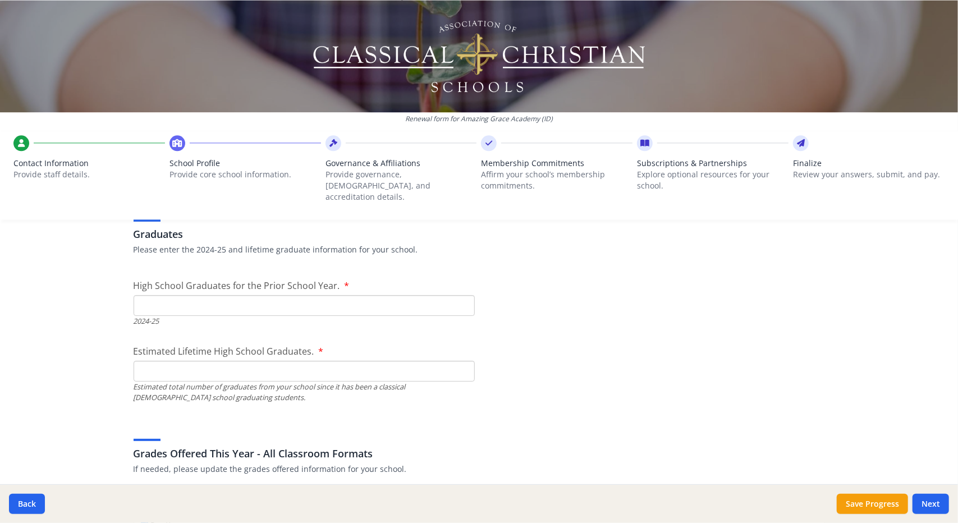
scroll to position [1716, 0]
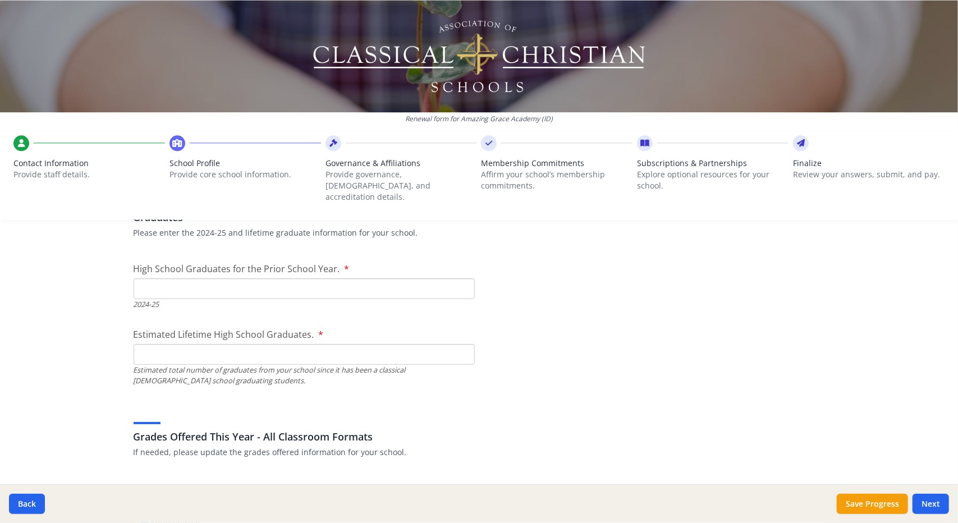
click at [267, 285] on input "High School Graduates for the Prior School Year." at bounding box center [304, 288] width 341 height 21
type input "0"
click at [458, 281] on input "0" at bounding box center [304, 288] width 341 height 21
type input "0"
click at [457, 345] on input "0" at bounding box center [304, 354] width 341 height 21
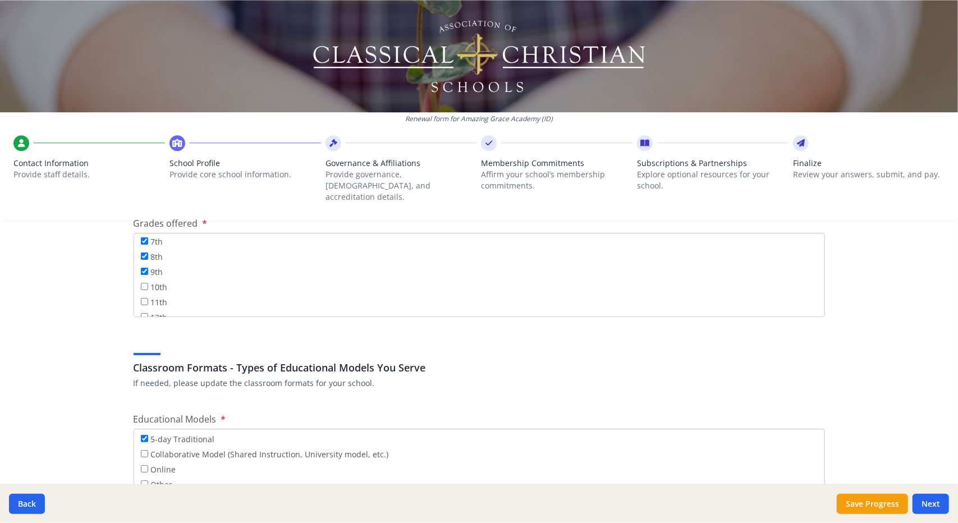
scroll to position [132, 0]
click at [141, 273] on input "10th" at bounding box center [144, 276] width 7 height 7
checkbox input "true"
click at [618, 399] on div "Federal Employer Identification Number If needed, please update Federal Employe…" at bounding box center [479, 291] width 718 height 4033
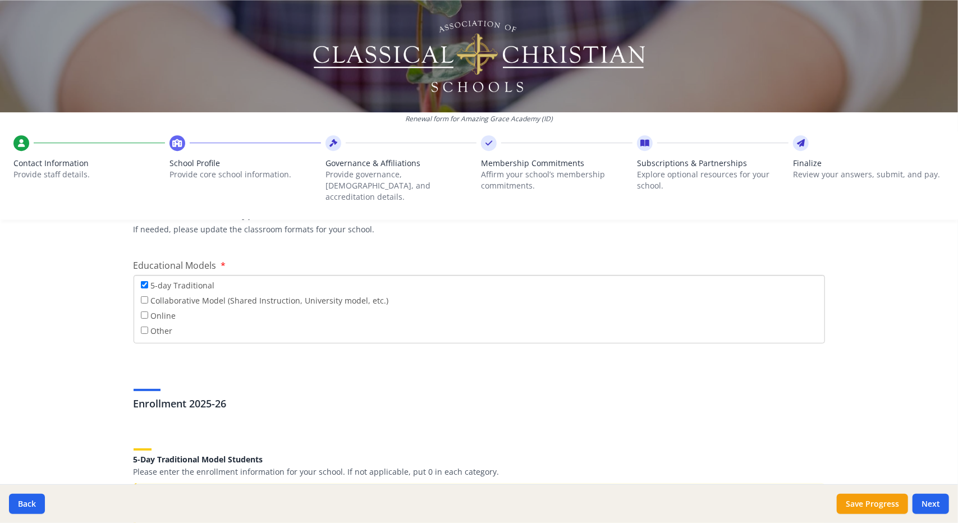
scroll to position [2136, 0]
click at [141, 325] on input "Other" at bounding box center [144, 328] width 7 height 7
checkbox input "true"
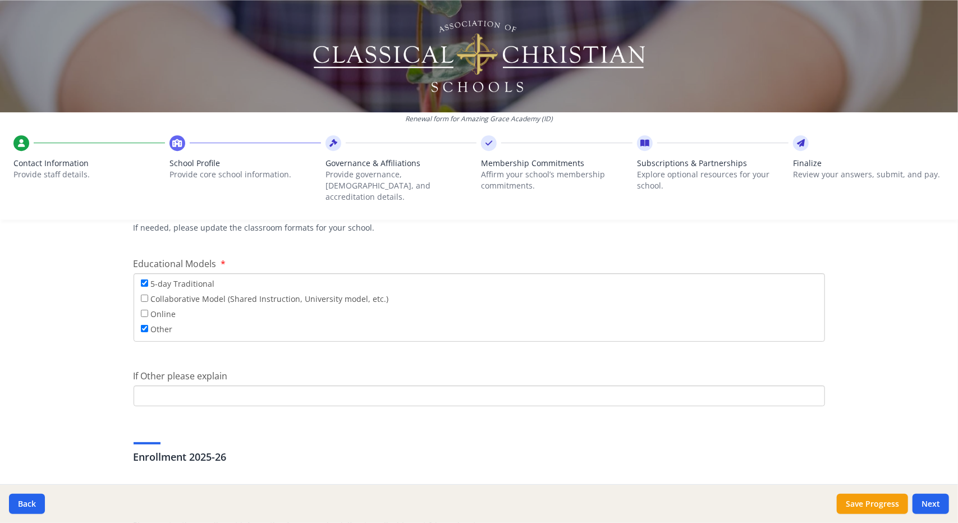
click at [174, 385] on input "If Other please explain" at bounding box center [479, 395] width 691 height 21
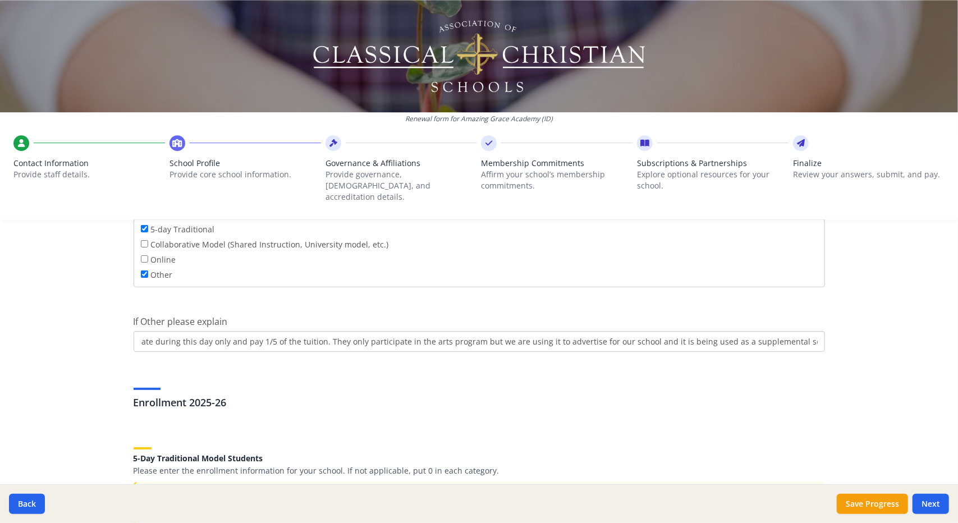
scroll to position [0, 398]
type input "We arranged all of our arts classes to be [DATE]. Homeschoolers from our commun…"
click at [757, 377] on div "Enrollment 2025-26" at bounding box center [479, 390] width 691 height 40
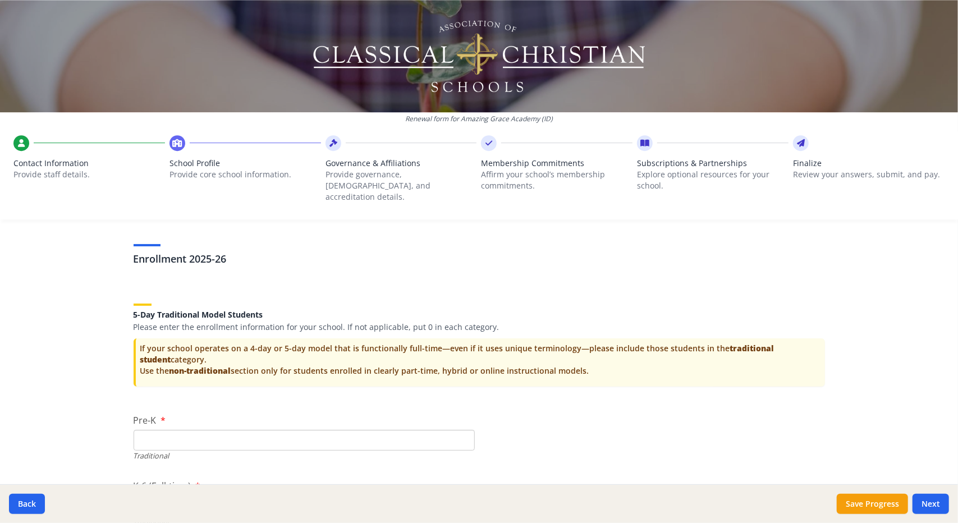
scroll to position [2345, 0]
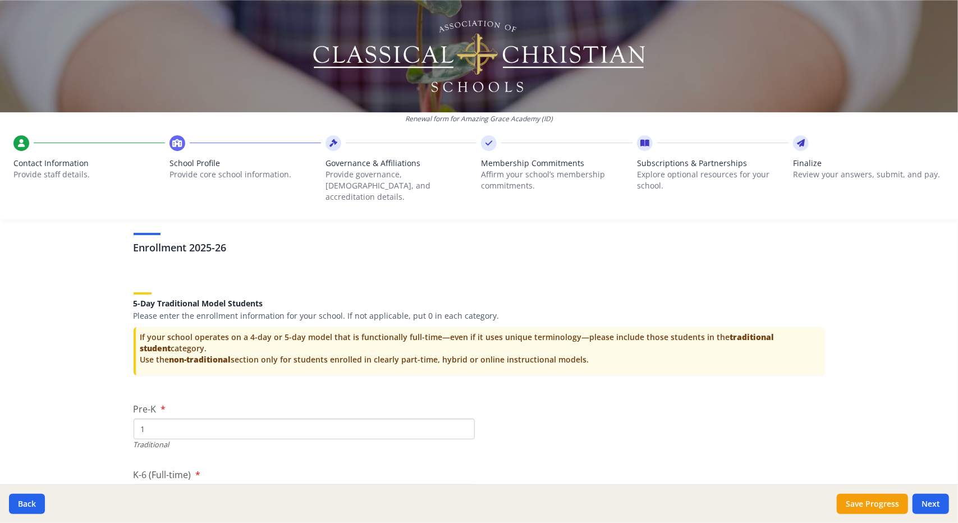
click at [457, 419] on input "1" at bounding box center [304, 429] width 341 height 21
click at [457, 419] on input "2" at bounding box center [304, 429] width 341 height 21
click at [457, 419] on input "3" at bounding box center [304, 429] width 341 height 21
click at [457, 419] on input "4" at bounding box center [304, 429] width 341 height 21
click at [457, 419] on input "5" at bounding box center [304, 429] width 341 height 21
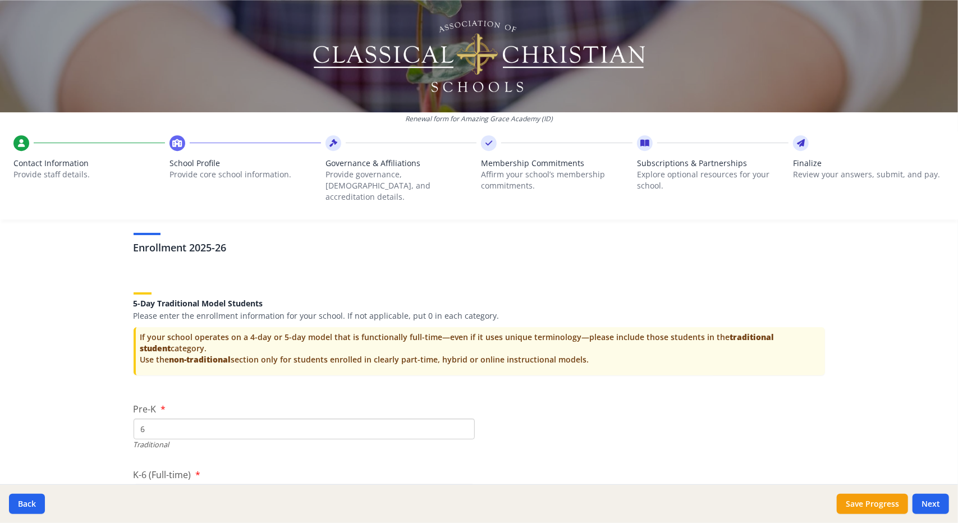
type input "6"
click at [457, 419] on input "6" at bounding box center [304, 429] width 341 height 21
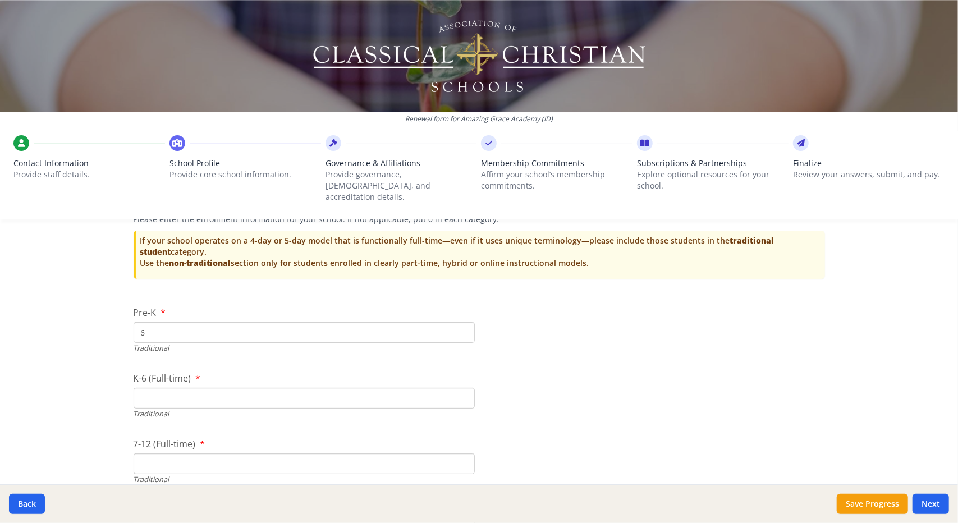
scroll to position [2450, 0]
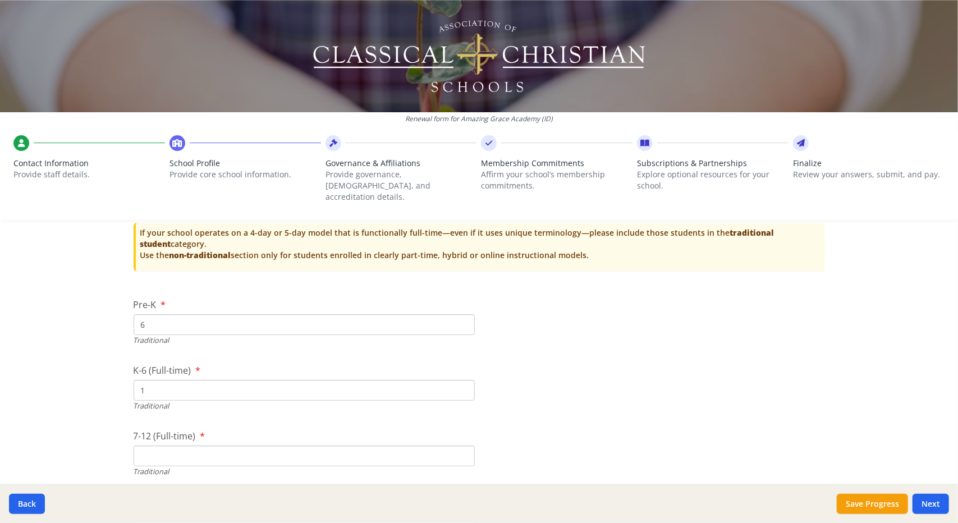
type input "1"
click at [458, 380] on input "1" at bounding box center [304, 390] width 341 height 21
click at [889, 501] on button "Save Progress" at bounding box center [872, 504] width 71 height 20
click at [460, 380] on input "2" at bounding box center [304, 390] width 341 height 21
click at [460, 380] on input "3" at bounding box center [304, 390] width 341 height 21
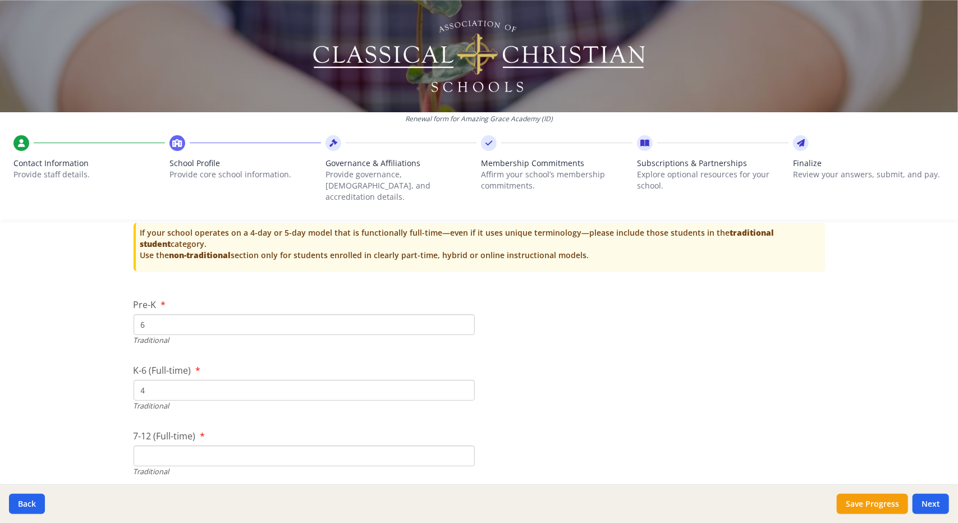
click at [460, 380] on input "4" at bounding box center [304, 390] width 341 height 21
click at [460, 380] on input "5" at bounding box center [304, 390] width 341 height 21
click at [460, 380] on input "6" at bounding box center [304, 390] width 341 height 21
click at [460, 380] on input "7" at bounding box center [304, 390] width 341 height 21
click at [460, 380] on input "8" at bounding box center [304, 390] width 341 height 21
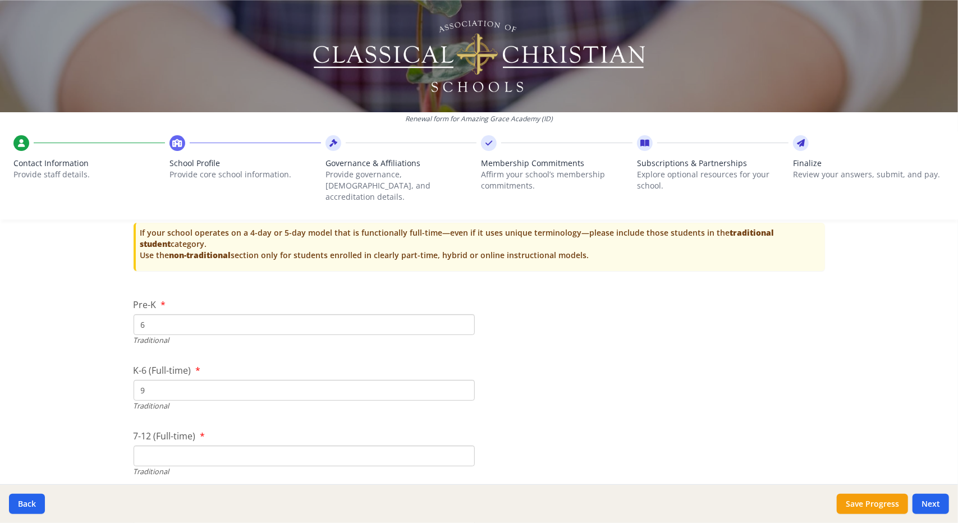
click at [460, 380] on input "9" at bounding box center [304, 390] width 341 height 21
click at [460, 380] on input "10" at bounding box center [304, 390] width 341 height 21
click at [460, 380] on input "11" at bounding box center [304, 390] width 341 height 21
click at [460, 380] on input "12" at bounding box center [304, 390] width 341 height 21
click at [460, 380] on input "13" at bounding box center [304, 390] width 341 height 21
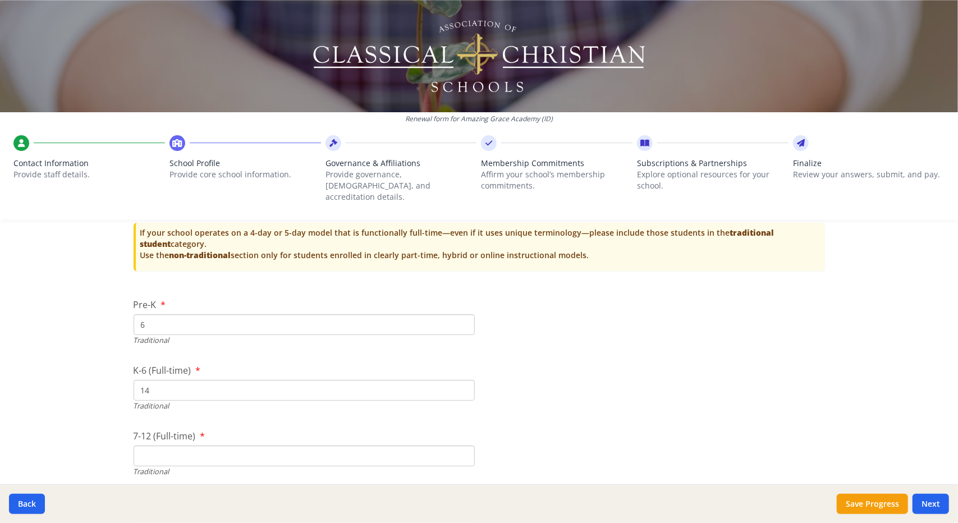
click at [460, 380] on input "14" at bounding box center [304, 390] width 341 height 21
click at [460, 380] on input "15" at bounding box center [304, 390] width 341 height 21
click at [460, 380] on input "16" at bounding box center [304, 390] width 341 height 21
click at [460, 380] on input "17" at bounding box center [304, 390] width 341 height 21
click at [460, 380] on input "18" at bounding box center [304, 390] width 341 height 21
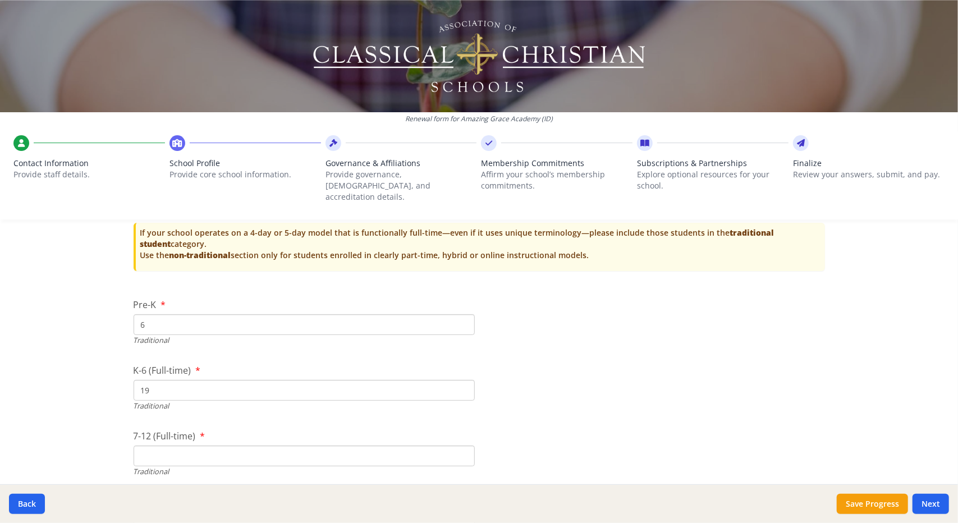
click at [460, 380] on input "19" at bounding box center [304, 390] width 341 height 21
click at [460, 380] on input "20" at bounding box center [304, 390] width 341 height 21
click at [460, 380] on input "21" at bounding box center [304, 390] width 341 height 21
click at [460, 380] on input "22" at bounding box center [304, 390] width 341 height 21
click at [460, 380] on input "26" at bounding box center [304, 390] width 341 height 21
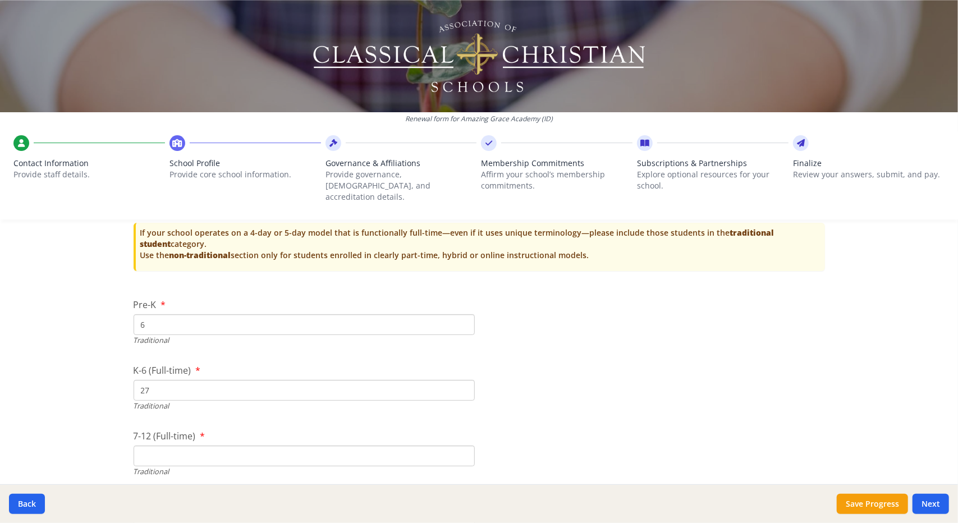
click at [460, 380] on input "27" at bounding box center [304, 390] width 341 height 21
click at [460, 380] on input "28" at bounding box center [304, 390] width 341 height 21
click at [460, 380] on input "29" at bounding box center [304, 390] width 341 height 21
click at [460, 380] on input "30" at bounding box center [304, 390] width 341 height 21
click at [460, 380] on input "31" at bounding box center [304, 390] width 341 height 21
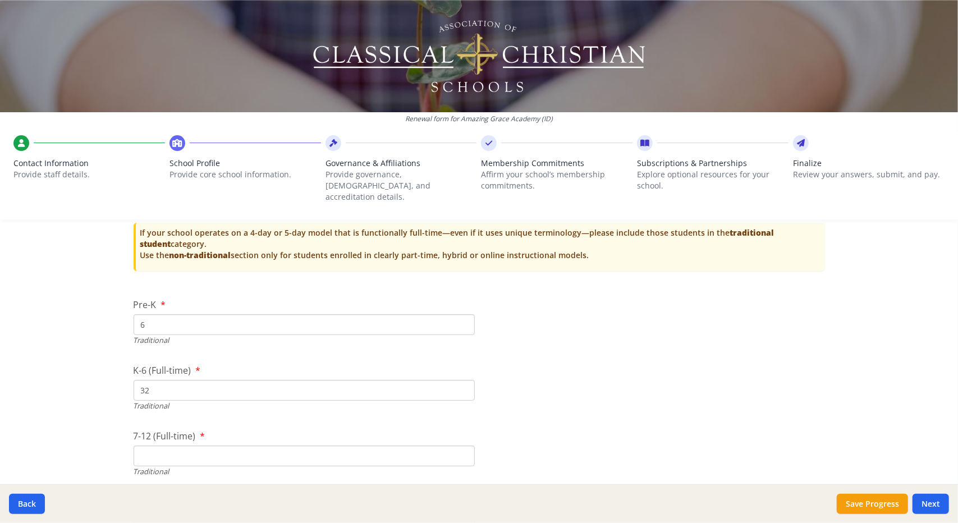
click at [460, 380] on input "32" at bounding box center [304, 390] width 341 height 21
click at [460, 380] on input "33" at bounding box center [304, 390] width 341 height 21
click at [460, 380] on input "34" at bounding box center [304, 390] width 341 height 21
click at [458, 380] on input "35" at bounding box center [304, 390] width 341 height 21
click at [458, 380] on input "36" at bounding box center [304, 390] width 341 height 21
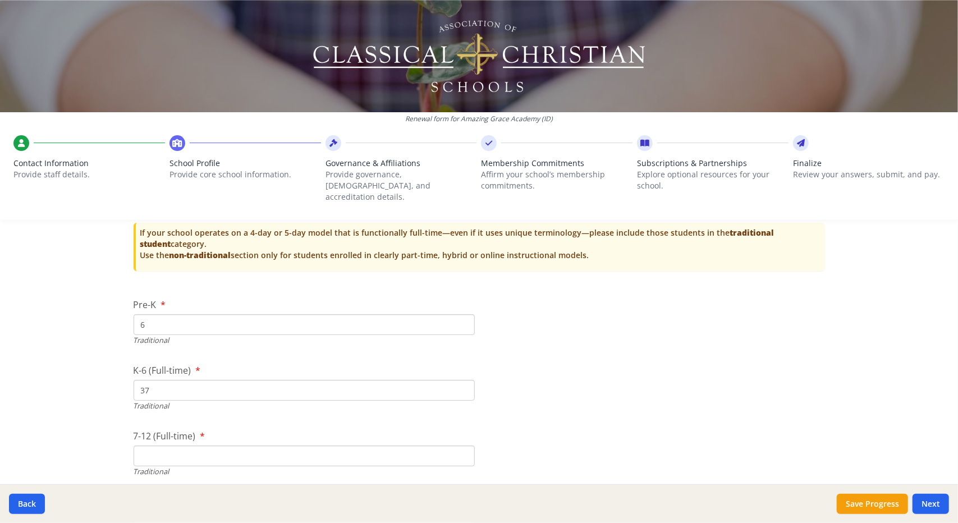
click at [458, 380] on input "37" at bounding box center [304, 390] width 341 height 21
type input "38"
click at [458, 380] on input "38" at bounding box center [304, 390] width 341 height 21
click at [458, 446] on input "1" at bounding box center [304, 456] width 341 height 21
click at [459, 446] on input "2" at bounding box center [304, 456] width 341 height 21
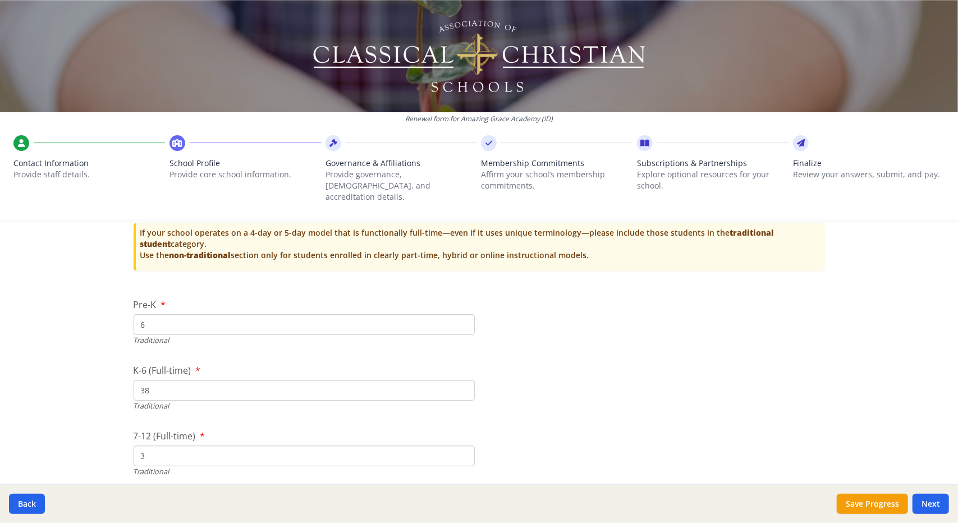
click at [459, 446] on input "3" at bounding box center [304, 456] width 341 height 21
type input "4"
click at [459, 446] on input "4" at bounding box center [304, 456] width 341 height 21
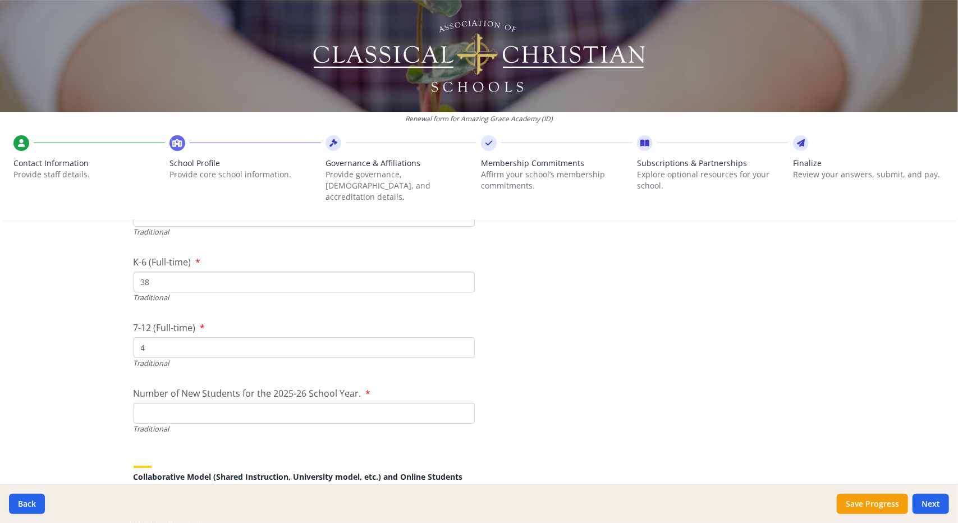
scroll to position [2561, 0]
click at [173, 400] on input "Number of New Students for the 2025-26 School Year." at bounding box center [304, 410] width 341 height 21
click at [460, 400] on input "1" at bounding box center [304, 410] width 341 height 21
click at [460, 400] on input "2" at bounding box center [304, 410] width 341 height 21
click at [460, 400] on input "3" at bounding box center [304, 410] width 341 height 21
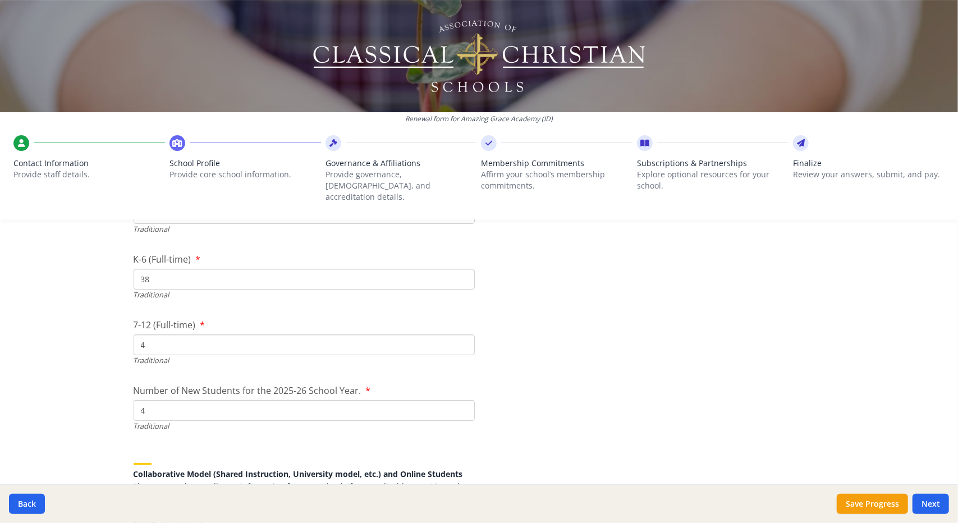
click at [460, 400] on input "4" at bounding box center [304, 410] width 341 height 21
click at [460, 400] on input "5" at bounding box center [304, 410] width 341 height 21
click at [460, 400] on input "6" at bounding box center [304, 410] width 341 height 21
click at [460, 400] on input "7" at bounding box center [304, 410] width 341 height 21
click at [460, 400] on input "8" at bounding box center [304, 410] width 341 height 21
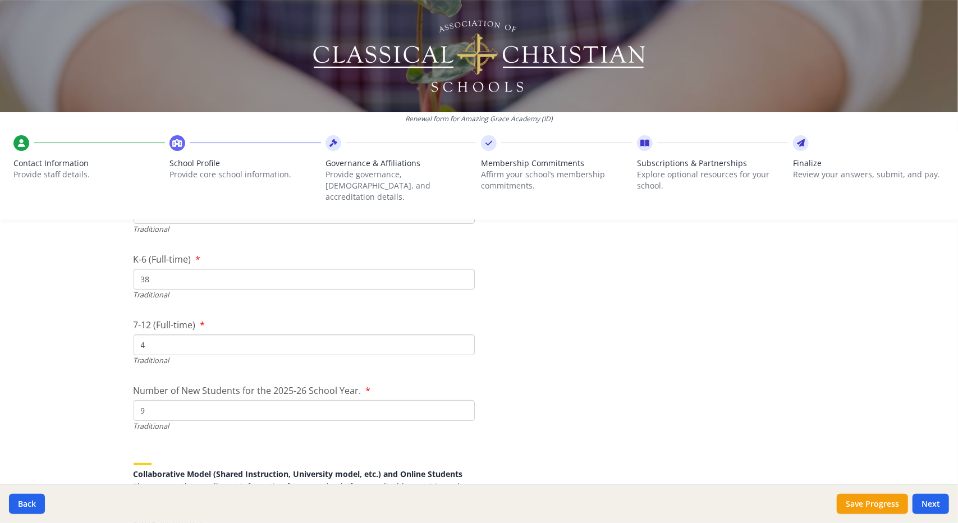
click at [460, 400] on input "9" at bounding box center [304, 410] width 341 height 21
click at [460, 400] on input "10" at bounding box center [304, 410] width 341 height 21
click at [460, 400] on input "11" at bounding box center [304, 410] width 341 height 21
type input "12"
click at [460, 400] on input "12" at bounding box center [304, 410] width 341 height 21
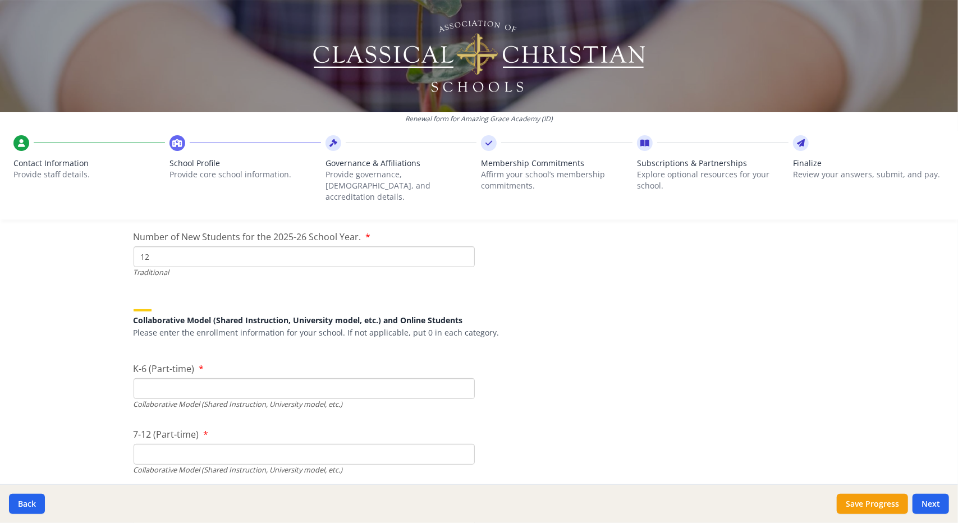
scroll to position [2732, 0]
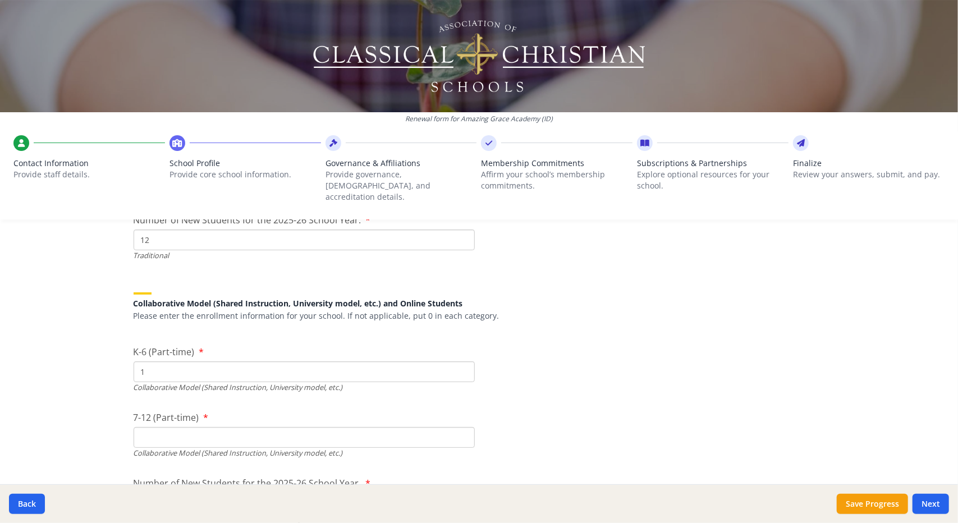
click at [458, 361] on input "1" at bounding box center [304, 371] width 341 height 21
click at [458, 361] on input "2" at bounding box center [304, 371] width 341 height 21
click at [458, 361] on input "3" at bounding box center [304, 371] width 341 height 21
click at [458, 361] on input "4" at bounding box center [304, 371] width 341 height 21
click at [458, 361] on input "5" at bounding box center [304, 371] width 341 height 21
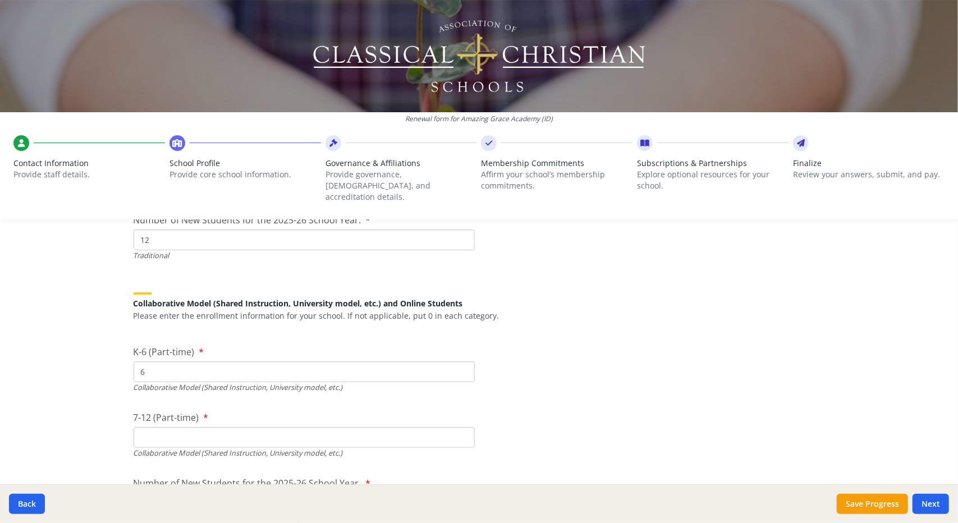
click at [458, 361] on input "6" at bounding box center [304, 371] width 341 height 21
click at [458, 361] on input "8" at bounding box center [304, 371] width 341 height 21
click at [458, 361] on input "9" at bounding box center [304, 371] width 341 height 21
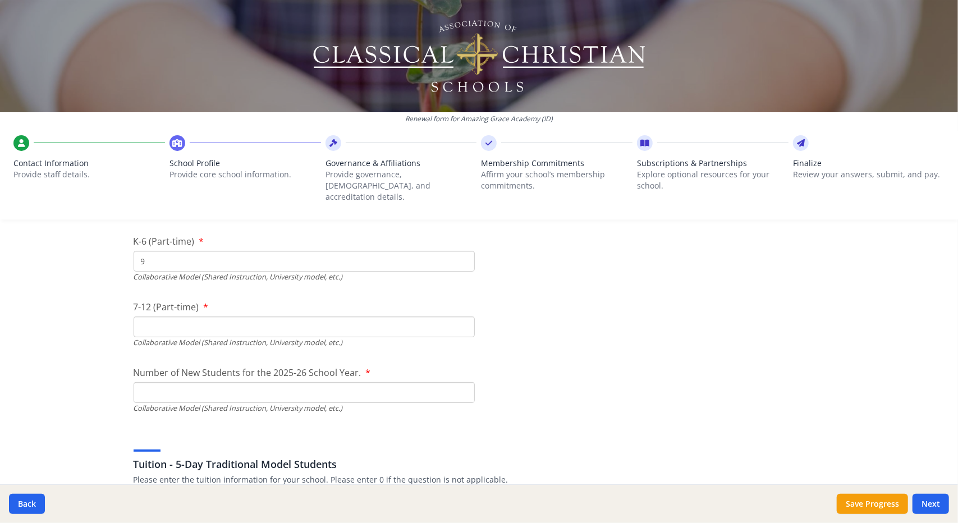
scroll to position [2843, 0]
type input "8"
click at [460, 251] on input "8" at bounding box center [304, 260] width 341 height 21
type input "1"
click at [461, 316] on input "1" at bounding box center [304, 326] width 341 height 21
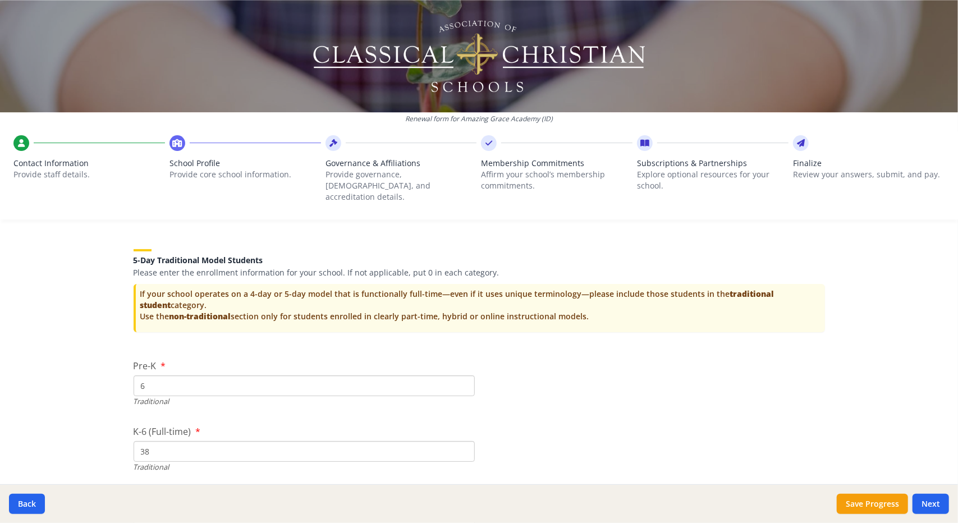
scroll to position [2404, 0]
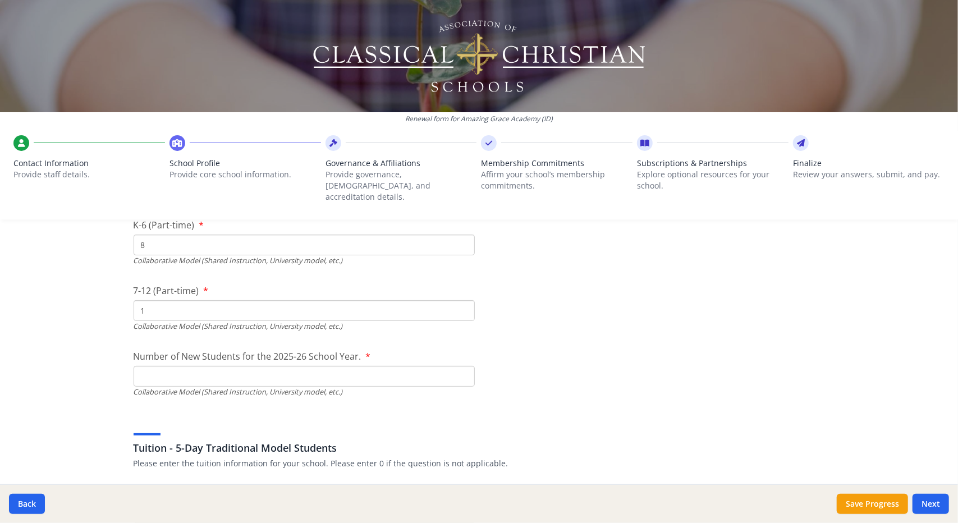
scroll to position [2859, 0]
click at [161, 122] on input "Number of New Students for the 2025-26 School Year." at bounding box center [304, 112] width 341 height 21
click at [456, 122] on input "1" at bounding box center [304, 112] width 341 height 21
click at [456, 122] on input "2" at bounding box center [304, 112] width 341 height 21
click at [456, 122] on input "3" at bounding box center [304, 112] width 341 height 21
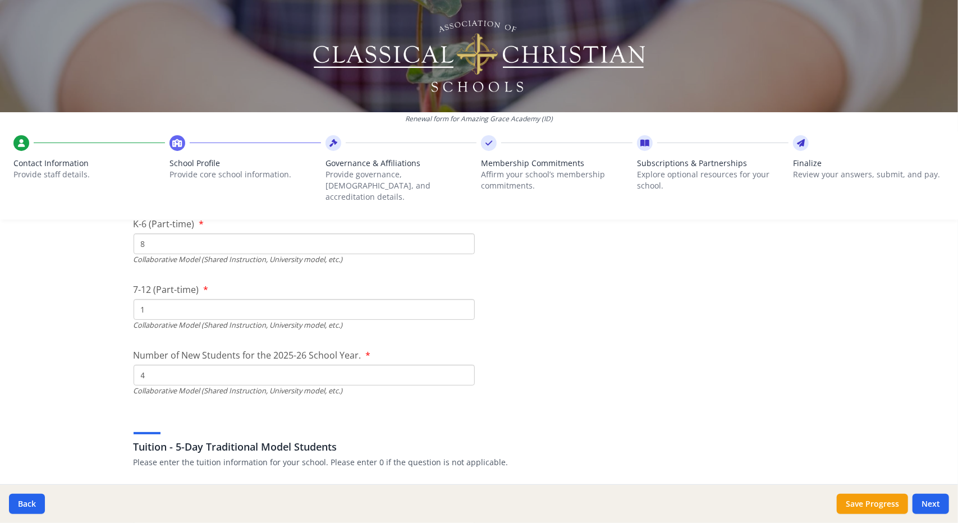
click at [456, 122] on input "4" at bounding box center [304, 112] width 341 height 21
click at [456, 122] on input "5" at bounding box center [304, 112] width 341 height 21
click at [456, 122] on input "6" at bounding box center [304, 112] width 341 height 21
click at [456, 122] on input "7" at bounding box center [304, 112] width 341 height 21
click at [456, 122] on input "8" at bounding box center [304, 112] width 341 height 21
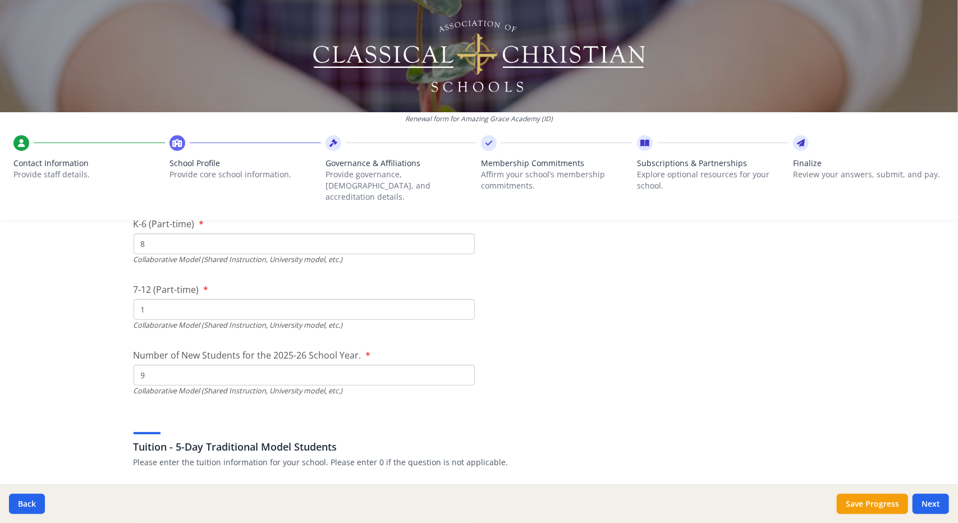
type input "9"
click at [456, 122] on input "9" at bounding box center [304, 112] width 341 height 21
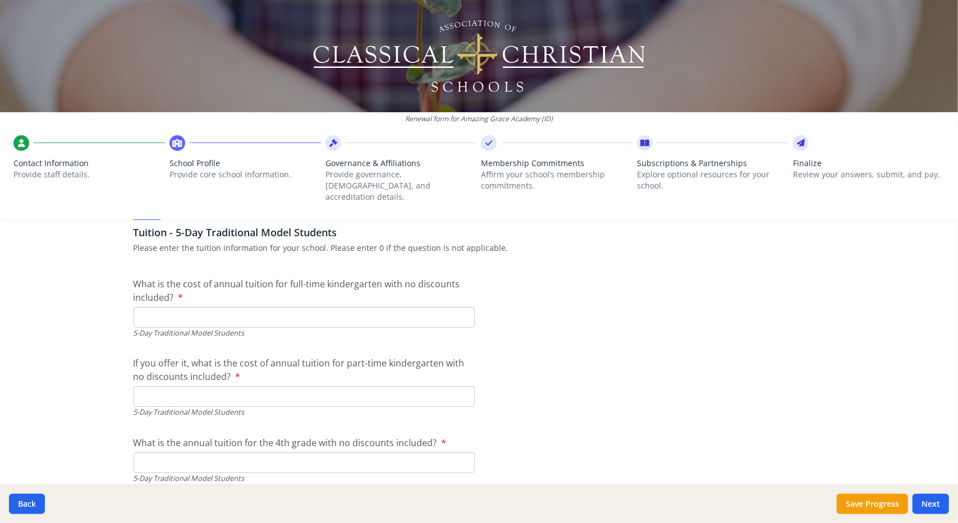
scroll to position [3104, 0]
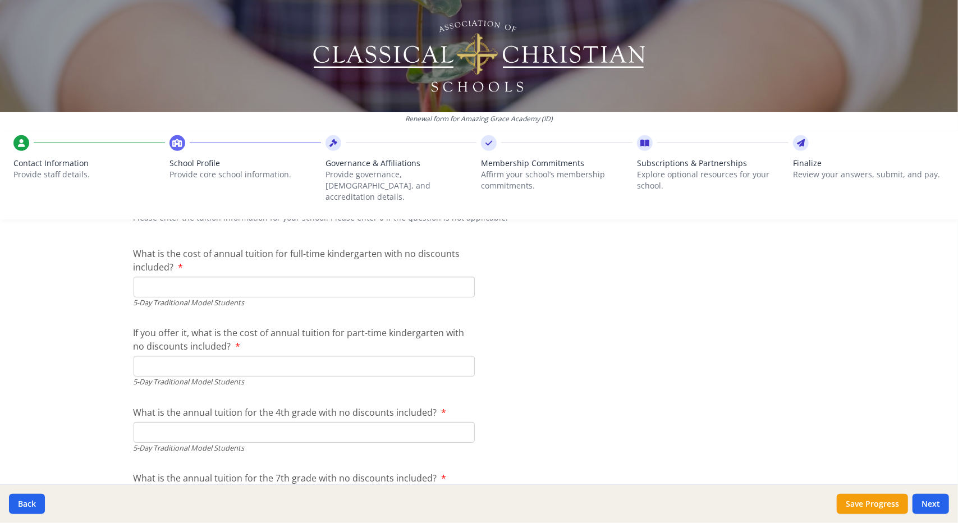
click at [341, 277] on input "What is the cost of annual tuition for full-time kindergarten with no discounts…" at bounding box center [304, 287] width 341 height 21
type input "$4 750"
click at [218, 356] on input "If you offer it, what is the cost of annual tuition for part-time kindergarten …" at bounding box center [304, 366] width 341 height 21
type input "$0"
click at [154, 422] on input "What is the annual tuition for the 4th grade with no discounts included?" at bounding box center [304, 432] width 341 height 21
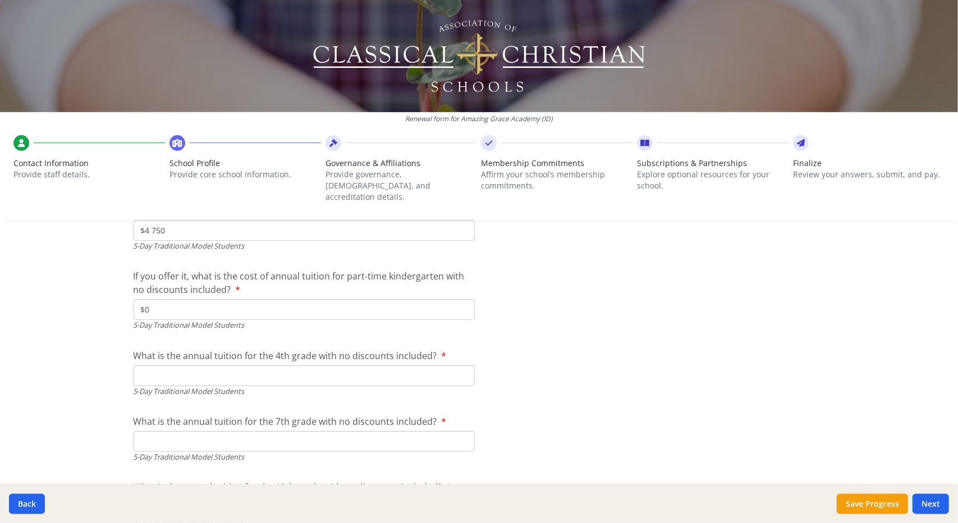
scroll to position [3176, 0]
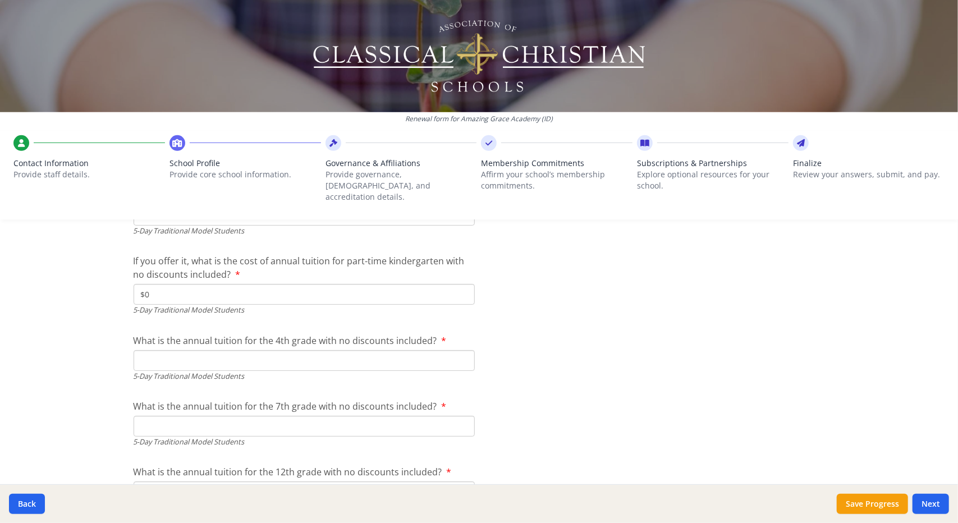
click at [165, 350] on input "What is the annual tuition for the 4th grade with no discounts included?" at bounding box center [304, 360] width 341 height 21
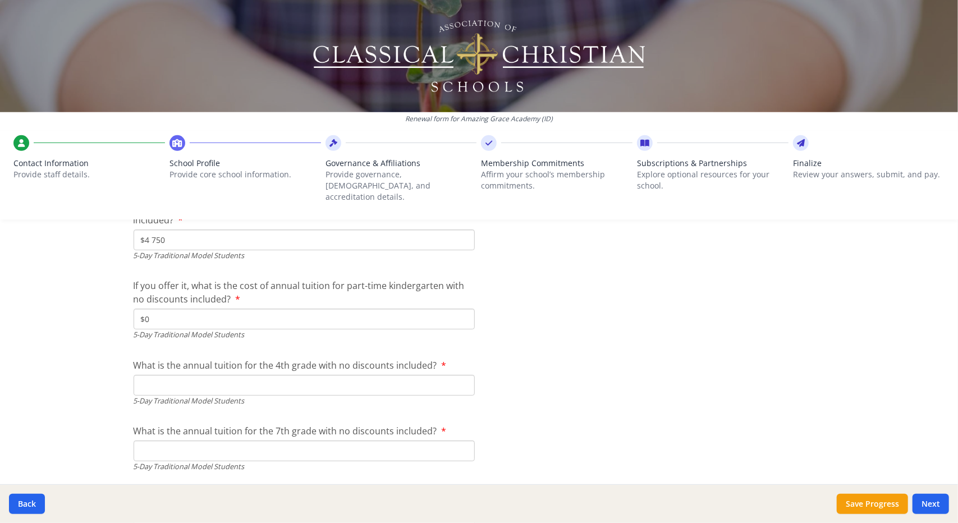
scroll to position [3153, 0]
click at [194, 373] on input "What is the annual tuition for the 4th grade with no discounts included?" at bounding box center [304, 383] width 341 height 21
type input "$4 750"
click at [168, 439] on input "What is the annual tuition for the 7th grade with no discounts included?" at bounding box center [304, 449] width 341 height 21
type input "$5 500"
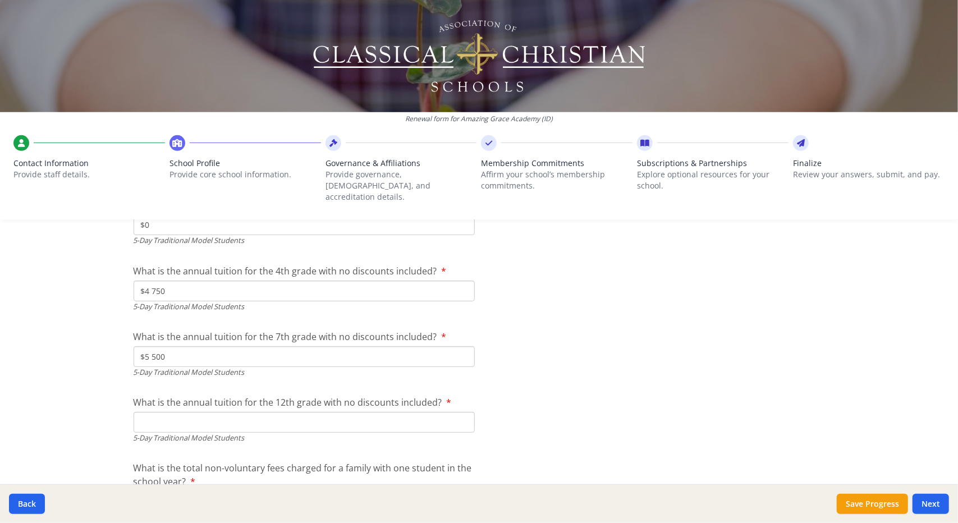
scroll to position [3246, 0]
click at [167, 412] on input "What is the annual tuition for the 12th grade with no discounts included?" at bounding box center [304, 422] width 341 height 21
type input "$0"
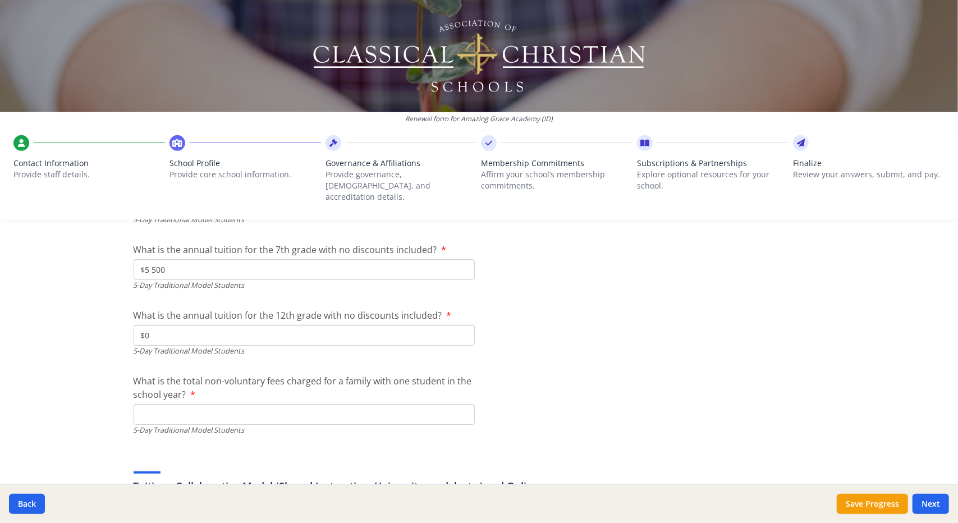
scroll to position [3335, 0]
click at [345, 407] on input "What is the total non-voluntary fees charged for a family with one student in t…" at bounding box center [304, 412] width 341 height 21
type input "$495"
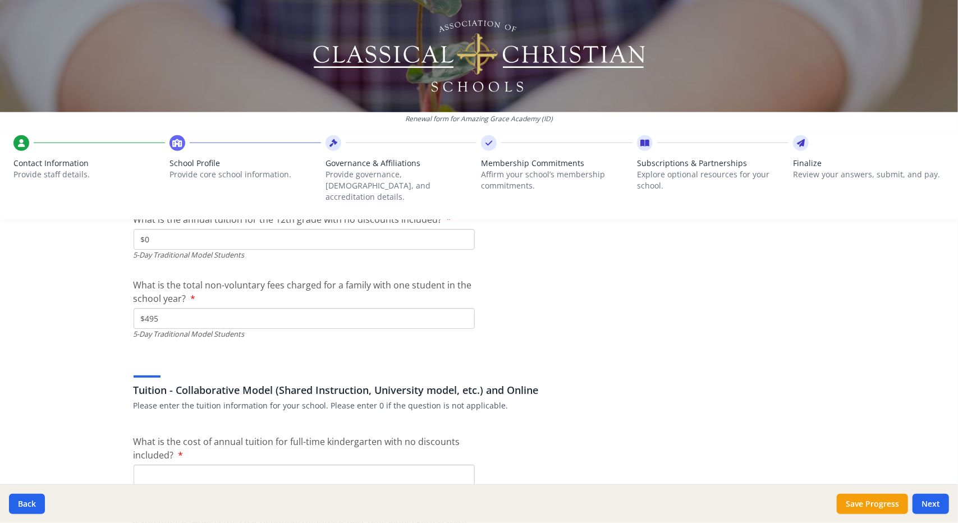
scroll to position [3451, 0]
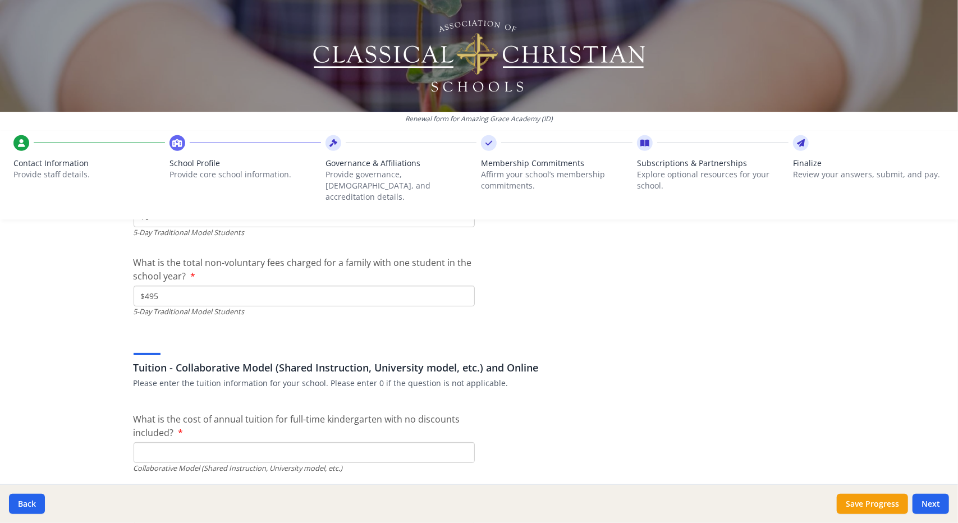
click at [584, 378] on div "Tuition - Collaborative Model (Shared Instruction, University model, etc.) and …" at bounding box center [479, 364] width 691 height 59
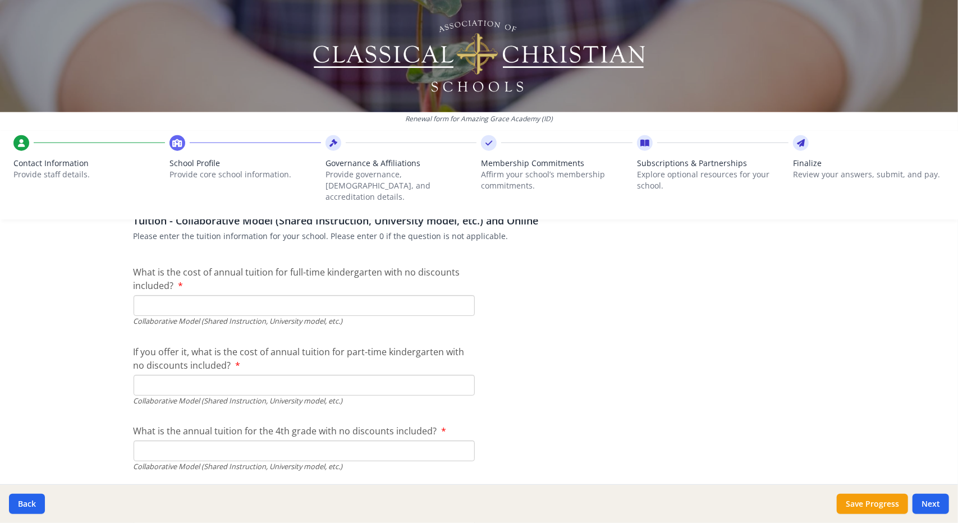
scroll to position [3600, 0]
type input "$0"
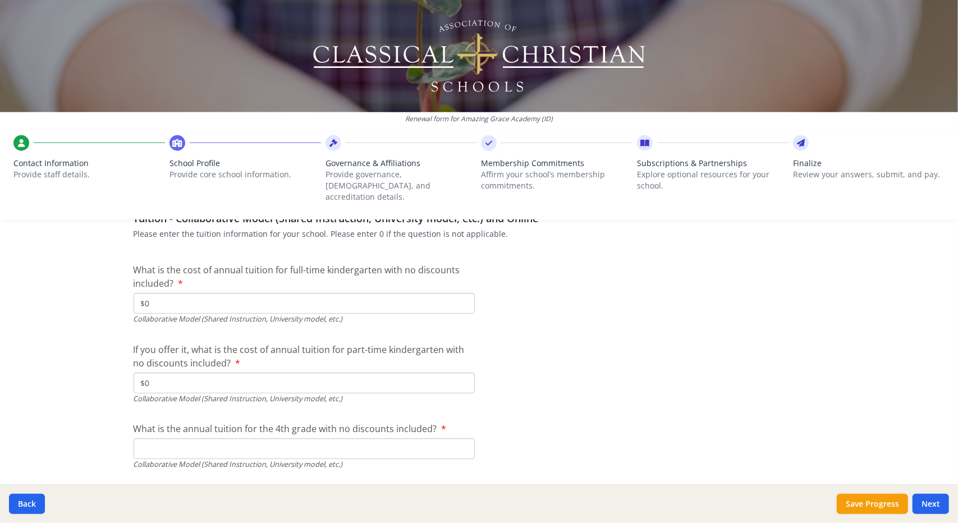
type input "$0"
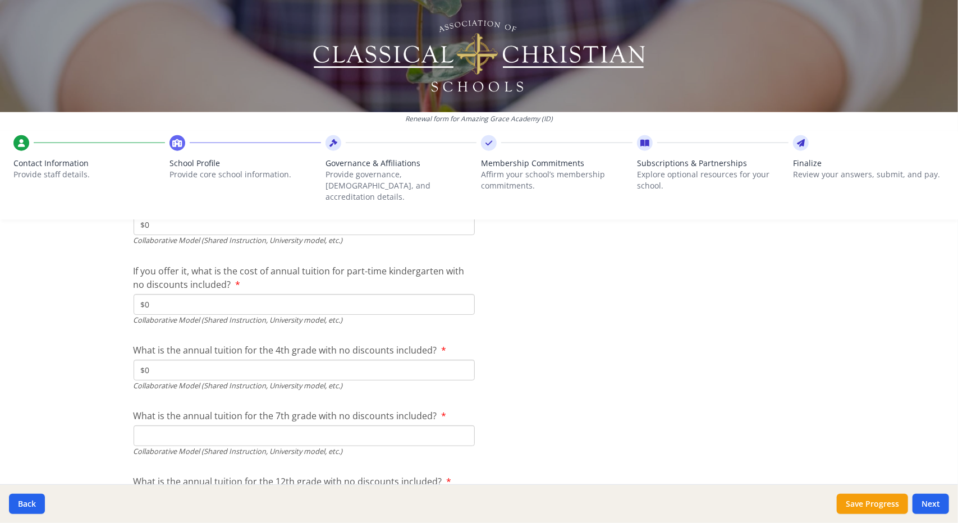
scroll to position [3689, 0]
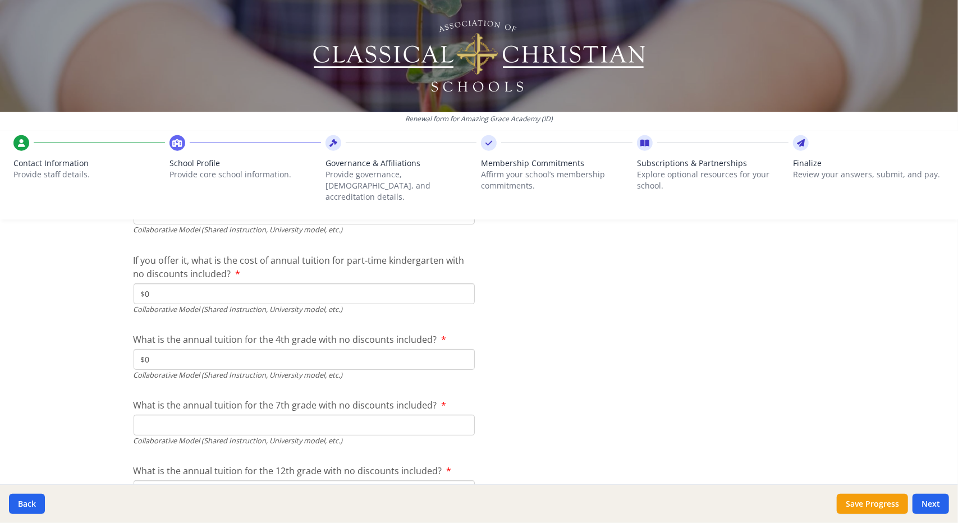
type input "$0"
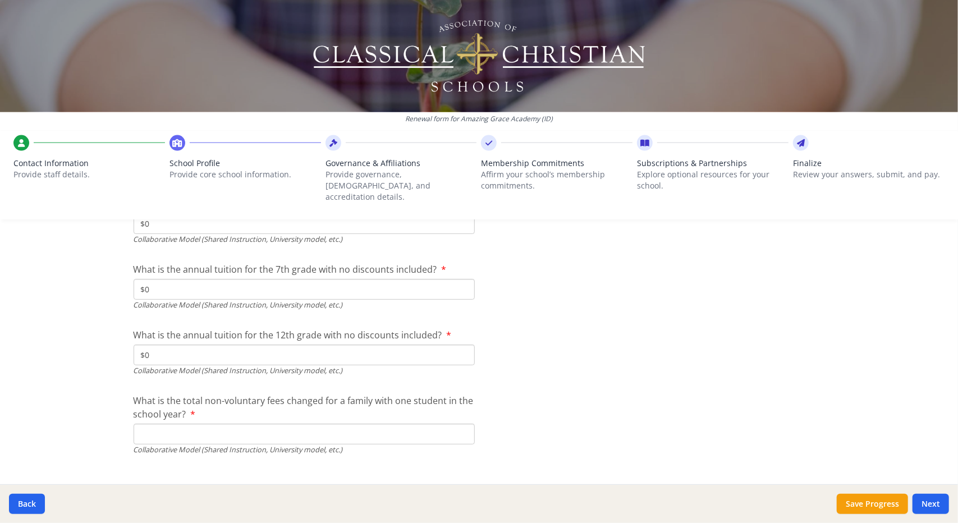
scroll to position [3831, 0]
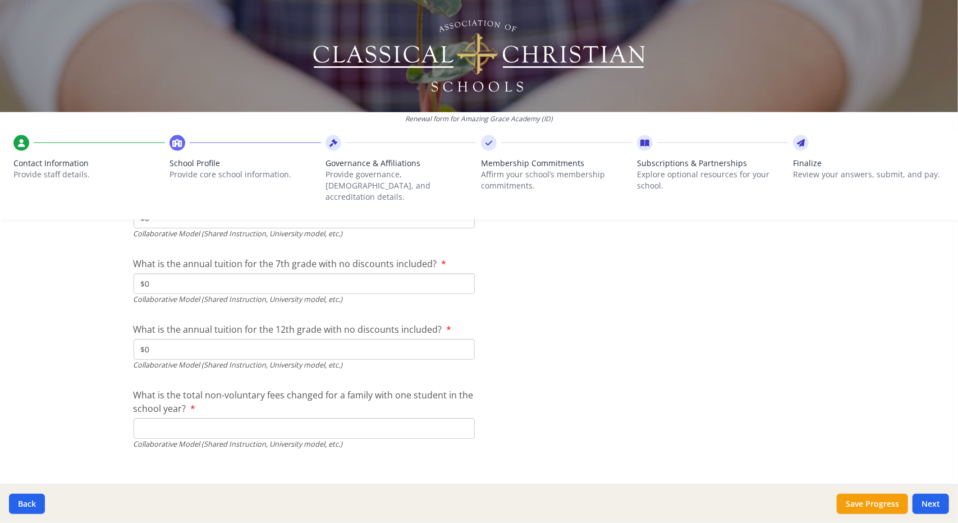
click at [192, 418] on input "What is the total non-voluntary fees changed for a family with one student in t…" at bounding box center [304, 428] width 341 height 21
type input "$0"
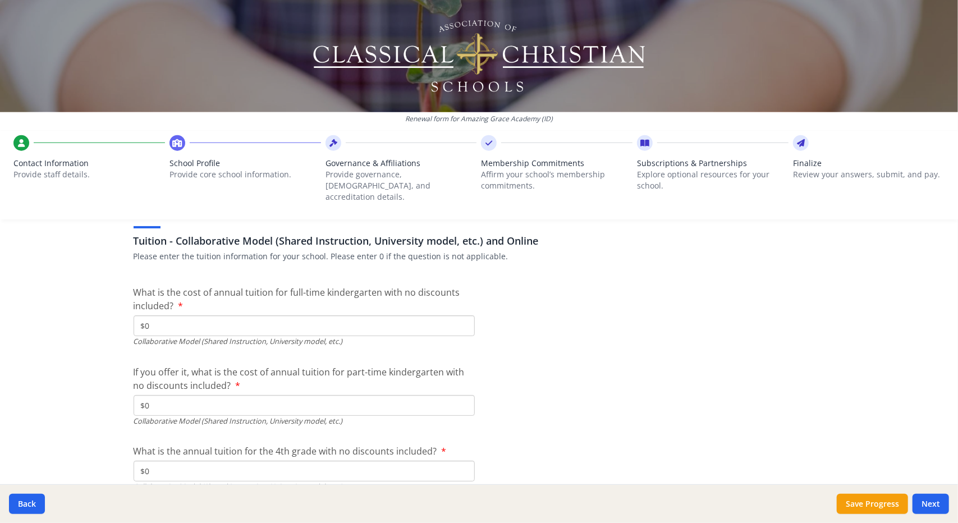
scroll to position [3558, 0]
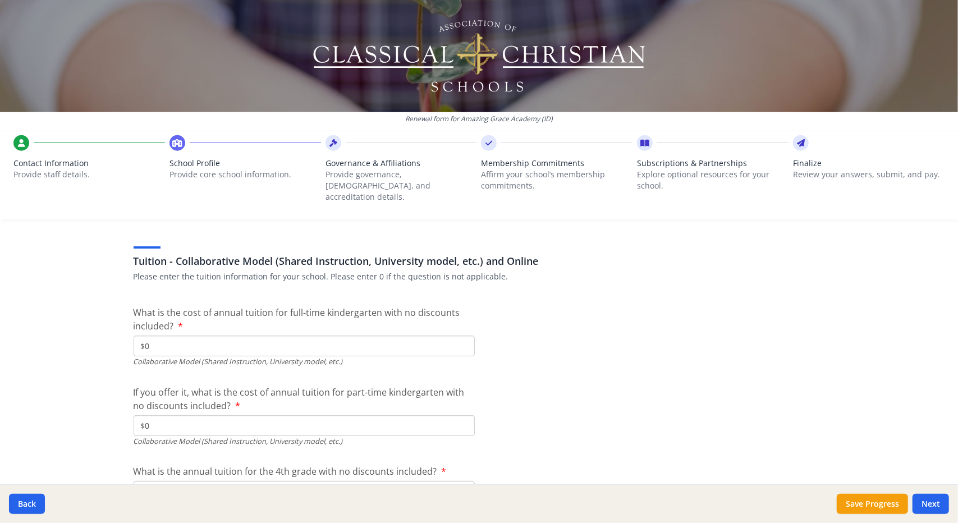
type input "$950"
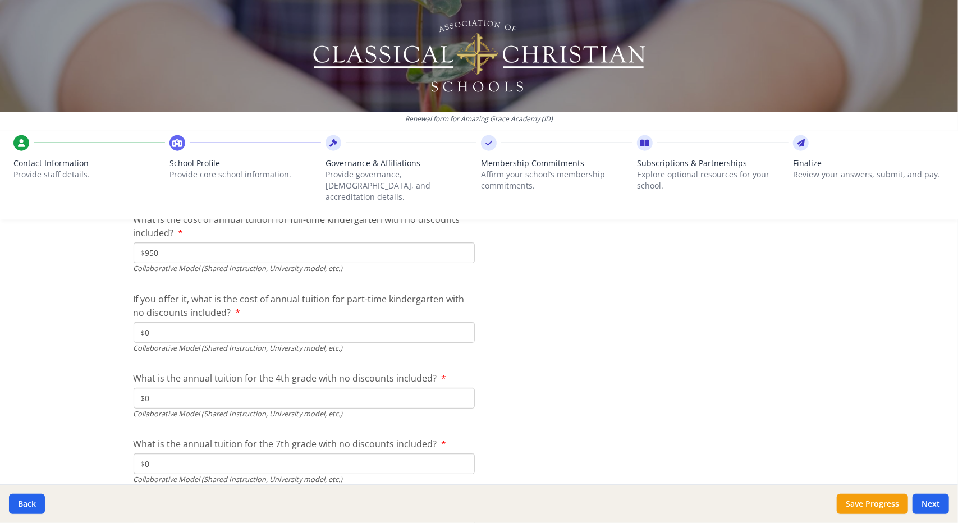
scroll to position [3660, 0]
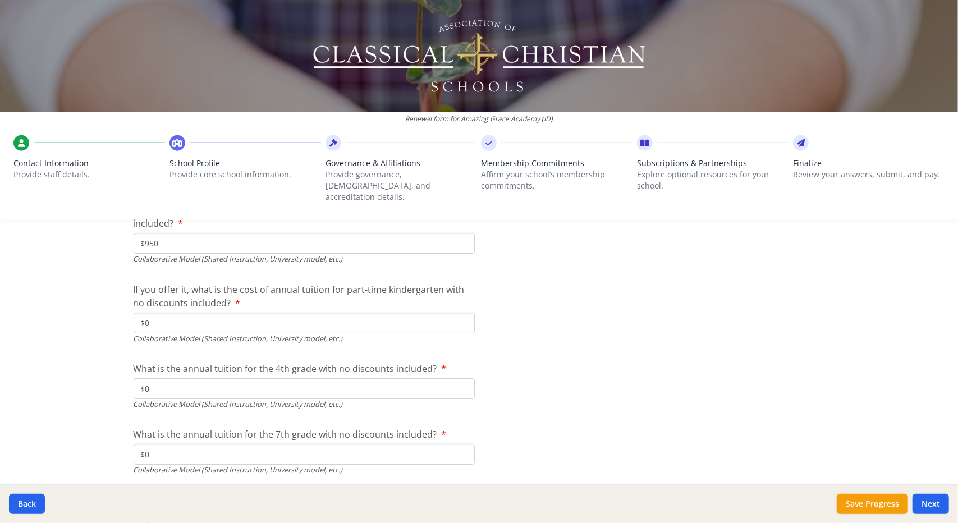
type input "$950"
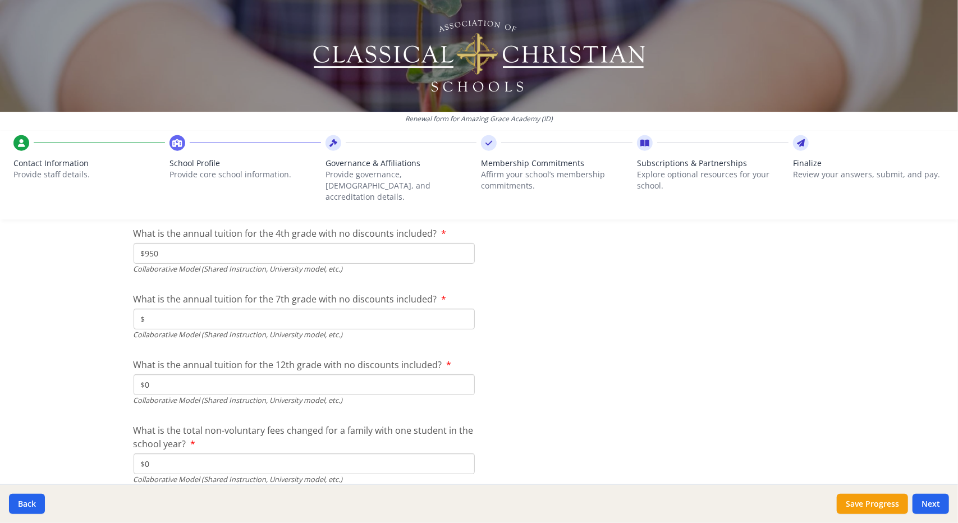
scroll to position [3802, 0]
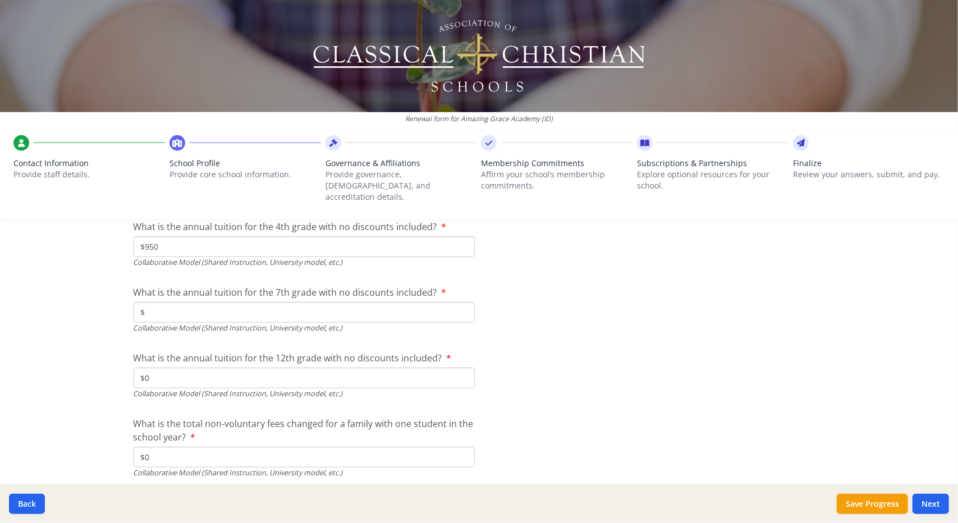
type input "$1 100"
click at [154, 447] on input "$0" at bounding box center [304, 457] width 341 height 21
type input "$100"
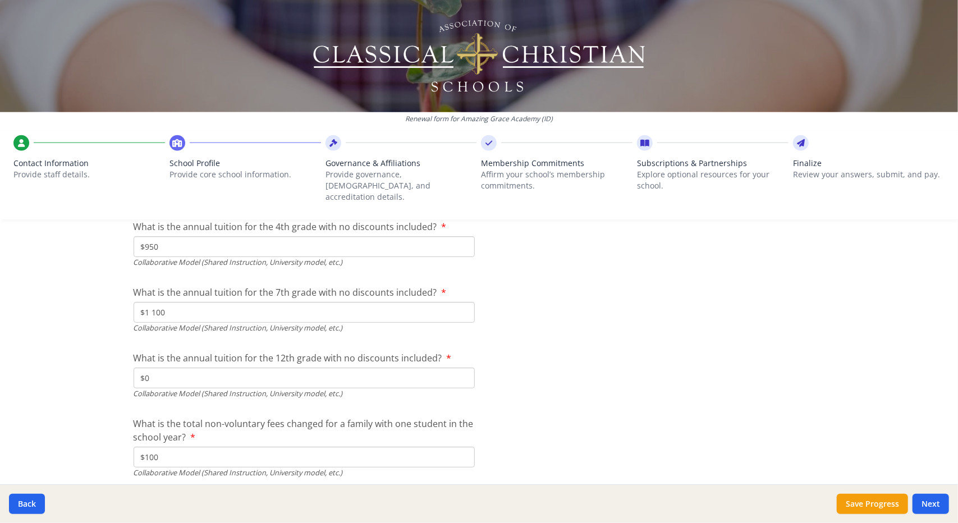
scroll to position [3831, 0]
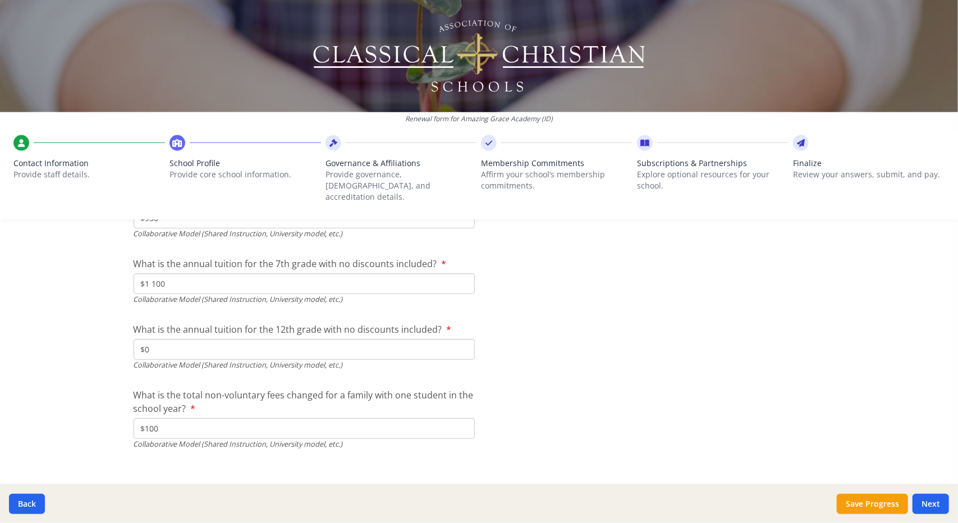
click at [885, 504] on button "Save Progress" at bounding box center [872, 504] width 71 height 20
click at [892, 507] on button "Save Progress" at bounding box center [872, 504] width 71 height 20
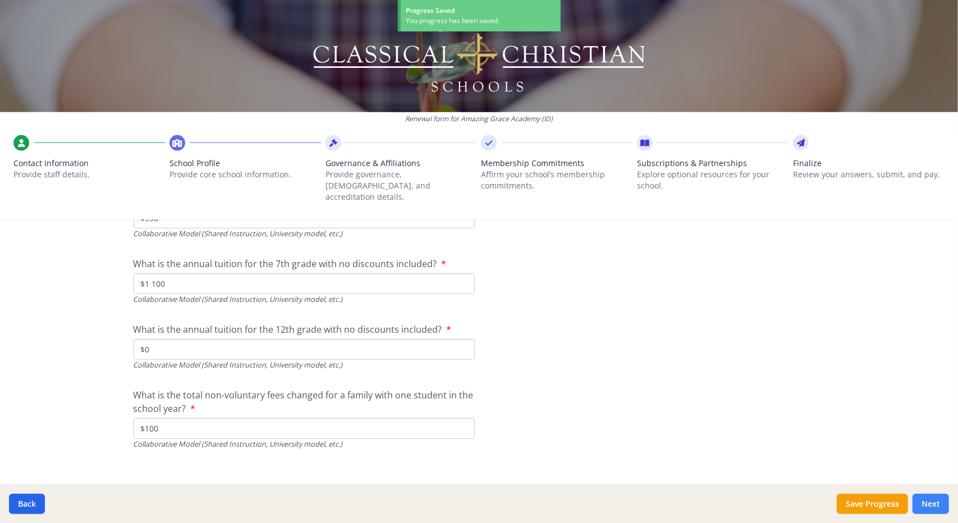
click at [934, 506] on button "Next" at bounding box center [930, 504] width 36 height 20
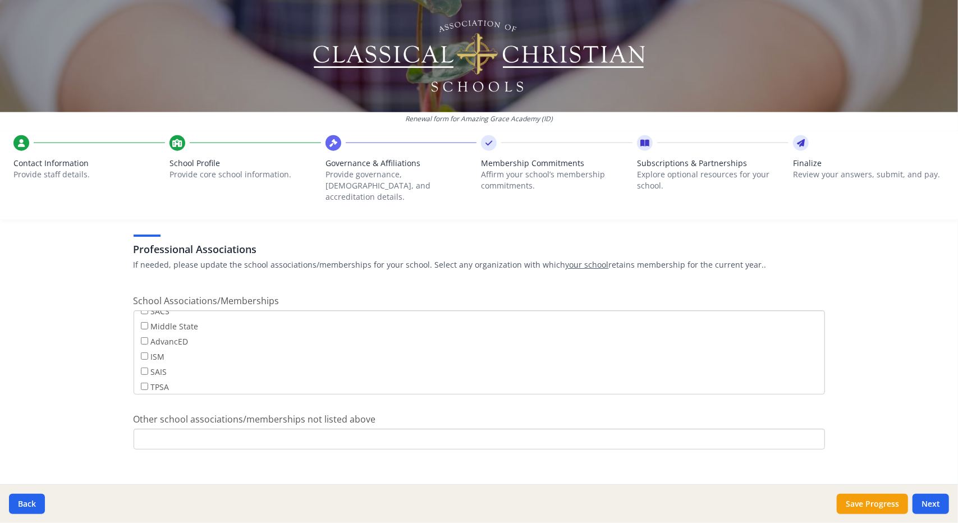
scroll to position [88, 0]
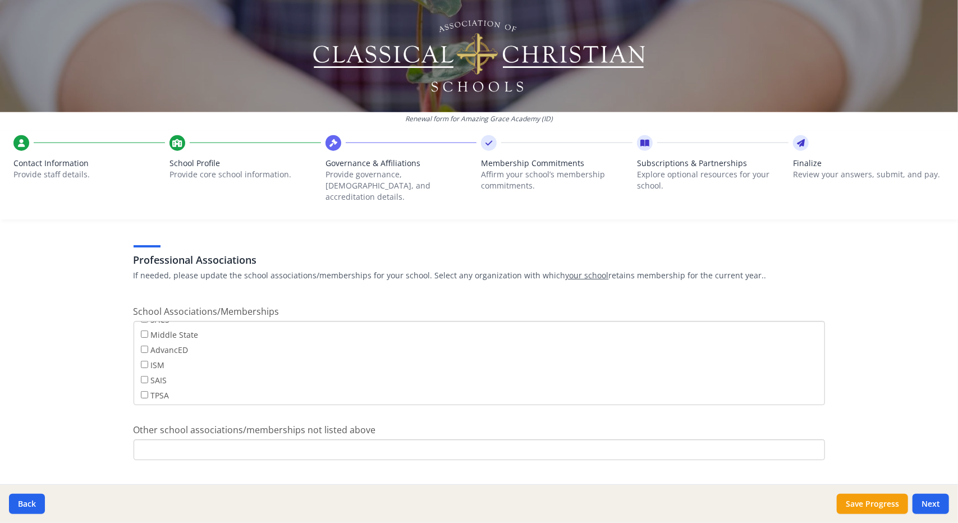
scroll to position [802, 0]
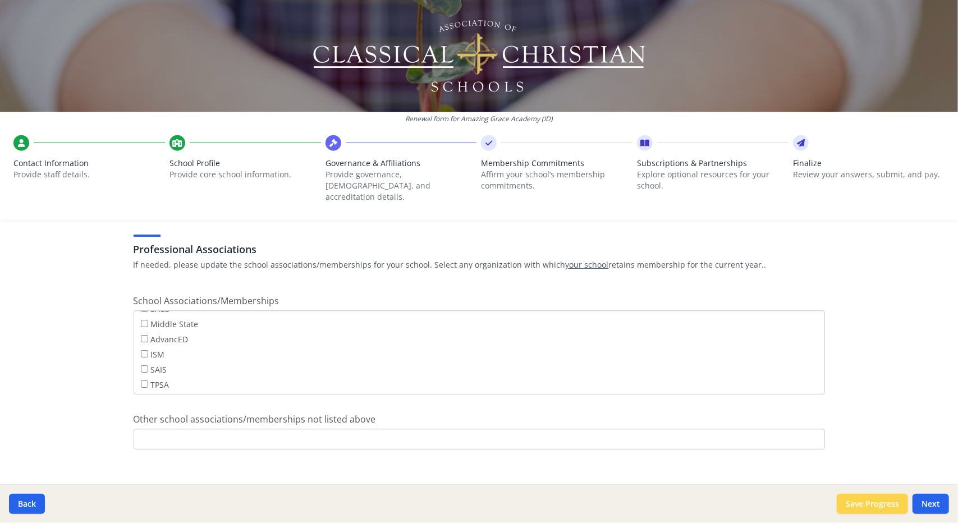
click at [867, 501] on button "Save Progress" at bounding box center [872, 504] width 71 height 20
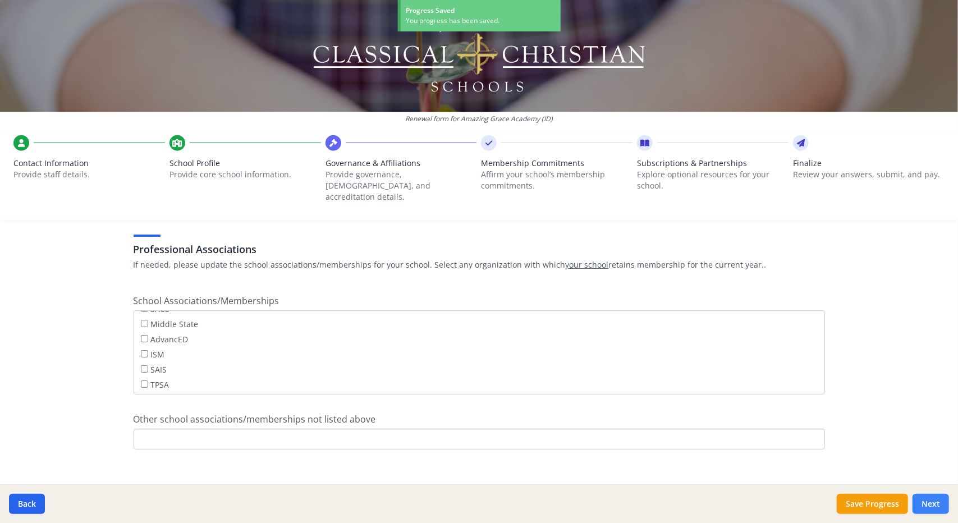
click at [934, 506] on button "Next" at bounding box center [930, 504] width 36 height 20
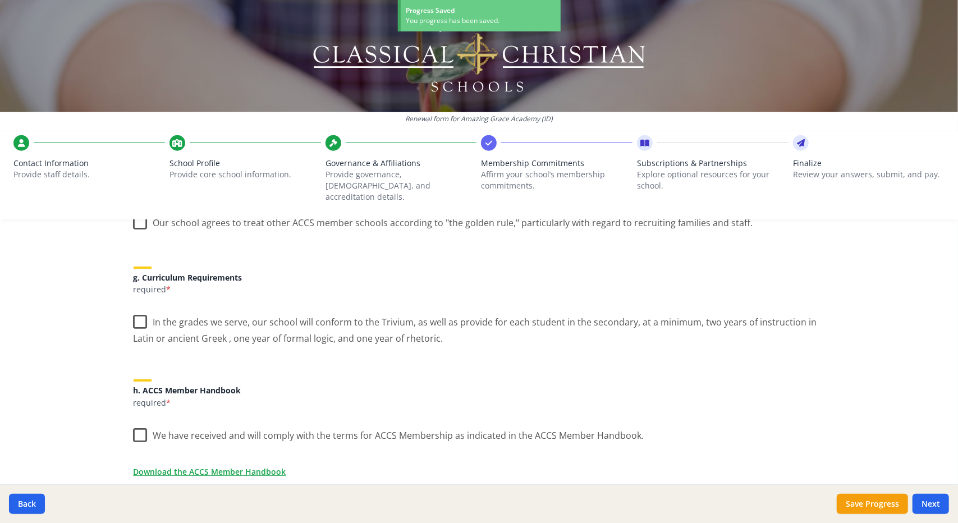
click at [808, 273] on h5 "g. Curriculum Requirements" at bounding box center [479, 277] width 691 height 8
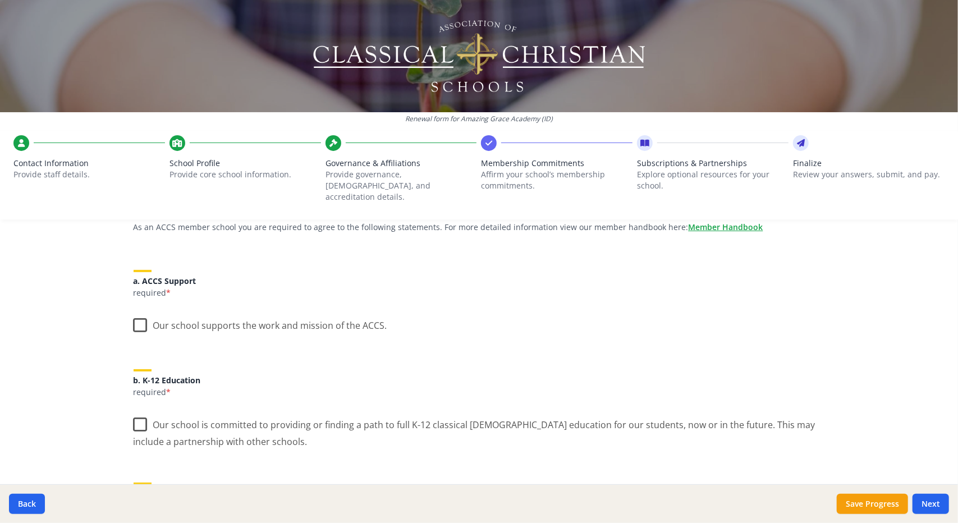
scroll to position [0, 0]
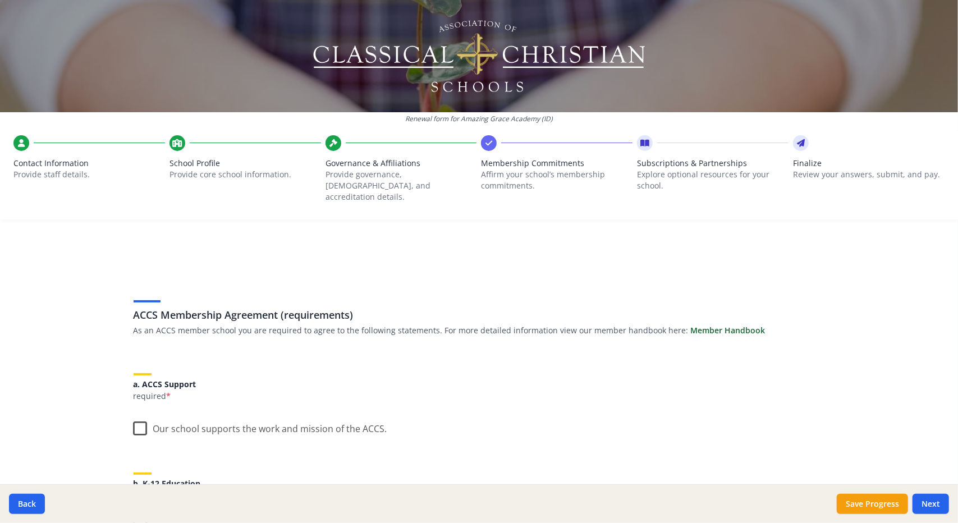
click at [703, 325] on link "Member Handbook" at bounding box center [728, 330] width 75 height 11
click at [141, 417] on label "Our school supports the work and mission of the ACCS." at bounding box center [261, 426] width 254 height 24
click at [0, 0] on input "Our school supports the work and mission of the ACCS." at bounding box center [0, 0] width 0 height 0
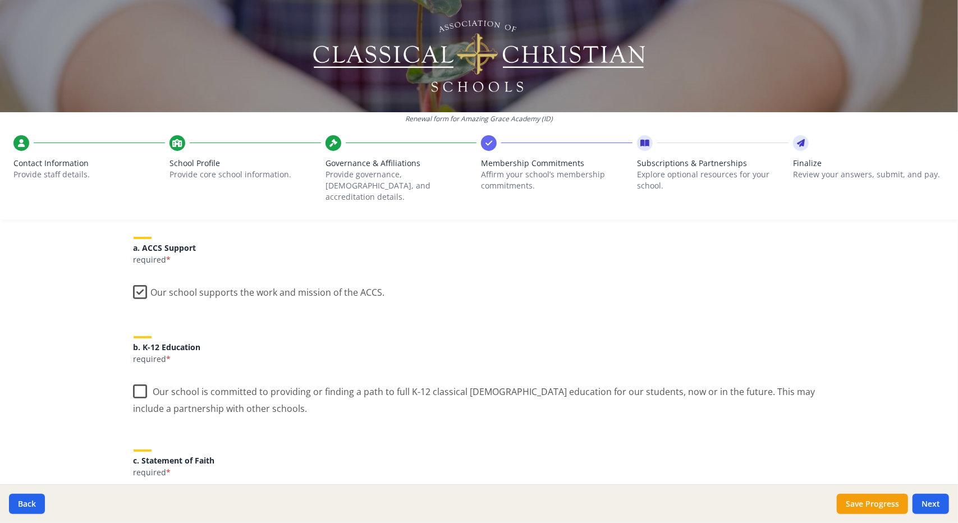
scroll to position [141, 0]
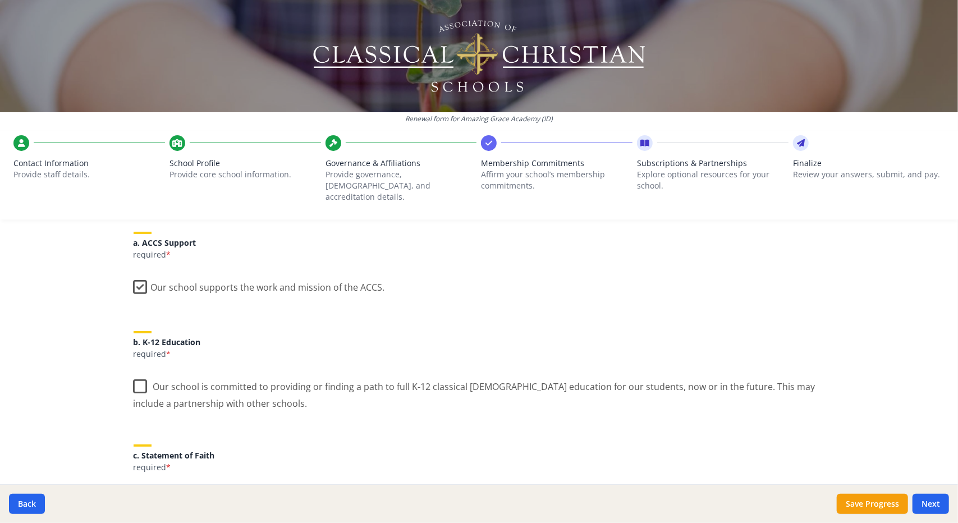
click at [137, 374] on label "Our school is committed to providing or finding a path to full K-12 classical […" at bounding box center [479, 391] width 691 height 38
click at [0, 0] on input "Our school is committed to providing or finding a path to full K-12 classical […" at bounding box center [0, 0] width 0 height 0
click at [538, 433] on div "c. Statement of Faith required *" at bounding box center [479, 452] width 691 height 42
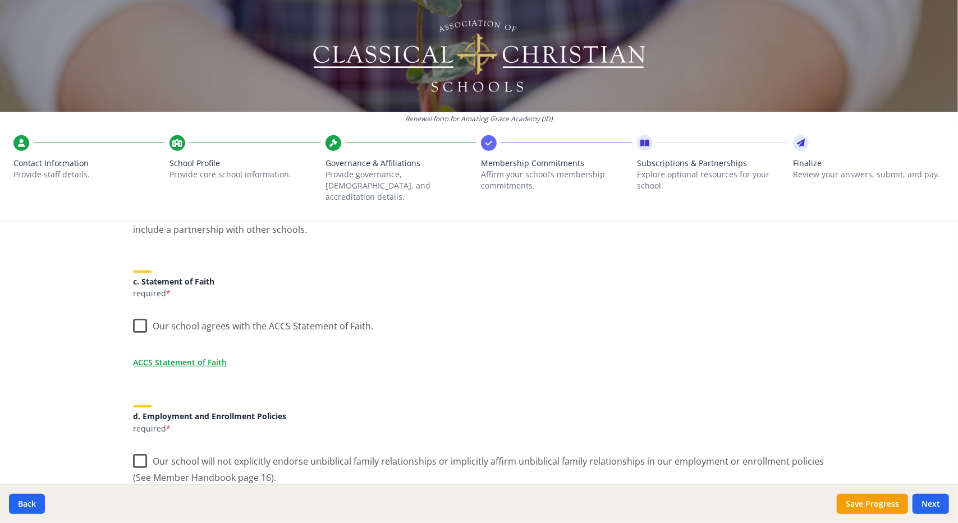
scroll to position [320, 0]
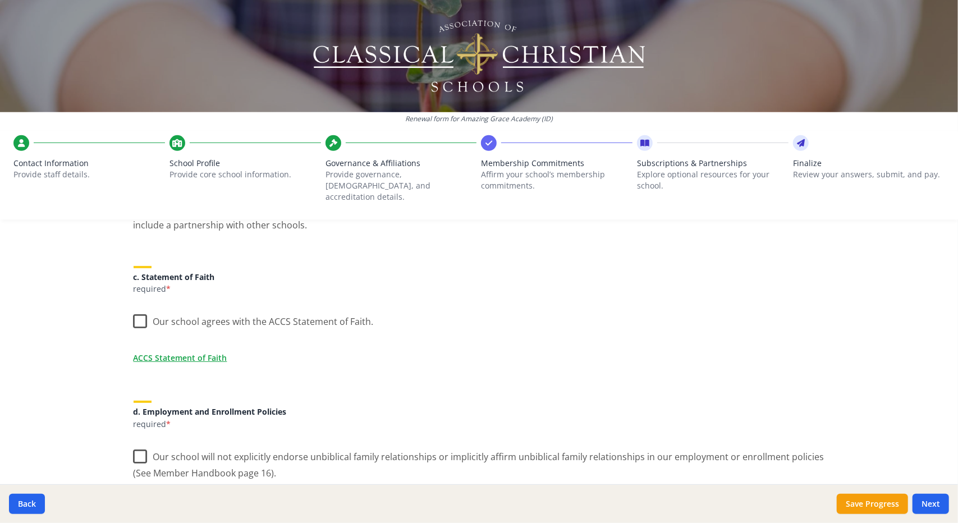
click at [140, 310] on label "Our school agrees with the ACCS Statement of Faith." at bounding box center [254, 319] width 240 height 24
click at [0, 0] on input "Our school agrees with the ACCS Statement of Faith." at bounding box center [0, 0] width 0 height 0
click at [176, 352] on link "ACCS Statement of Faith" at bounding box center [183, 358] width 94 height 12
click at [507, 389] on div "d. Employment and Enrollment Policies required *" at bounding box center [479, 408] width 691 height 42
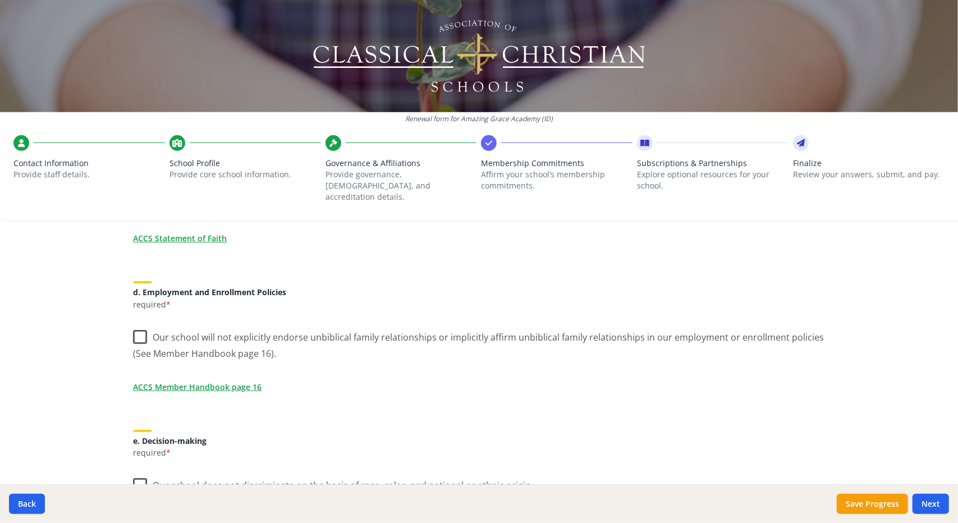
scroll to position [447, 0]
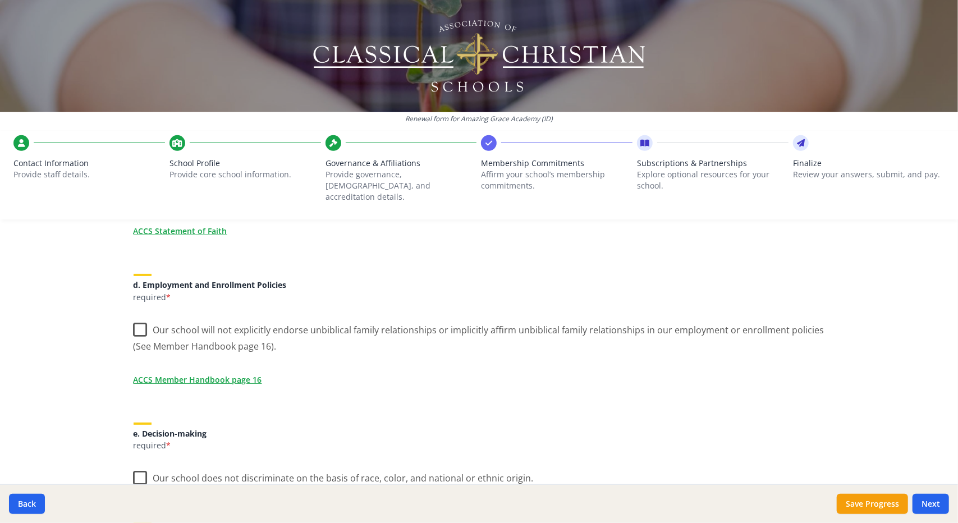
click at [150, 315] on label "Our school will not explicitly endorse unbiblical family relationships or impli…" at bounding box center [479, 334] width 691 height 38
click at [0, 0] on input "Our school will not explicitly endorse unbiblical family relationships or impli…" at bounding box center [0, 0] width 0 height 0
click at [196, 374] on link "ACCS Member Handbook page 16" at bounding box center [200, 380] width 128 height 12
click at [671, 388] on div "ACCS Membership Agreement (requirements) As an ACCS member school you are requi…" at bounding box center [479, 419] width 718 height 1220
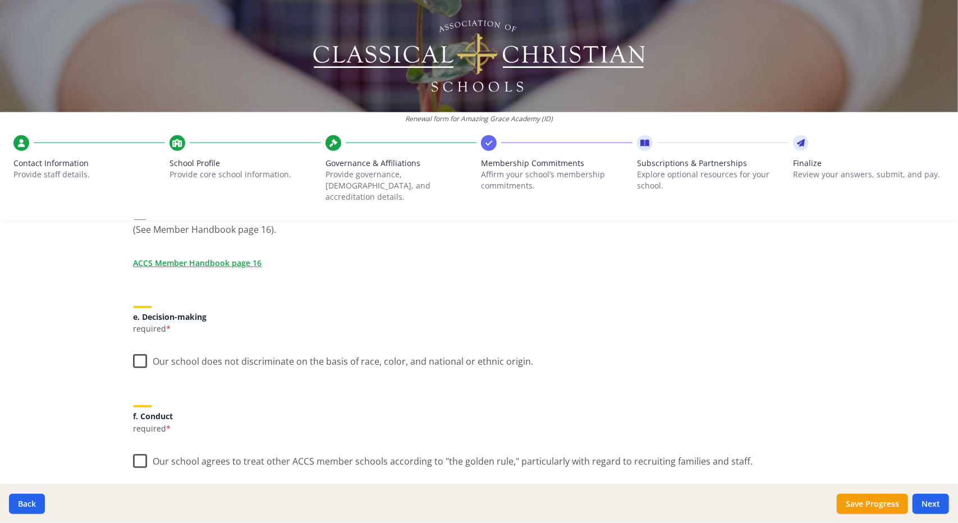
scroll to position [564, 0]
click at [139, 354] on label "Our school does not discriminate on the basis of race, color, and national or e…" at bounding box center [334, 358] width 400 height 24
click at [0, 0] on input "Our school does not discriminate on the basis of race, color, and national or e…" at bounding box center [0, 0] width 0 height 0
click at [134, 453] on label "Our school agrees to treat other ACCS member schools according to "the golden r…" at bounding box center [443, 458] width 619 height 24
click at [0, 0] on input "Our school agrees to treat other ACCS member schools according to "the golden r…" at bounding box center [0, 0] width 0 height 0
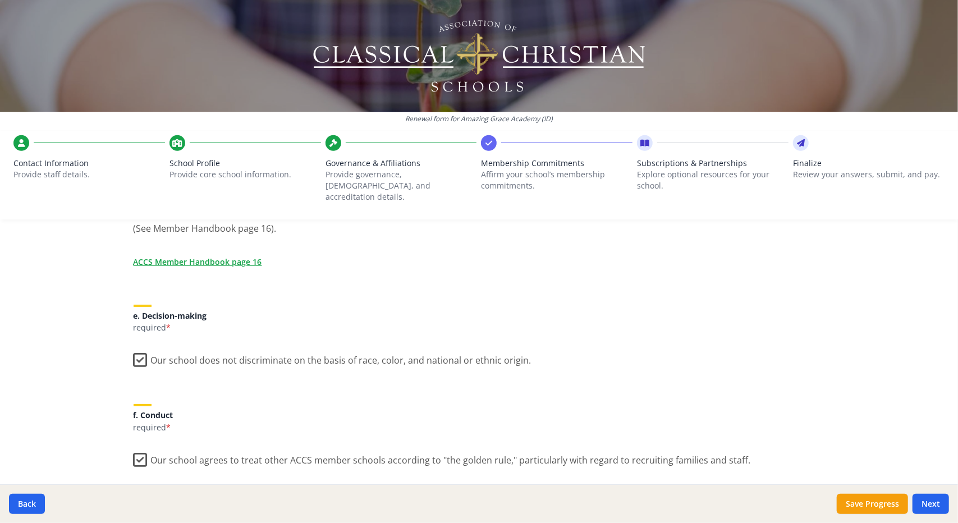
click at [653, 362] on div "ACCS Membership Agreement (requirements) As an ACCS member school you are requi…" at bounding box center [479, 301] width 718 height 1220
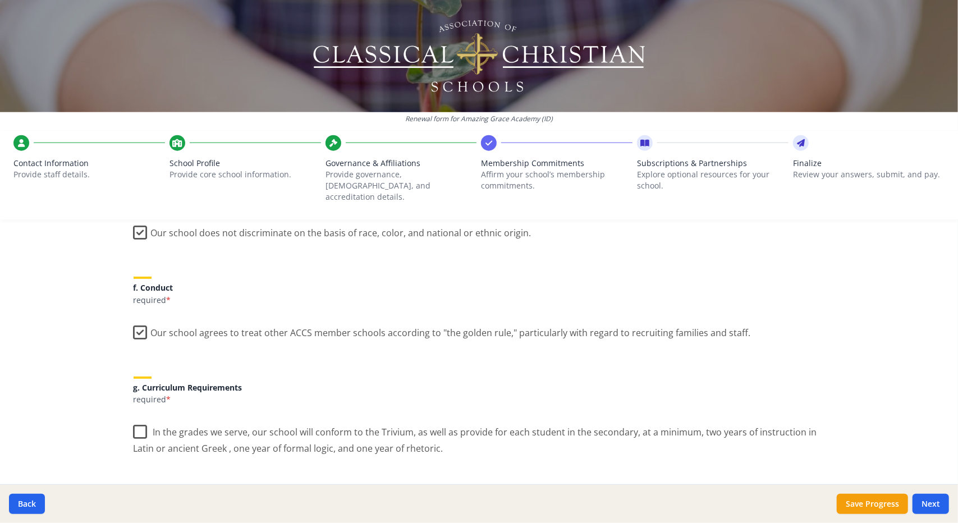
scroll to position [698, 0]
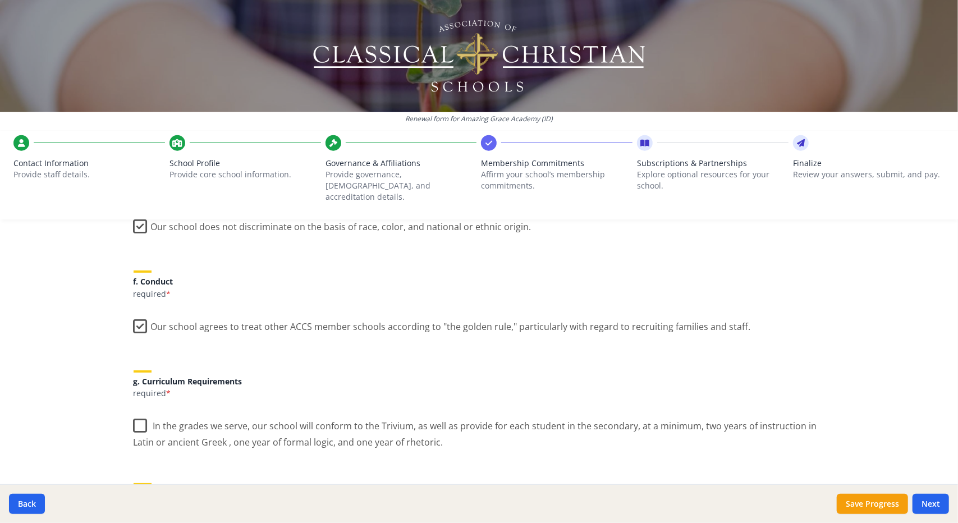
click at [135, 419] on label "In the grades we serve, our school will conform to the Trivium, as well as prov…" at bounding box center [479, 430] width 691 height 38
click at [0, 0] on input "In the grades we serve, our school will conform to the Trivium, as well as prov…" at bounding box center [0, 0] width 0 height 0
click at [538, 411] on label "In the grades we serve, our school will conform to the Trivium, as well as prov…" at bounding box center [479, 430] width 691 height 38
click at [0, 0] on input "In the grades we serve, our school will conform to the Trivium, as well as prov…" at bounding box center [0, 0] width 0 height 0
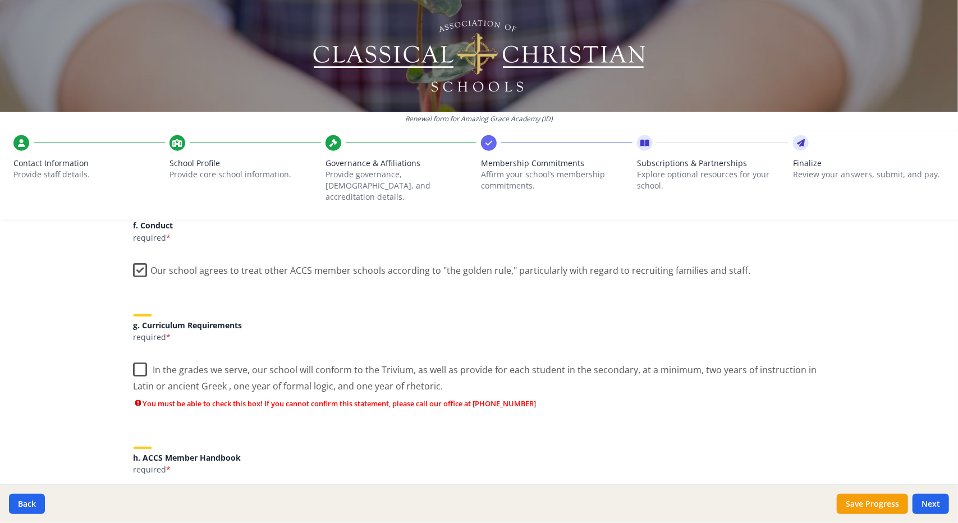
scroll to position [755, 0]
click at [134, 355] on label "In the grades we serve, our school will conform to the Trivium, as well as prov…" at bounding box center [479, 373] width 691 height 38
click at [0, 0] on input "In the grades we serve, our school will conform to the Trivium, as well as prov…" at bounding box center [0, 0] width 0 height 0
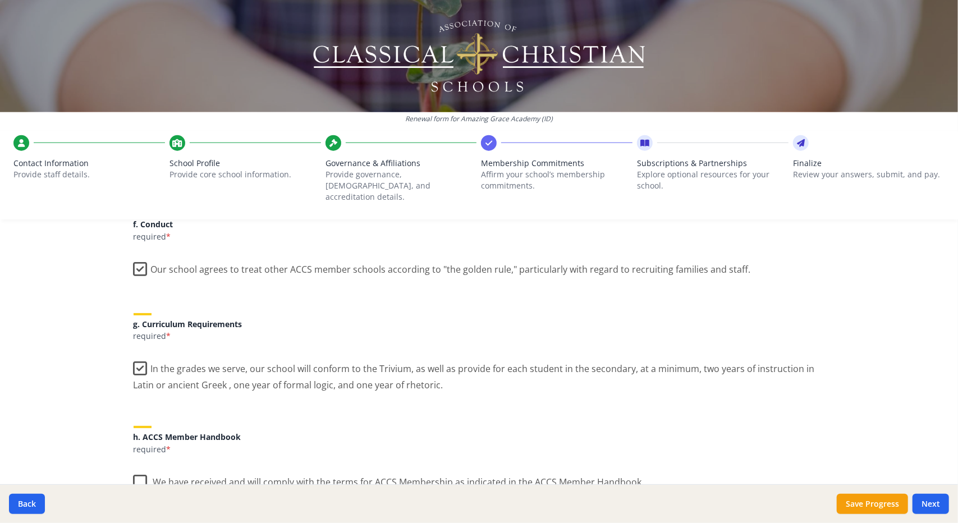
click at [141, 470] on label "We have received and will comply with the terms for ACCS Membership as indicate…" at bounding box center [389, 479] width 511 height 24
click at [0, 0] on input "We have received and will comply with the terms for ACCS Membership as indicate…" at bounding box center [0, 0] width 0 height 0
click at [697, 419] on div "h. ACCS Member Handbook required *" at bounding box center [479, 433] width 691 height 42
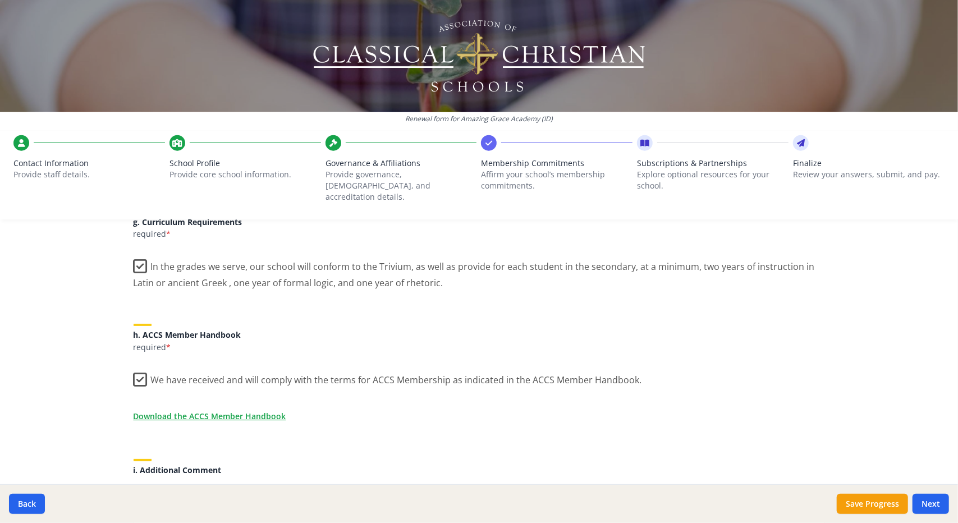
scroll to position [882, 0]
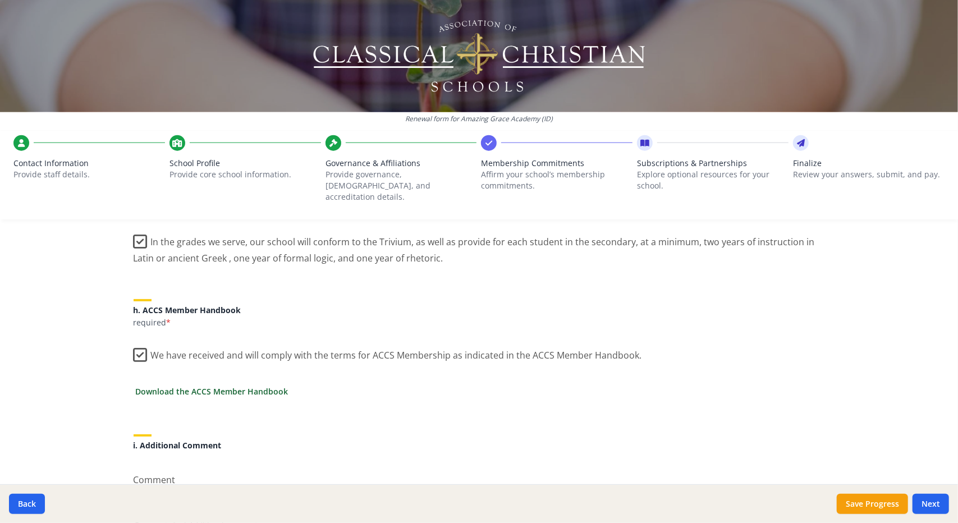
click at [223, 385] on link "Download the ACCS Member Handbook" at bounding box center [212, 391] width 153 height 12
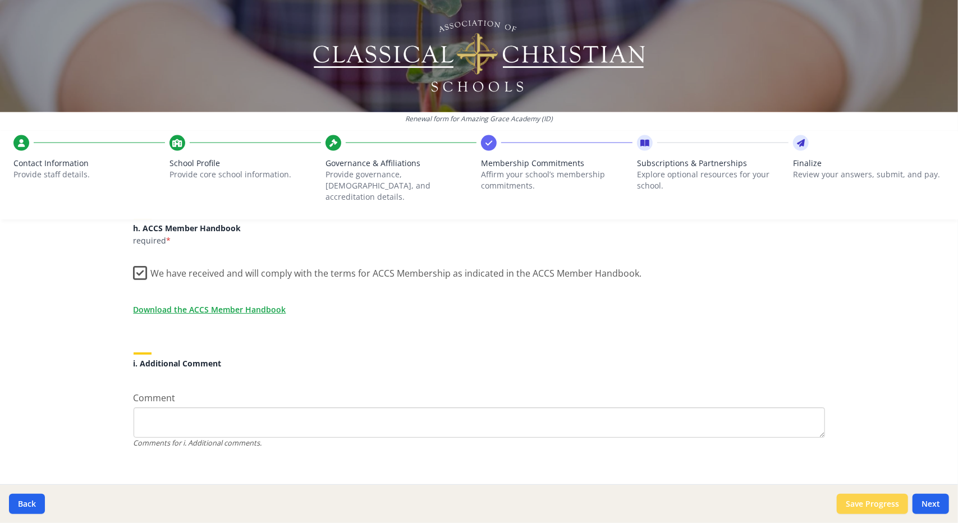
click at [873, 506] on button "Save Progress" at bounding box center [872, 504] width 71 height 20
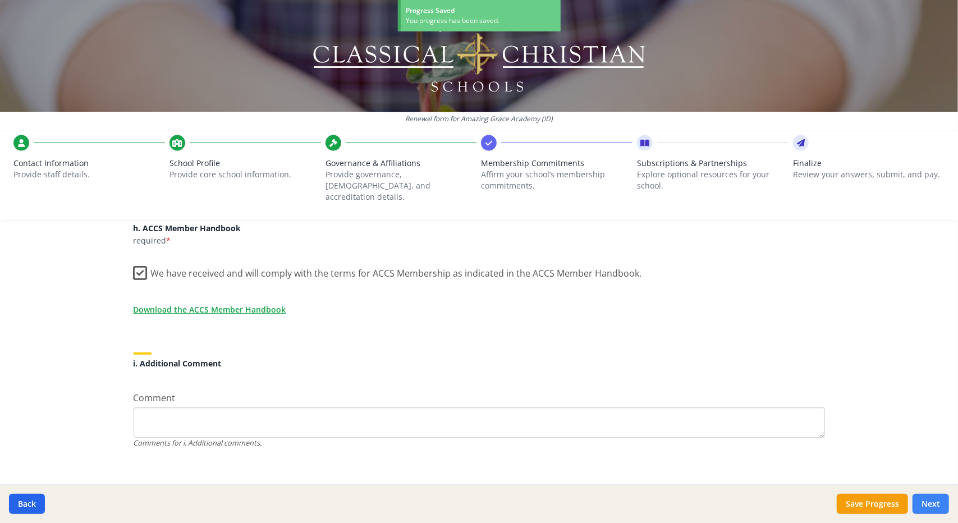
click at [941, 505] on button "Next" at bounding box center [930, 504] width 36 height 20
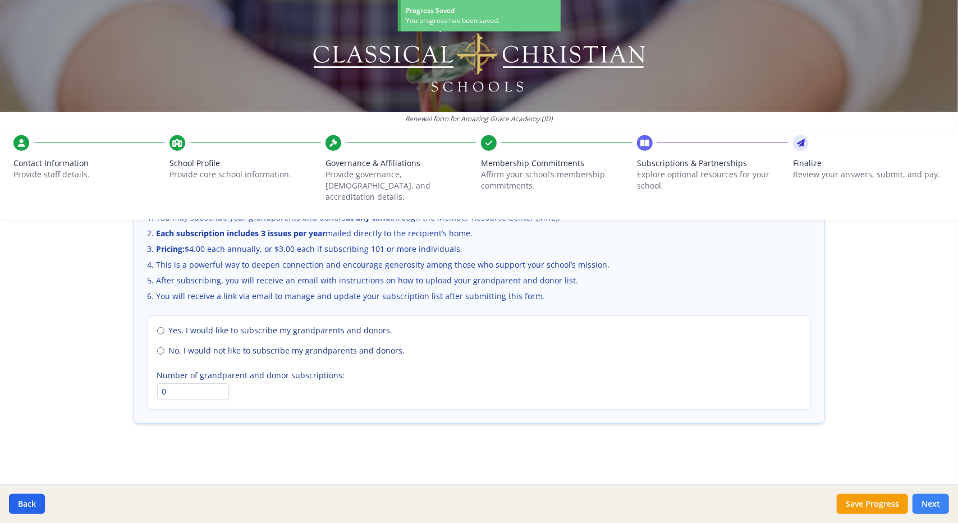
scroll to position [756, 0]
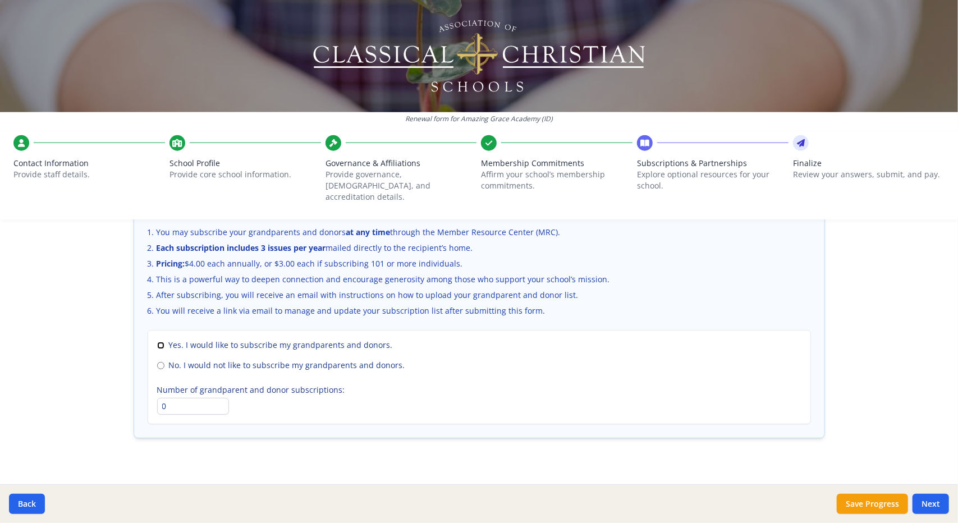
click at [157, 342] on input "Yes. I would like to subscribe my grandparents and donors." at bounding box center [160, 345] width 7 height 7
radio input "true"
click at [218, 398] on input "1" at bounding box center [193, 406] width 72 height 17
click at [218, 398] on input "2" at bounding box center [193, 406] width 72 height 17
click at [218, 398] on input "3" at bounding box center [193, 406] width 72 height 17
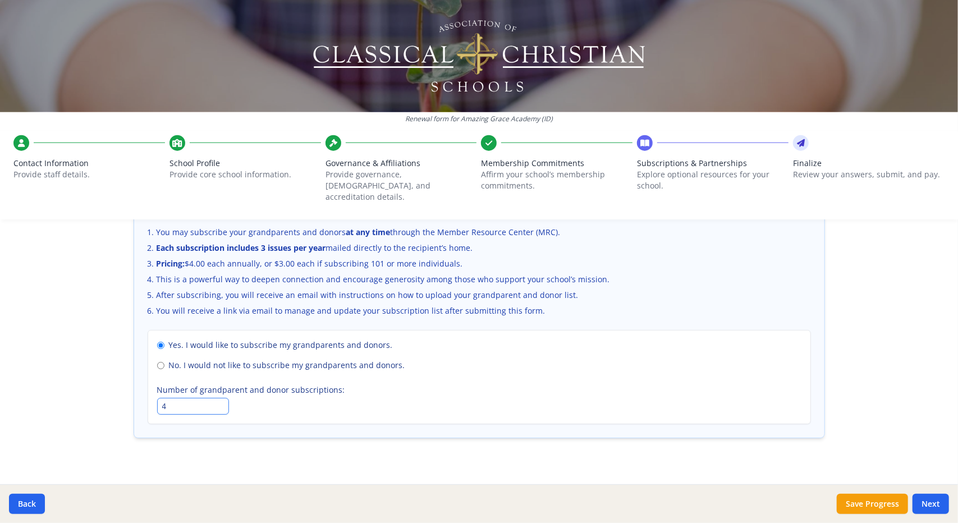
click at [218, 398] on input "4" at bounding box center [193, 406] width 72 height 17
click at [218, 398] on input "5" at bounding box center [193, 406] width 72 height 17
click at [218, 398] on input "6" at bounding box center [193, 406] width 72 height 17
click at [218, 398] on input "7" at bounding box center [193, 406] width 72 height 17
click at [218, 398] on input "8" at bounding box center [193, 406] width 72 height 17
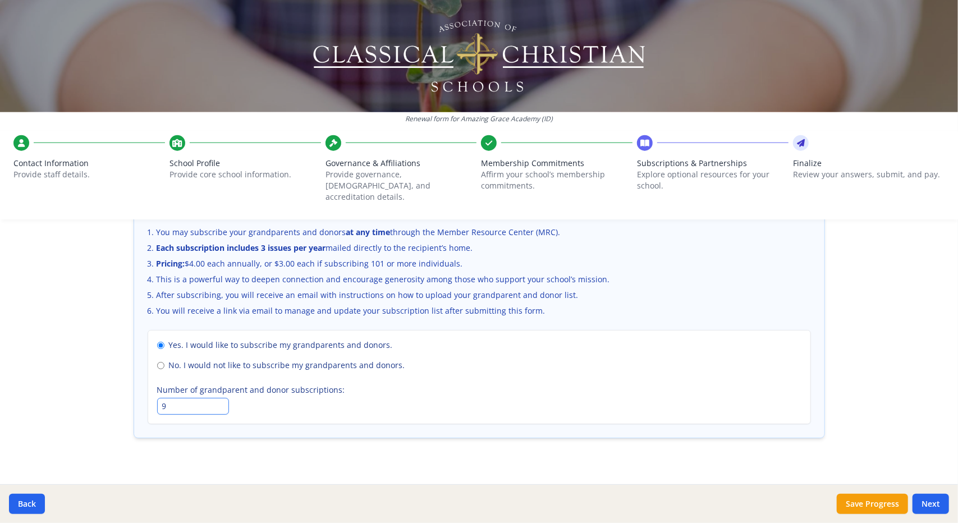
click at [218, 398] on input "9" at bounding box center [193, 406] width 72 height 17
click at [218, 398] on input "10" at bounding box center [193, 406] width 72 height 17
click at [218, 398] on input "11" at bounding box center [193, 406] width 72 height 17
click at [218, 398] on input "12" at bounding box center [193, 406] width 72 height 17
click at [218, 398] on input "13" at bounding box center [193, 406] width 72 height 17
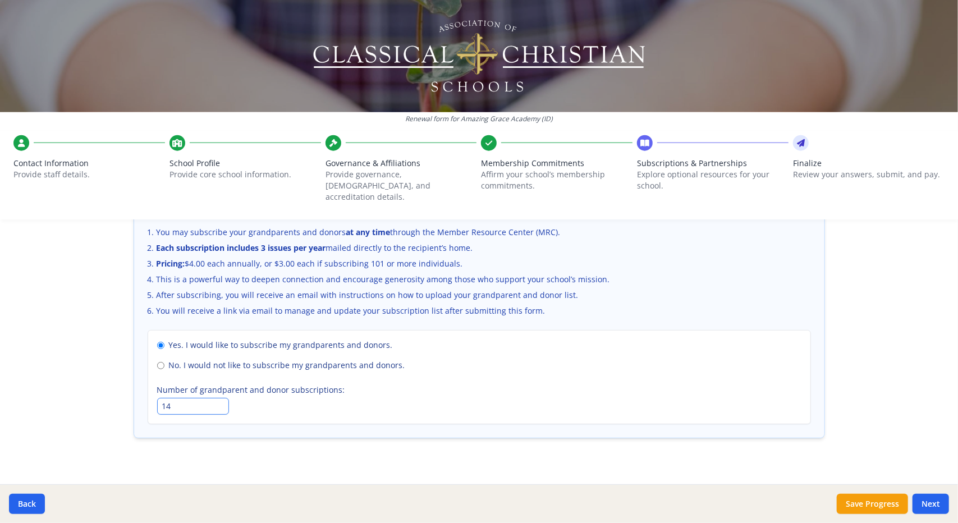
click at [218, 398] on input "14" at bounding box center [193, 406] width 72 height 17
click at [218, 398] on input "15" at bounding box center [193, 406] width 72 height 17
click at [218, 398] on input "16" at bounding box center [193, 406] width 72 height 17
click at [218, 398] on input "17" at bounding box center [193, 406] width 72 height 17
type input "16"
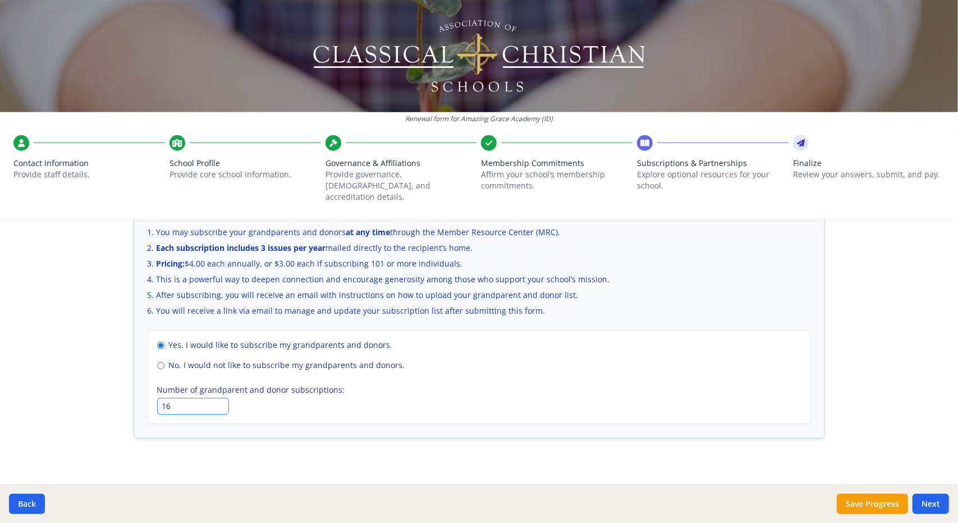
click at [218, 398] on input "16" at bounding box center [193, 406] width 72 height 17
click at [859, 506] on button "Save Progress" at bounding box center [872, 504] width 71 height 20
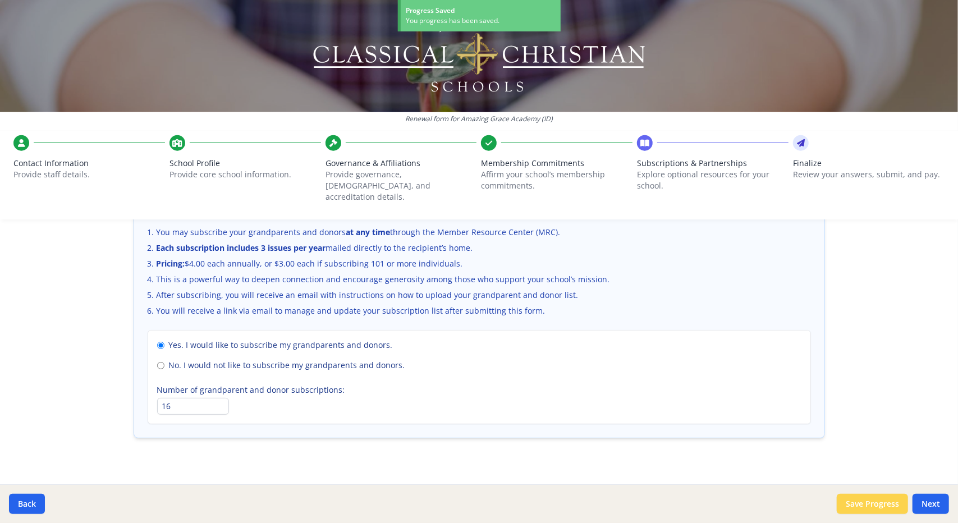
click at [856, 503] on button "Save Progress" at bounding box center [872, 504] width 71 height 20
click at [939, 506] on button "Next" at bounding box center [930, 504] width 36 height 20
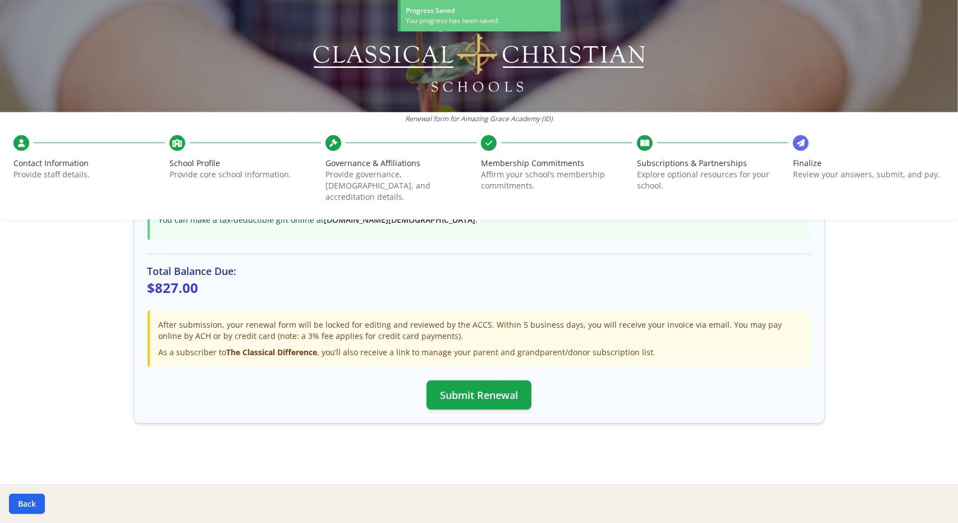
scroll to position [313, 0]
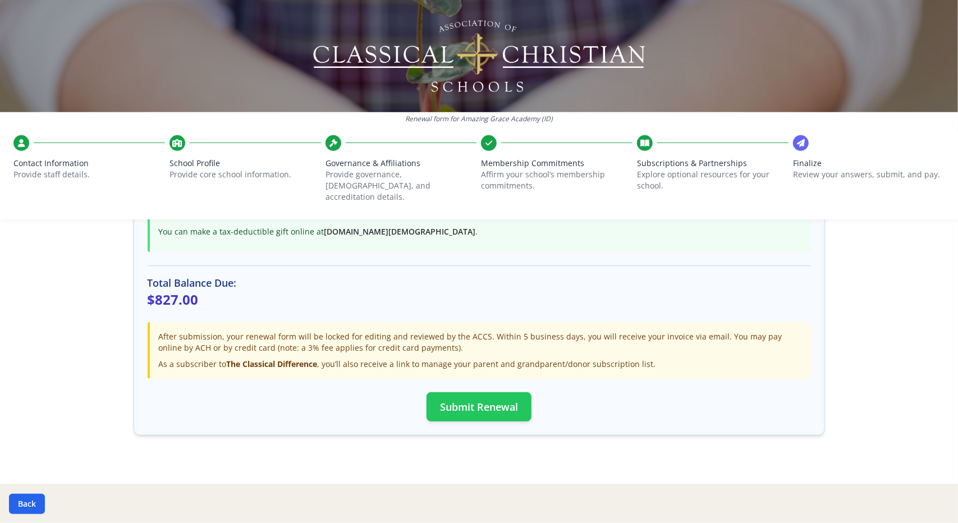
click at [468, 398] on button "Submit Renewal" at bounding box center [478, 406] width 105 height 29
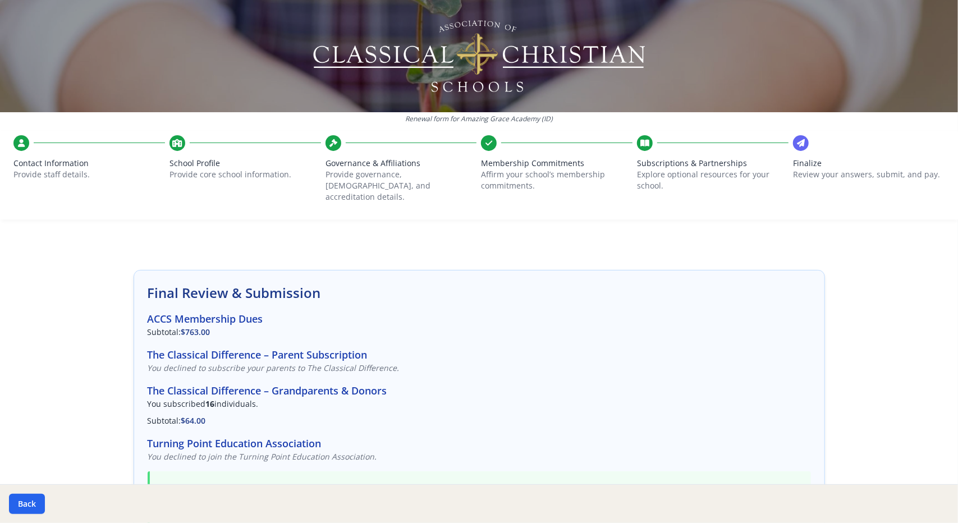
scroll to position [0, 0]
